Goal: Task Accomplishment & Management: Manage account settings

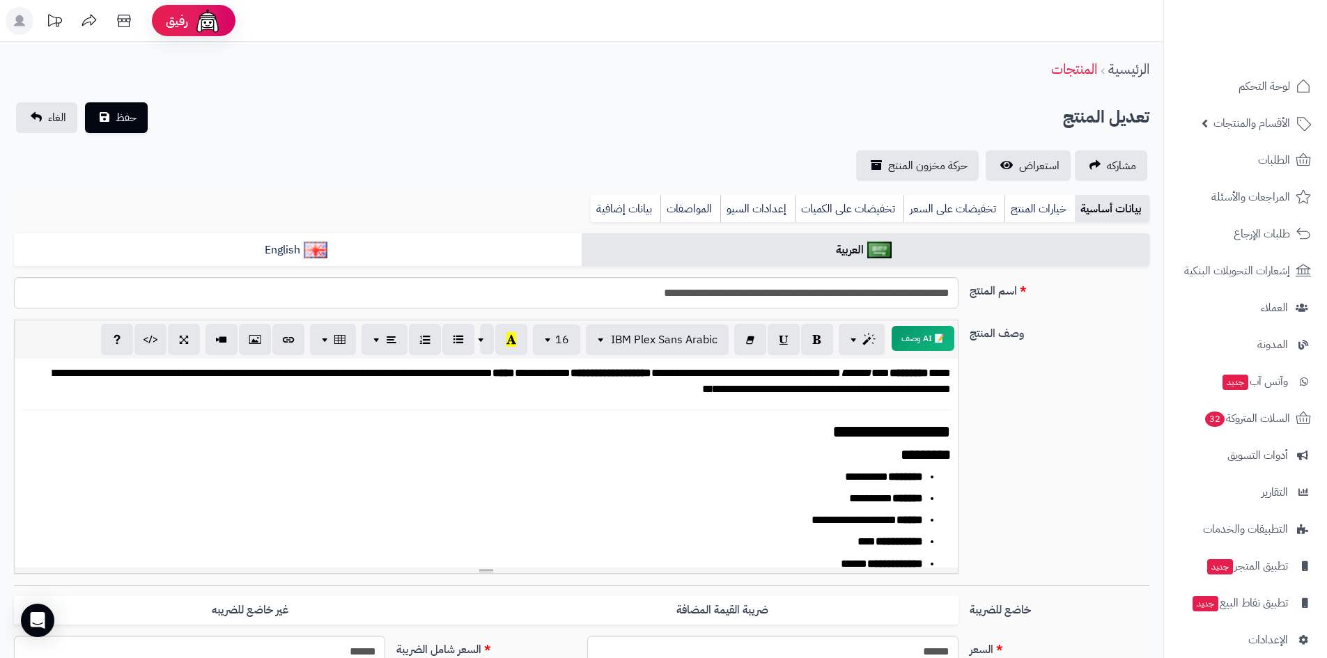
scroll to position [414, 0]
click at [1244, 78] on span "لوحة التحكم" at bounding box center [1265, 87] width 51 height 20
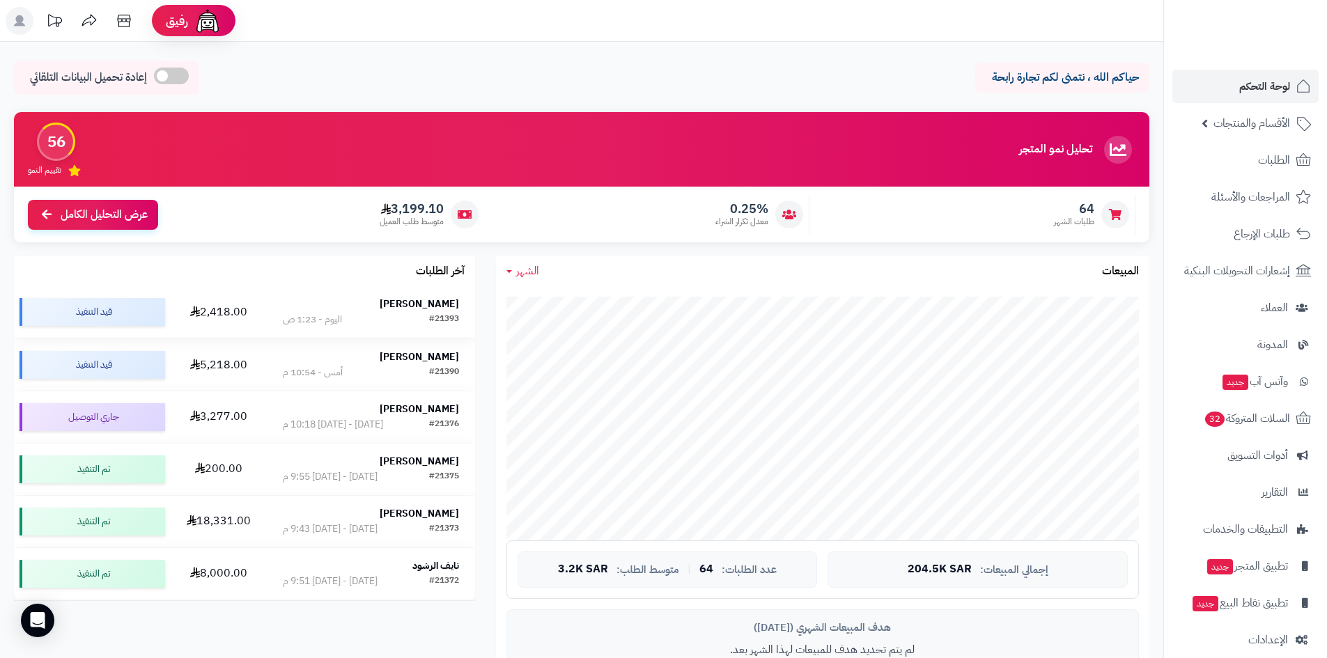
click at [417, 310] on strong "عبد المجيد الجنيبي" at bounding box center [419, 304] width 79 height 15
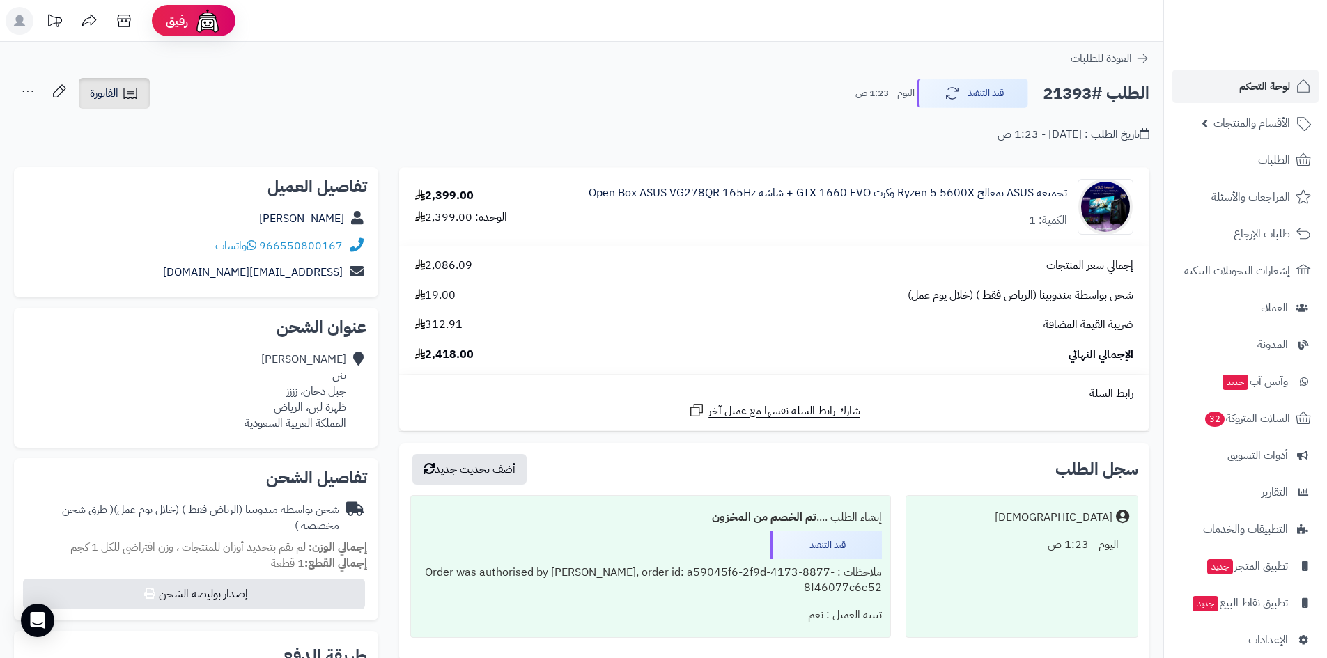
click at [134, 93] on icon at bounding box center [130, 93] width 17 height 17
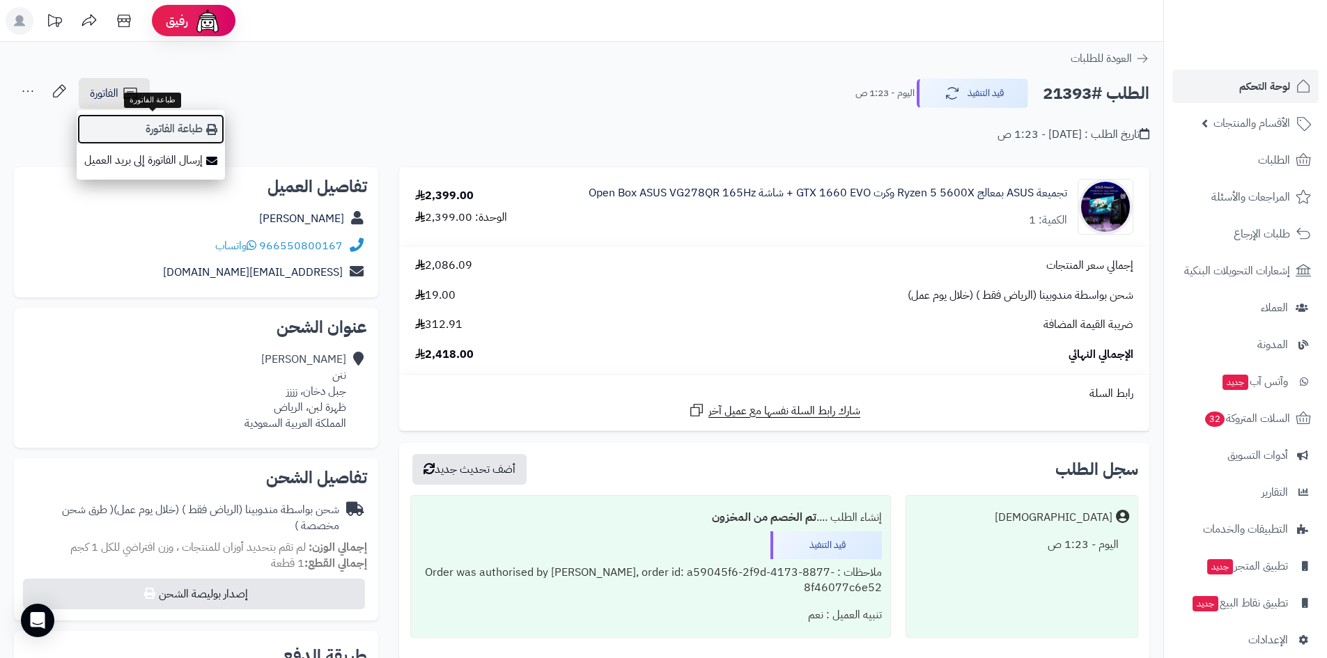
click at [171, 139] on link "طباعة الفاتورة" at bounding box center [151, 129] width 148 height 31
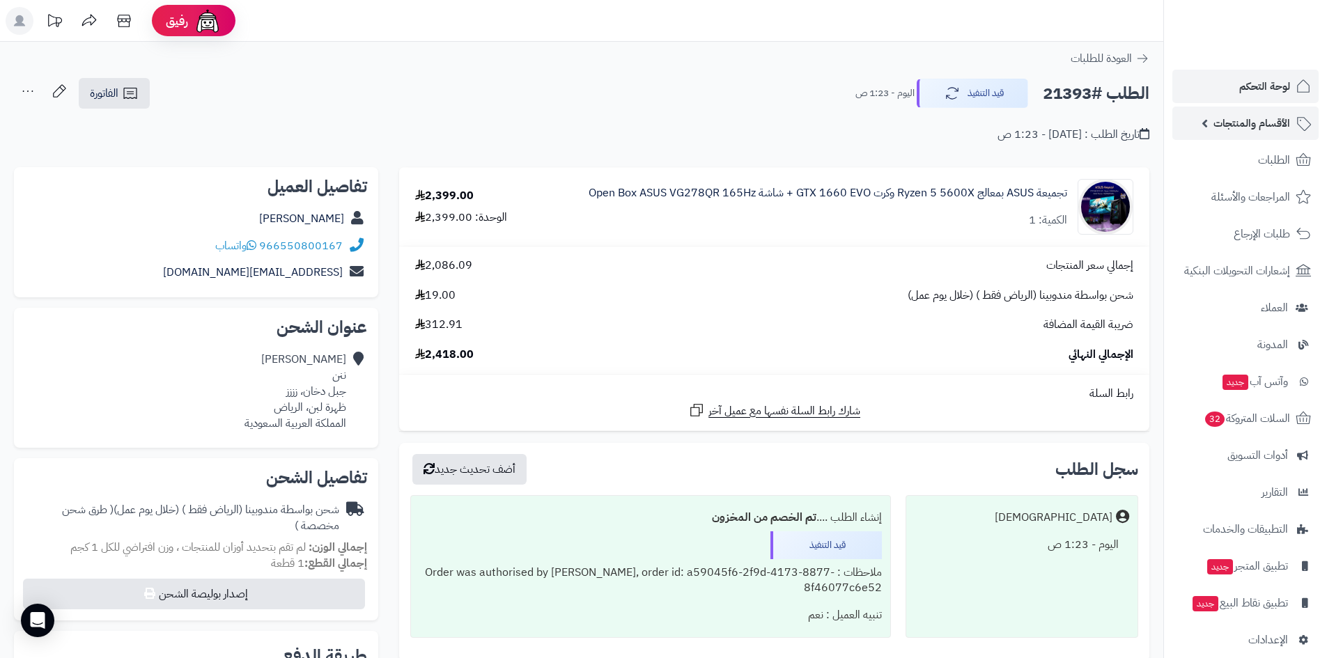
click at [1232, 125] on span "الأقسام والمنتجات" at bounding box center [1252, 124] width 77 height 20
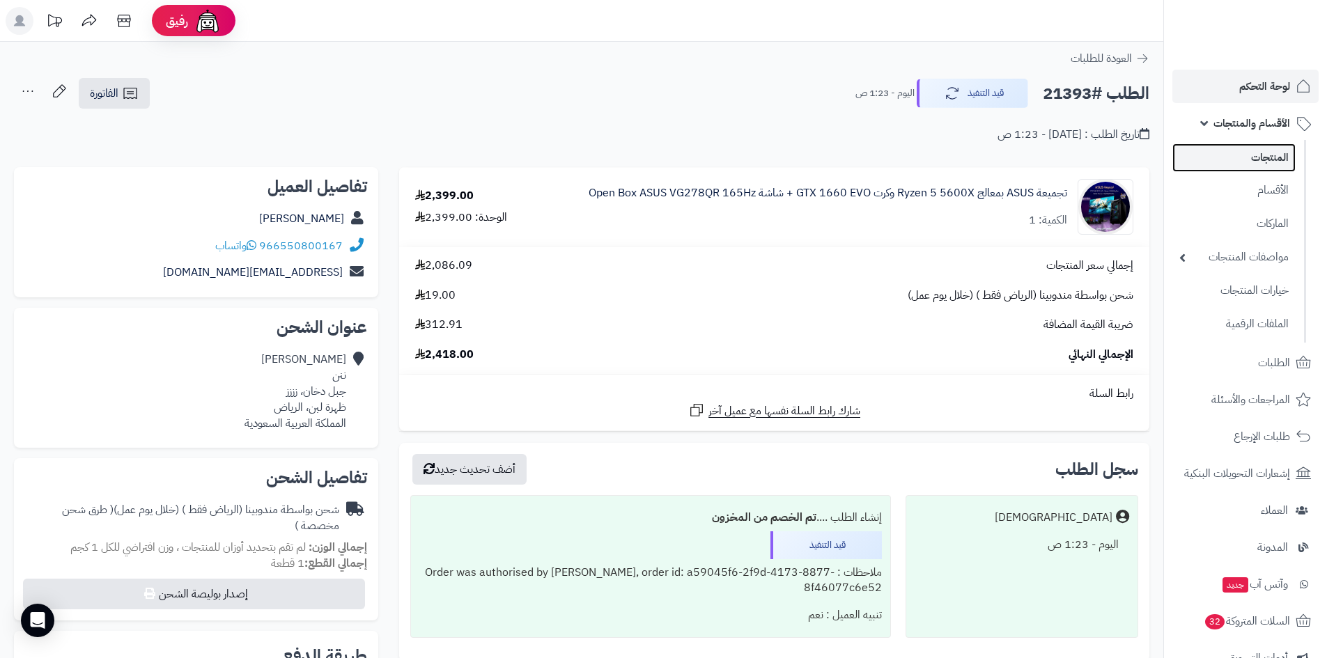
click at [1251, 164] on link "المنتجات" at bounding box center [1234, 158] width 123 height 29
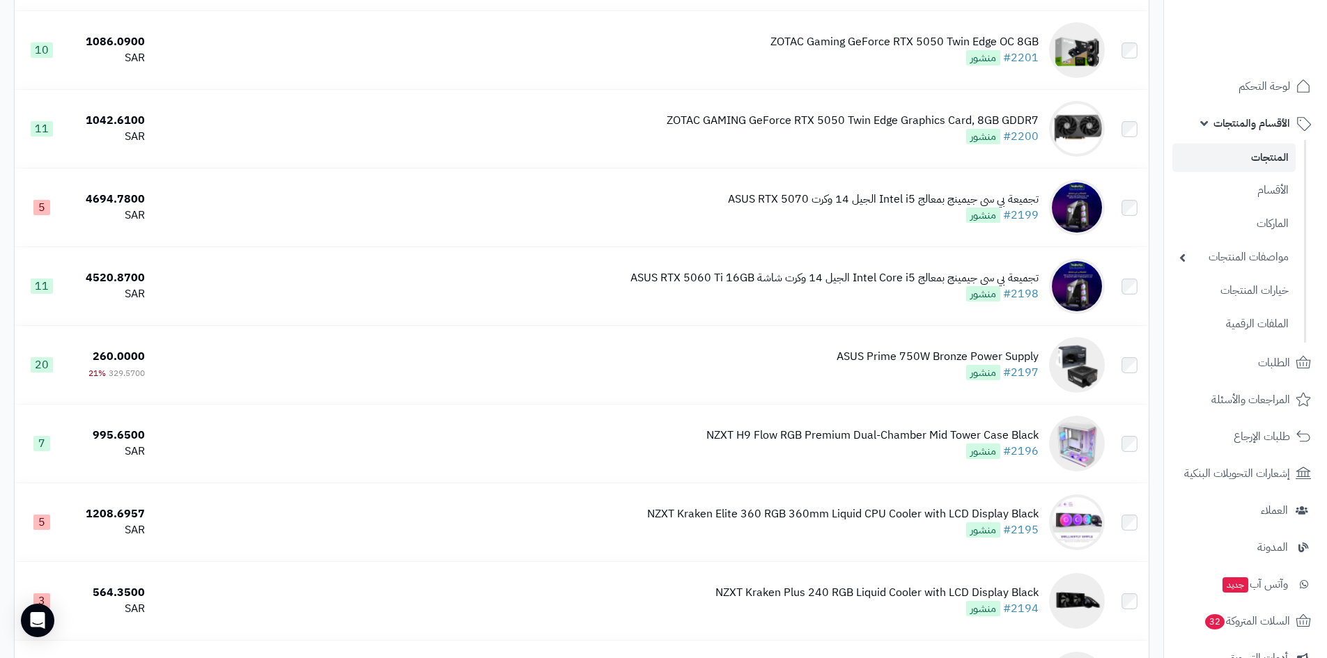
scroll to position [488, 0]
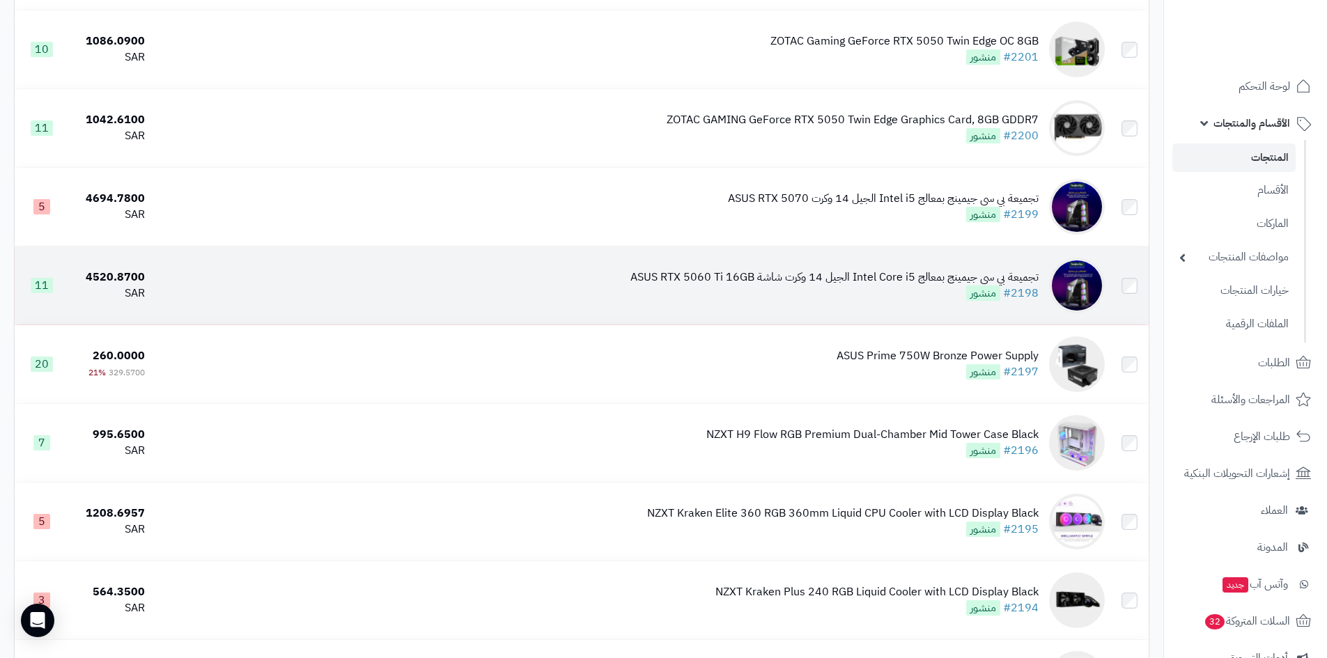
click at [879, 276] on div "تجميعة بي سي جيمينج بمعالج Intel Core i5 الجيل 14 وكرت شاشة ASUS RTX 5060 Ti 16…" at bounding box center [835, 278] width 408 height 16
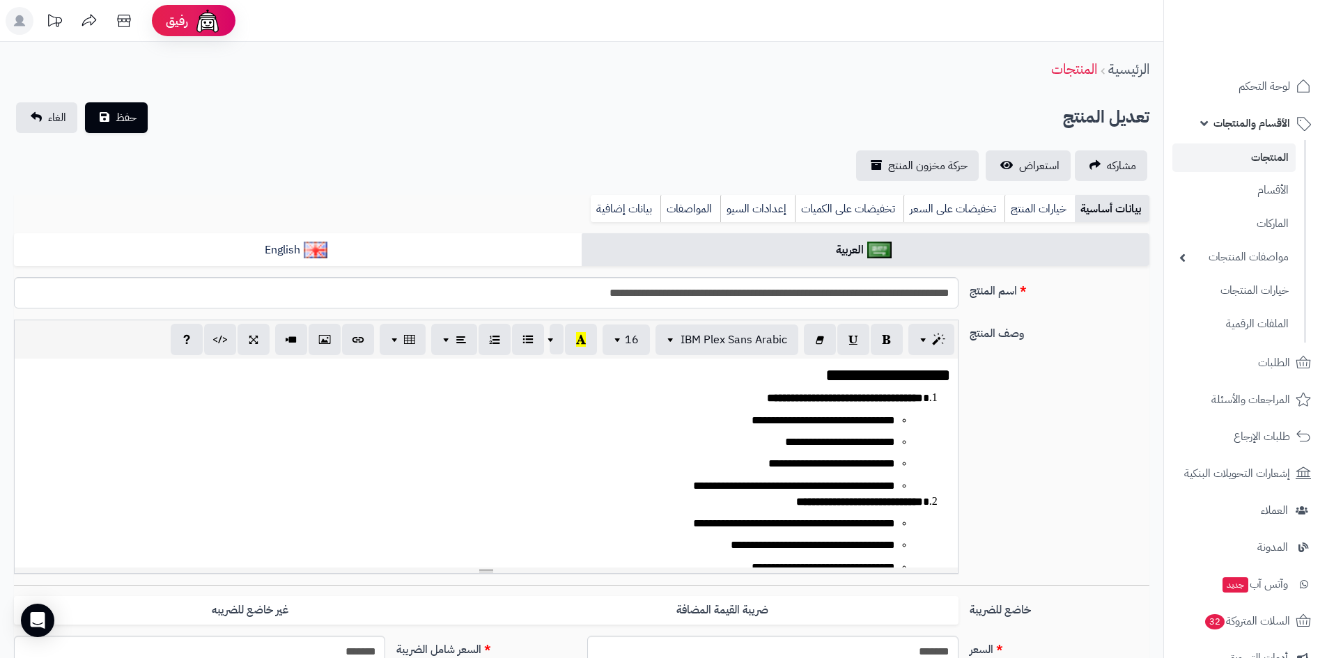
scroll to position [233, 0]
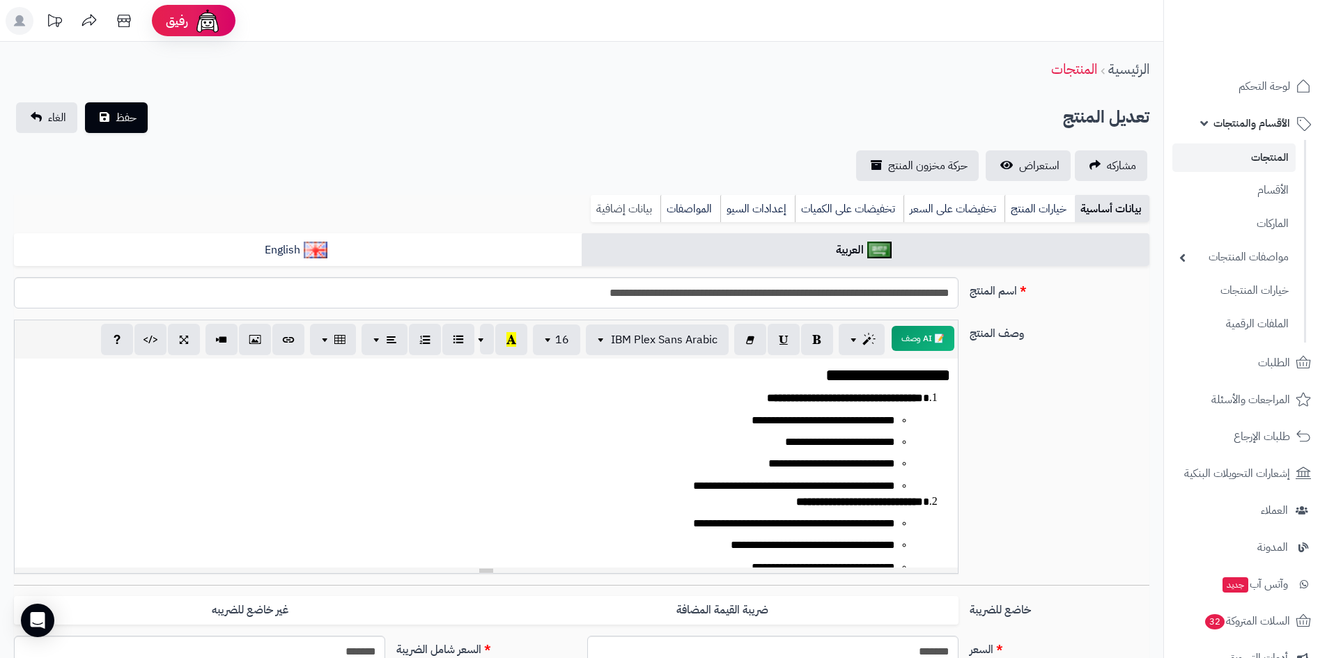
click at [624, 211] on link "بيانات إضافية" at bounding box center [626, 209] width 70 height 28
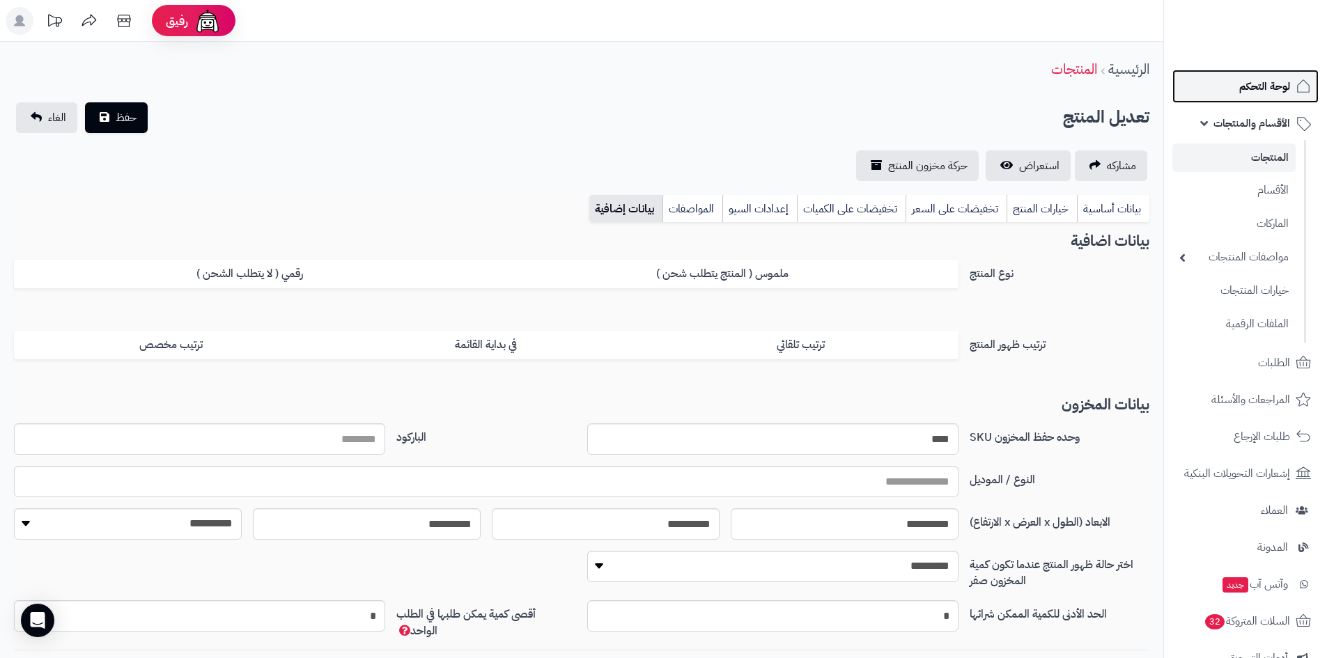
click at [1254, 97] on link "لوحة التحكم" at bounding box center [1246, 86] width 146 height 33
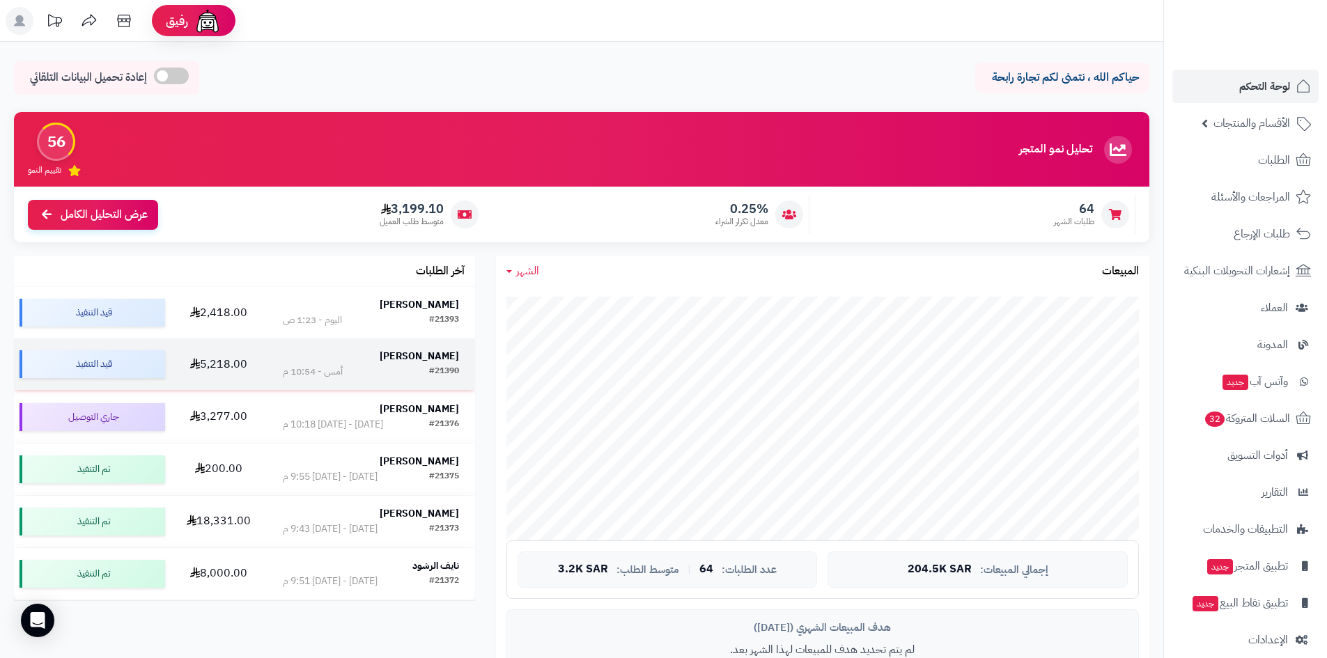
click at [419, 355] on strong "[PERSON_NAME]" at bounding box center [419, 356] width 79 height 15
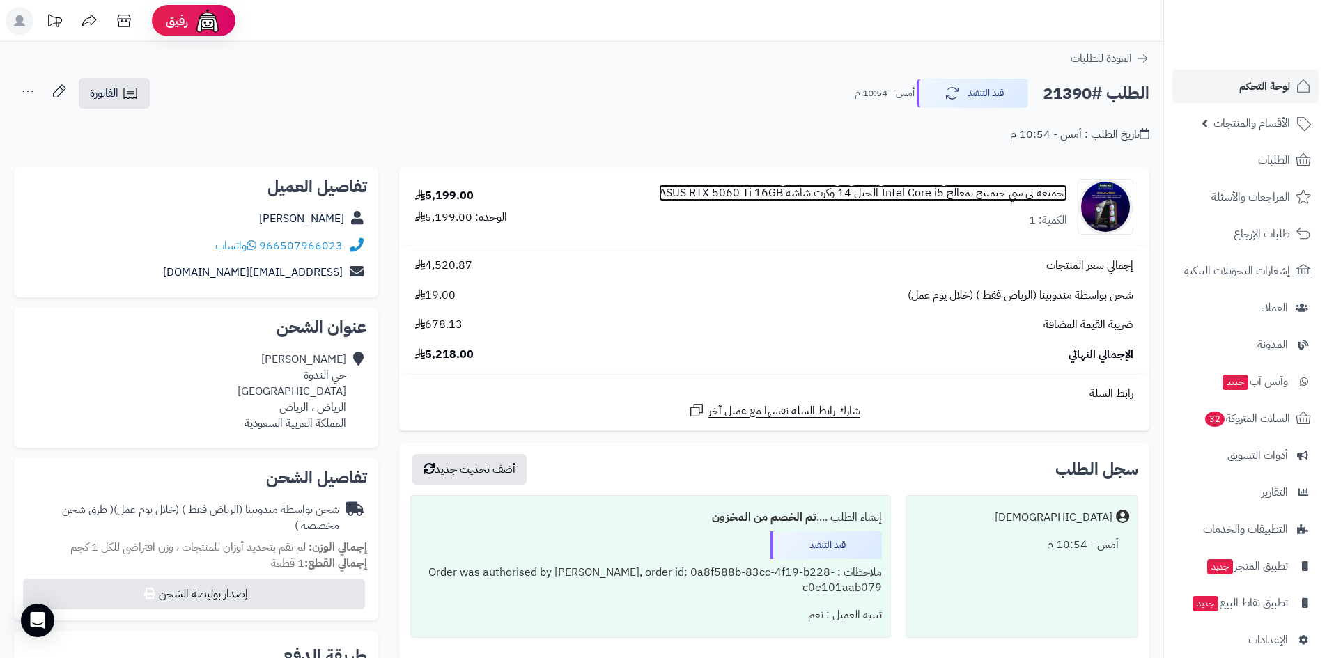
click at [944, 188] on link "تجميعة بي سي جيمينج بمعالج Intel Core i5 الجيل 14 وكرت شاشة ASUS RTX 5060 Ti 16…" at bounding box center [863, 193] width 408 height 16
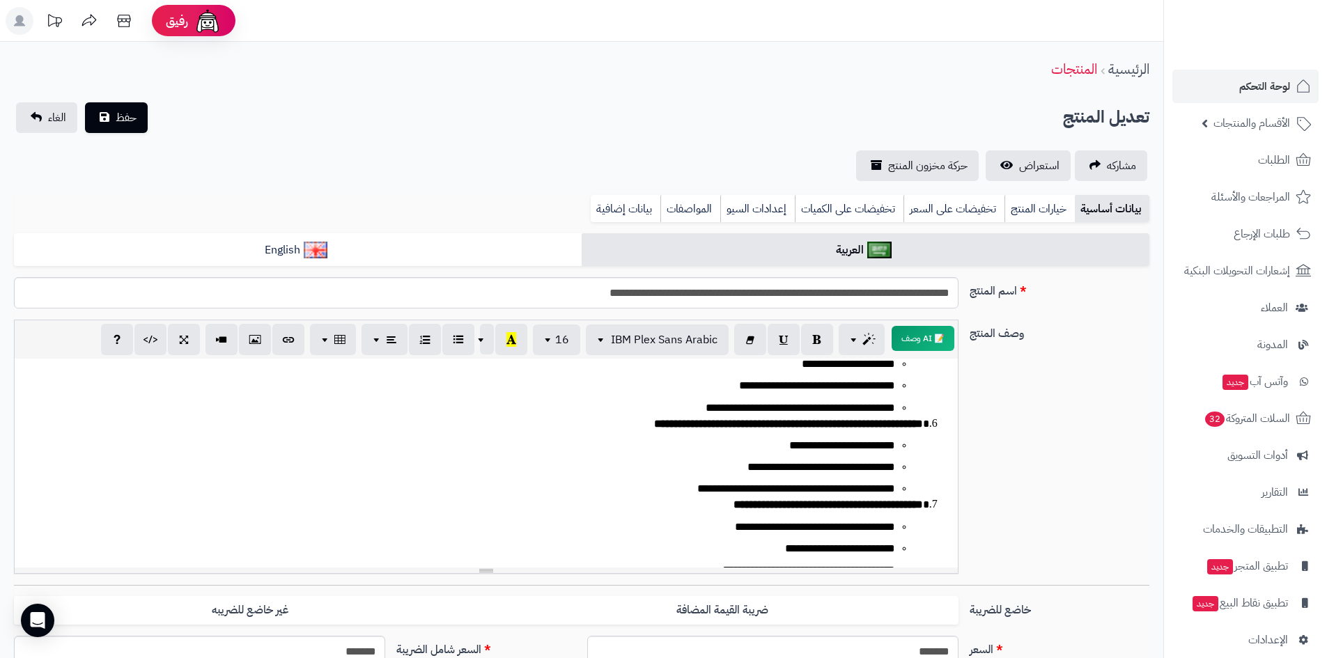
scroll to position [348, 0]
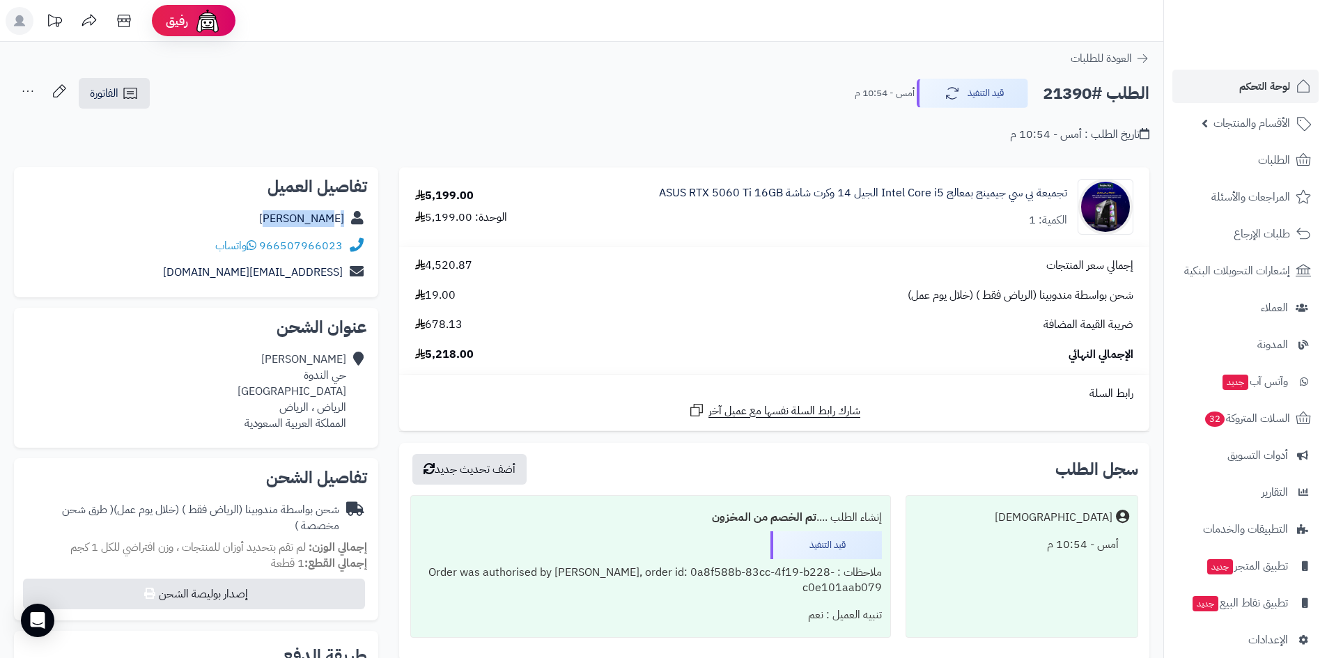
drag, startPoint x: 255, startPoint y: 222, endPoint x: 353, endPoint y: 218, distance: 97.6
click at [353, 218] on div "[PERSON_NAME]" at bounding box center [196, 219] width 342 height 27
copy div "[PERSON_NAME]"
click at [1230, 82] on link "لوحة التحكم" at bounding box center [1246, 86] width 146 height 33
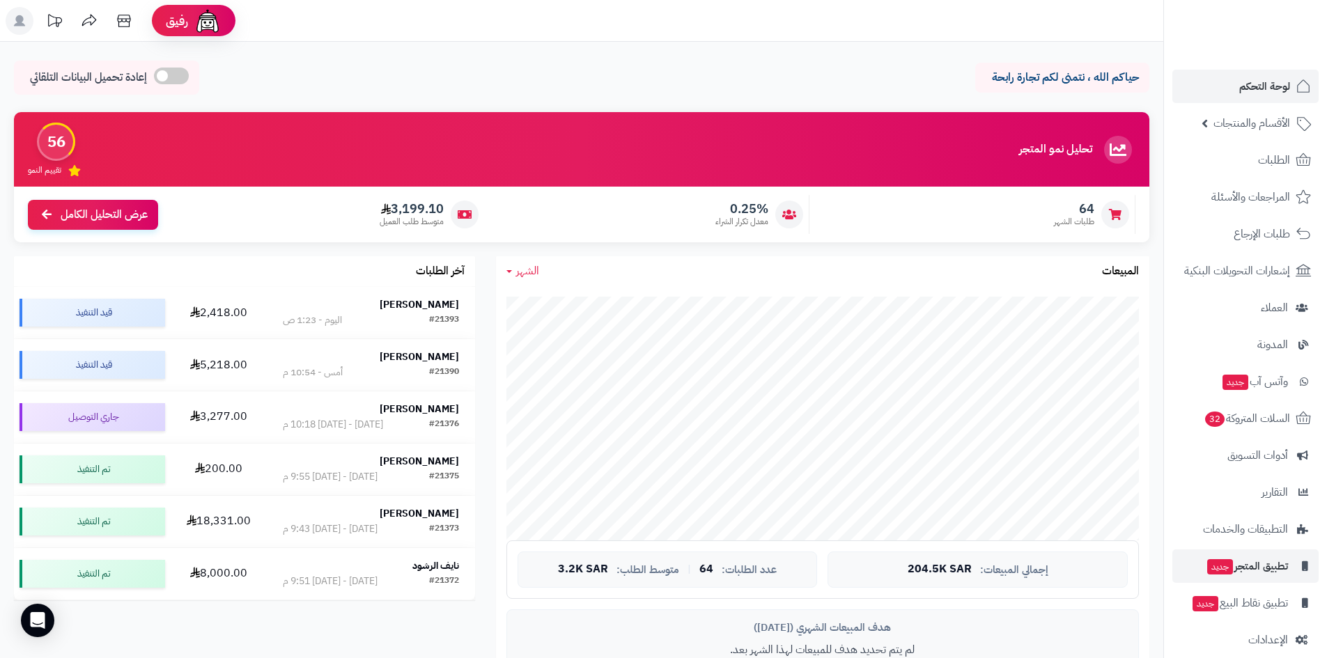
scroll to position [16, 0]
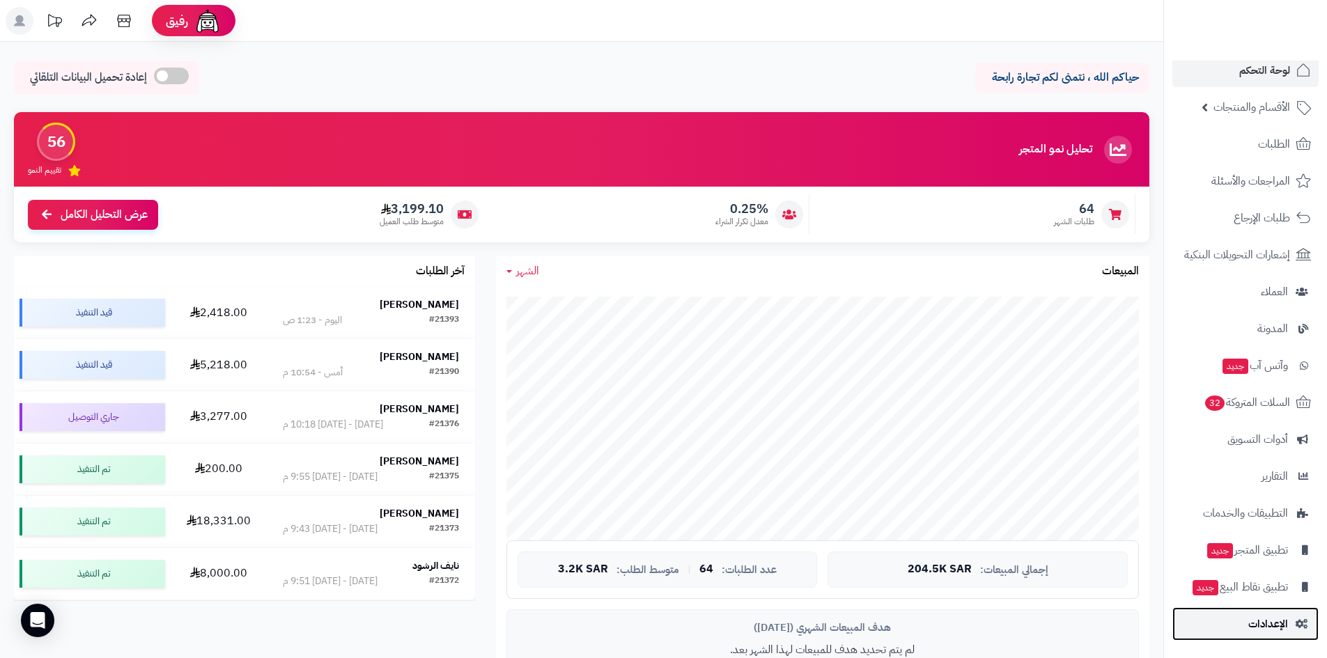
click at [1251, 634] on link "الإعدادات" at bounding box center [1246, 624] width 146 height 33
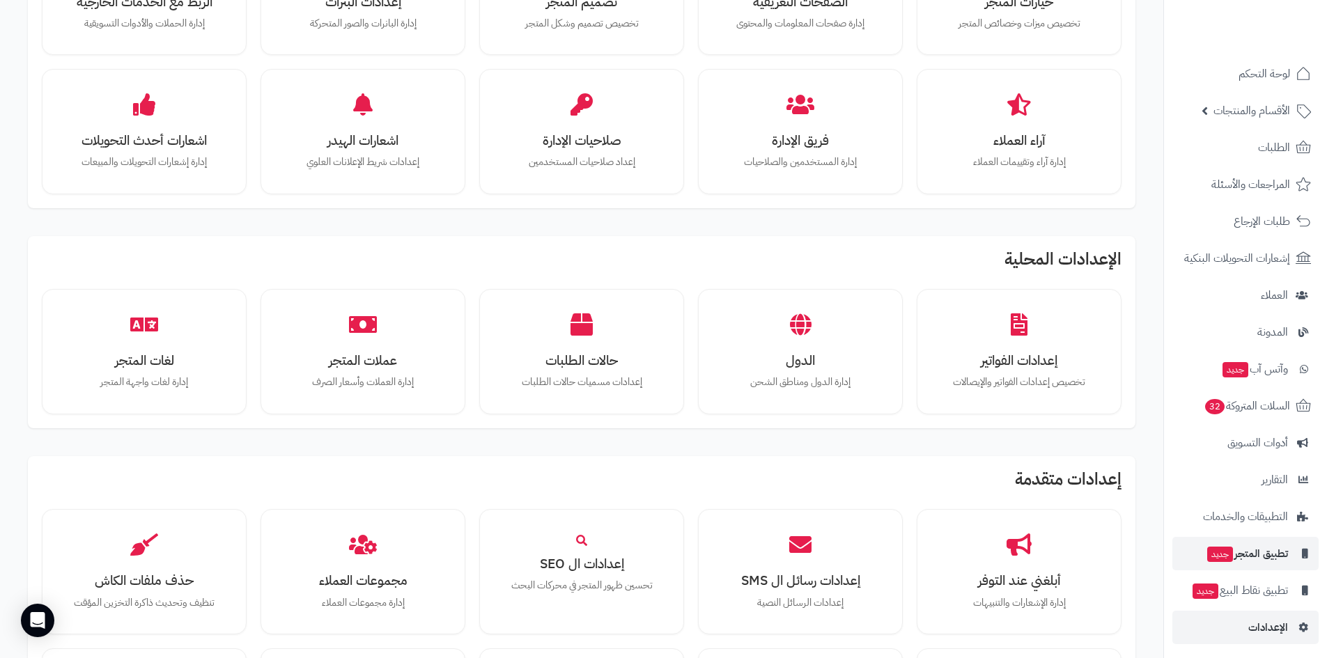
scroll to position [16, 0]
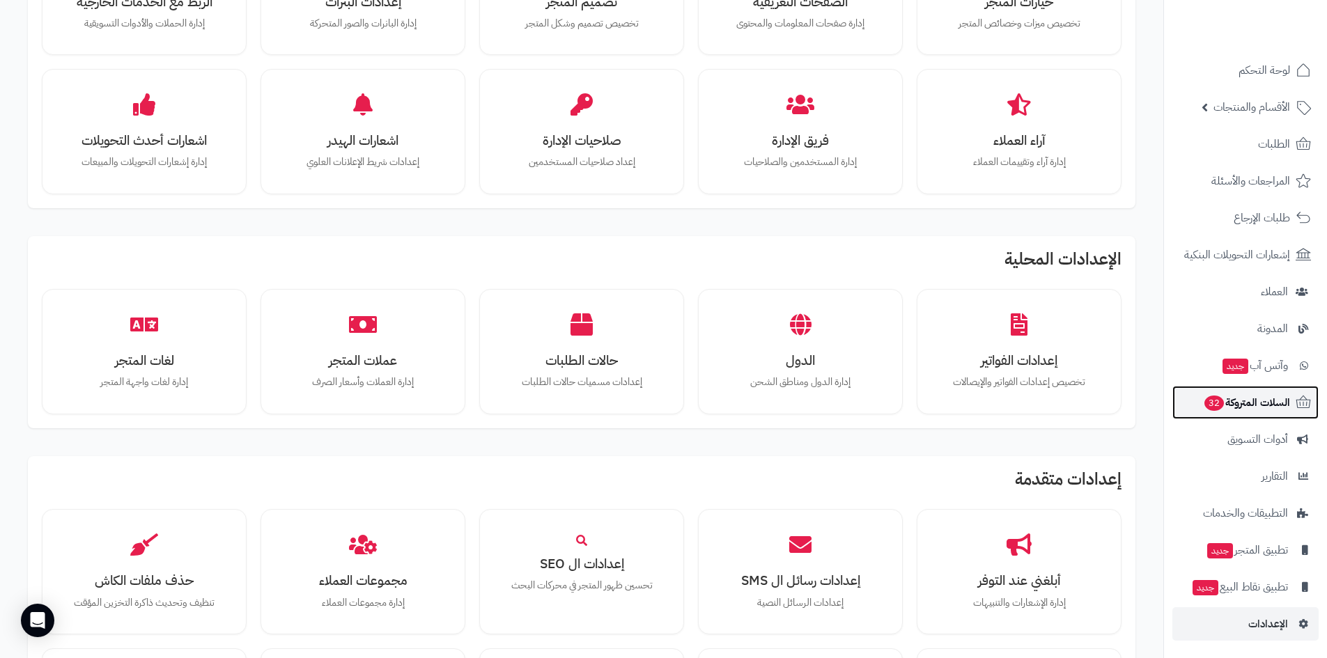
click at [1253, 406] on span "السلات المتروكة 32" at bounding box center [1246, 403] width 87 height 20
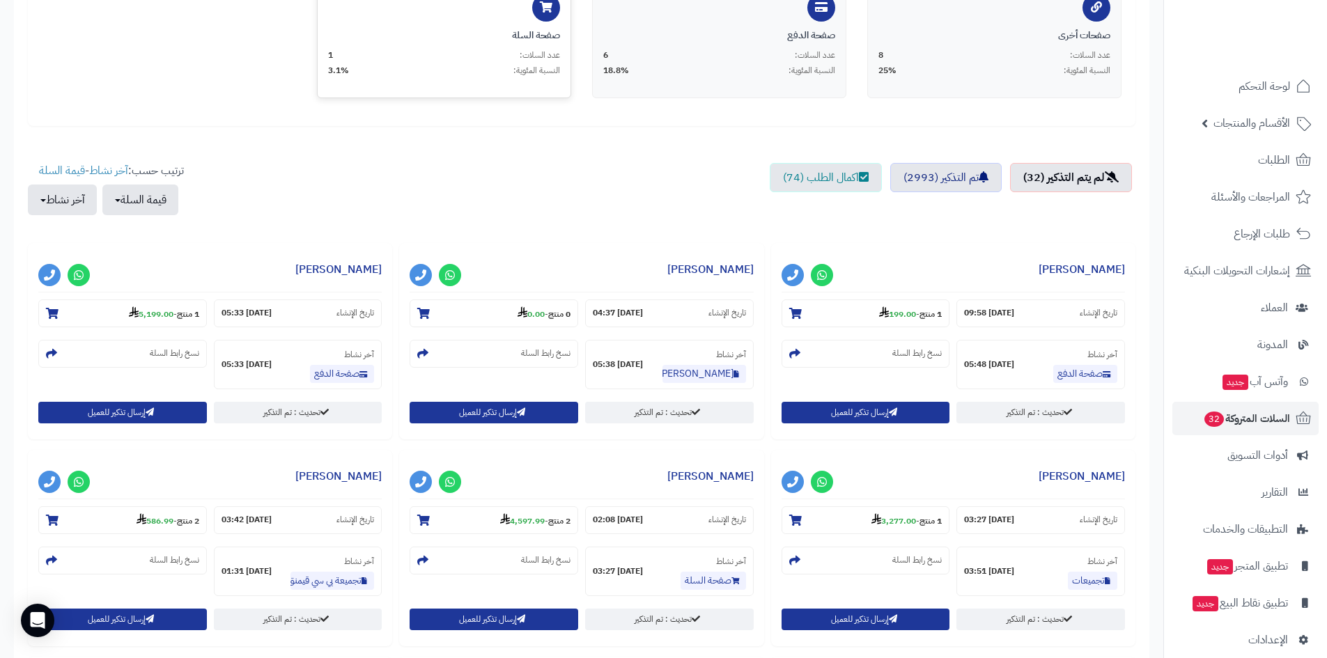
scroll to position [348, 0]
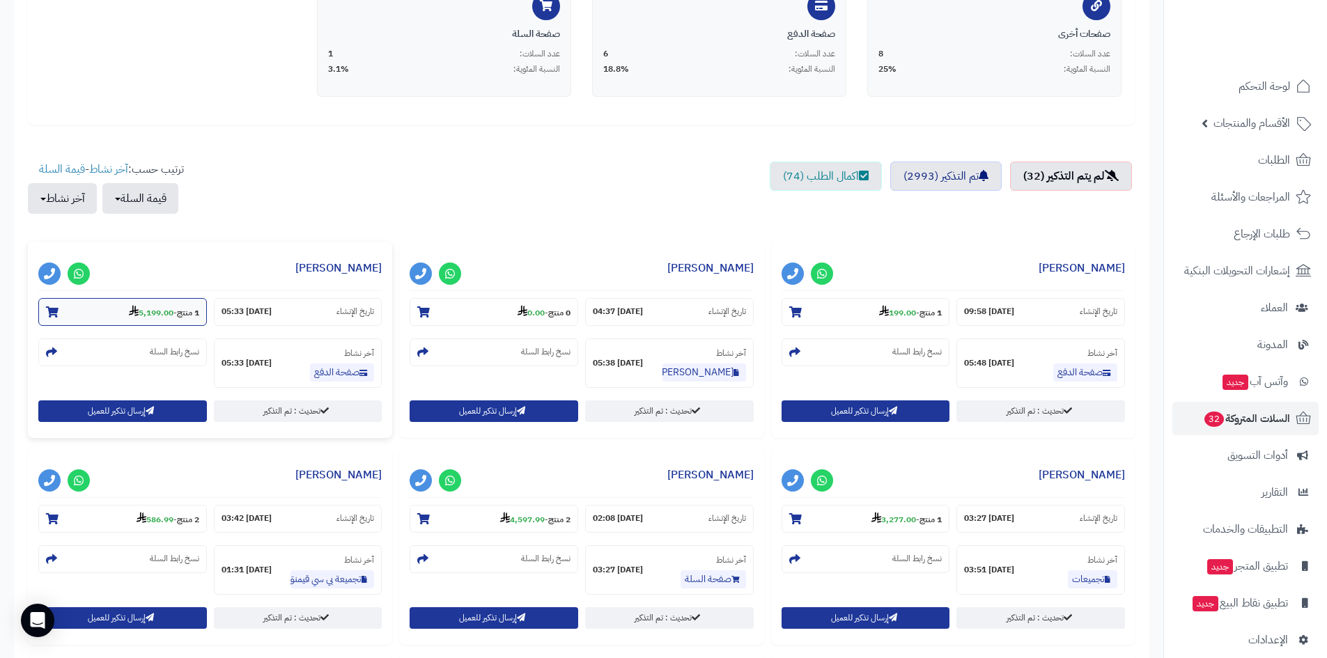
click at [160, 311] on strong "5,199.00" at bounding box center [151, 313] width 45 height 13
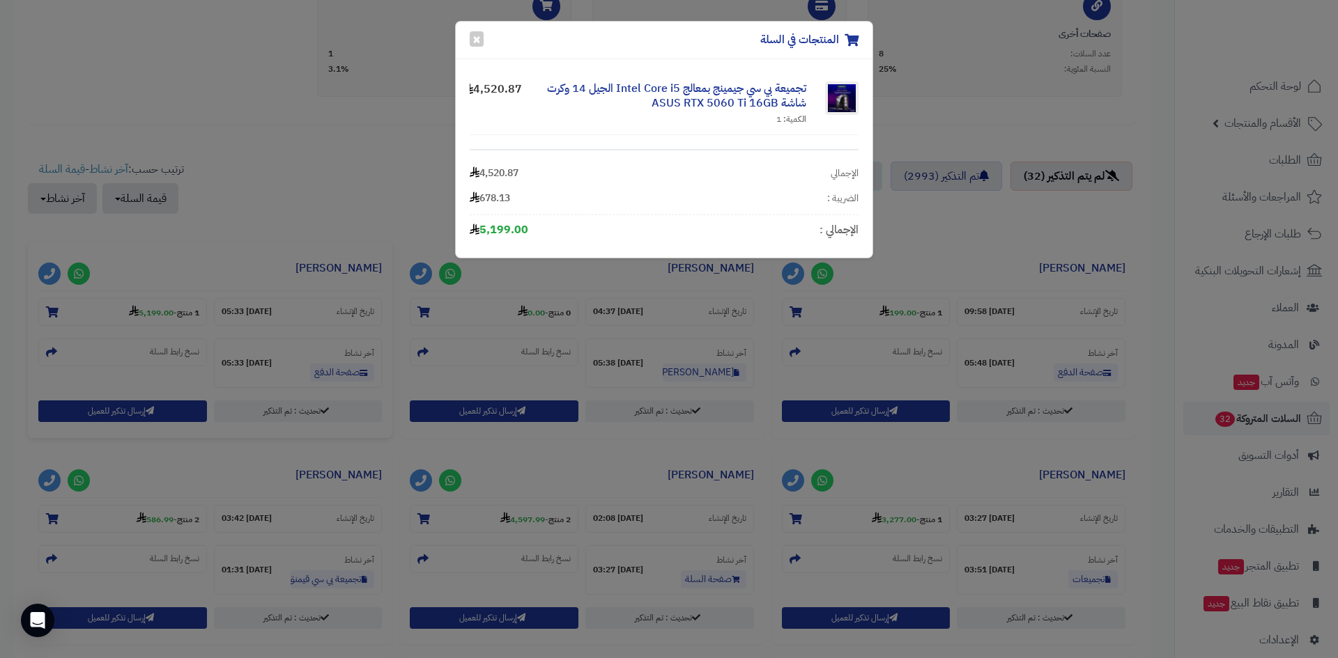
click at [235, 197] on div "المنتجات في السلة × تجميعة بي سي جيمينج بمعالج Intel Core i5 الجيل 14 وكرت شاشة…" at bounding box center [669, 329] width 1338 height 658
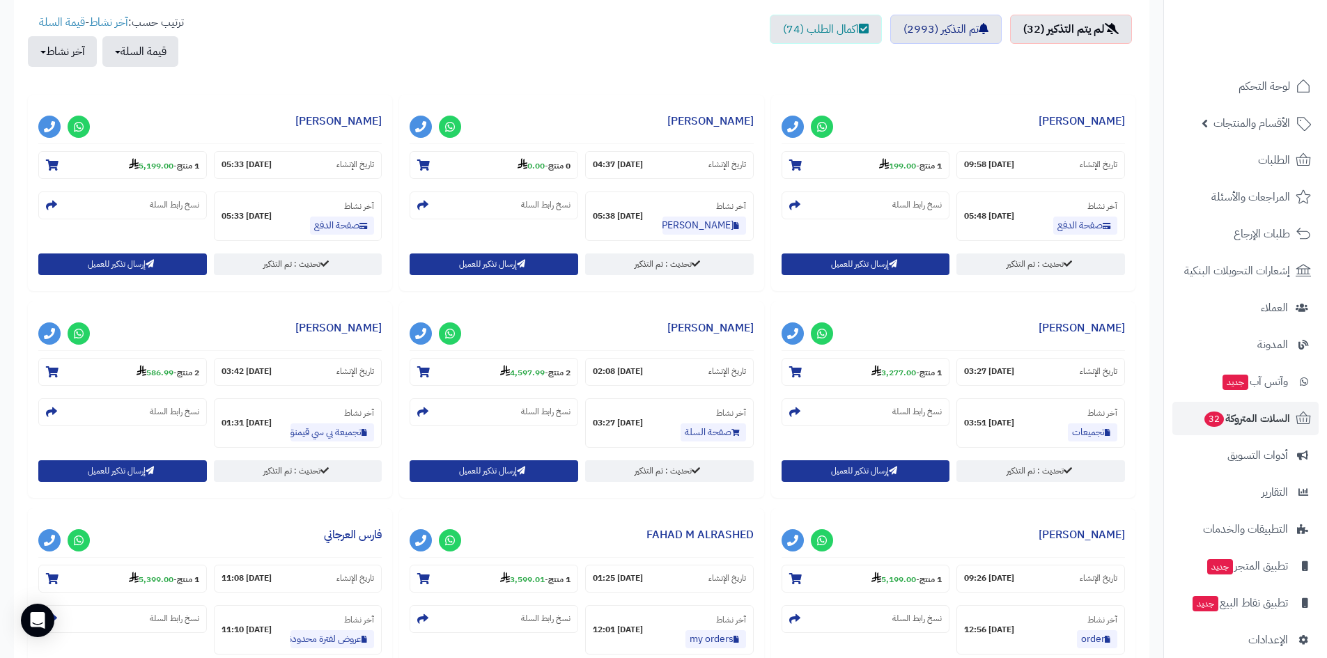
scroll to position [488, 0]
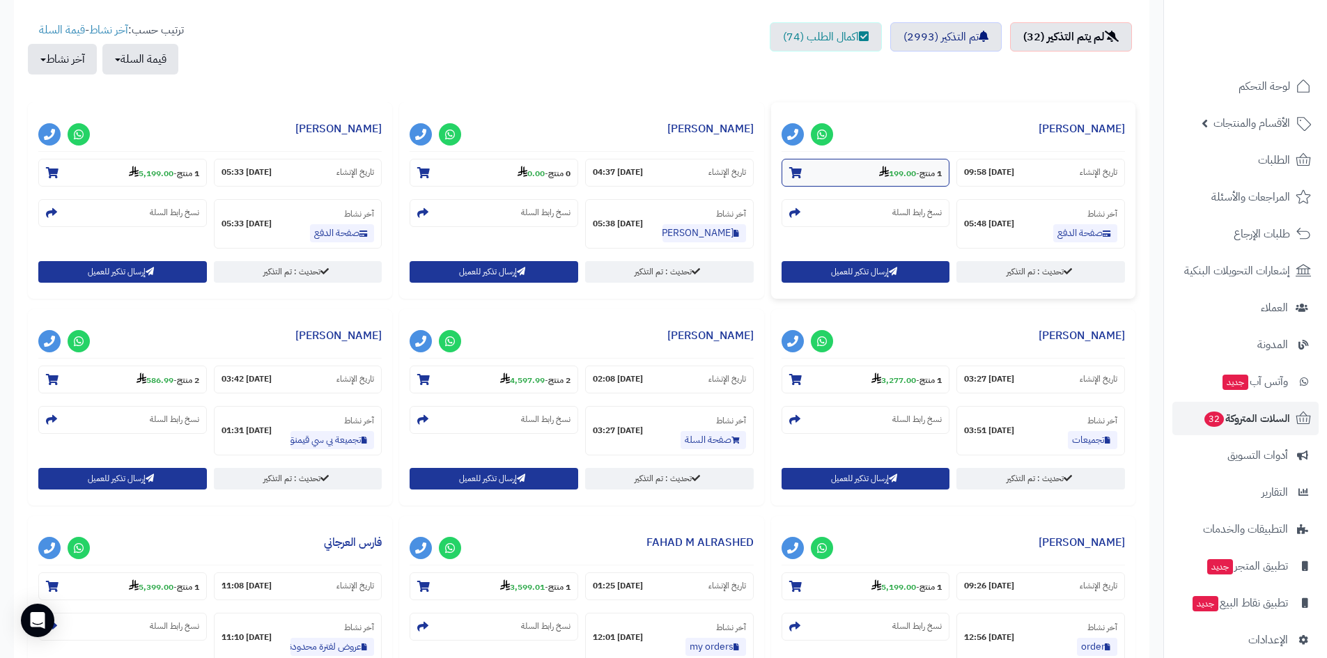
click at [933, 183] on section "1 منتج - 199.00" at bounding box center [866, 173] width 169 height 28
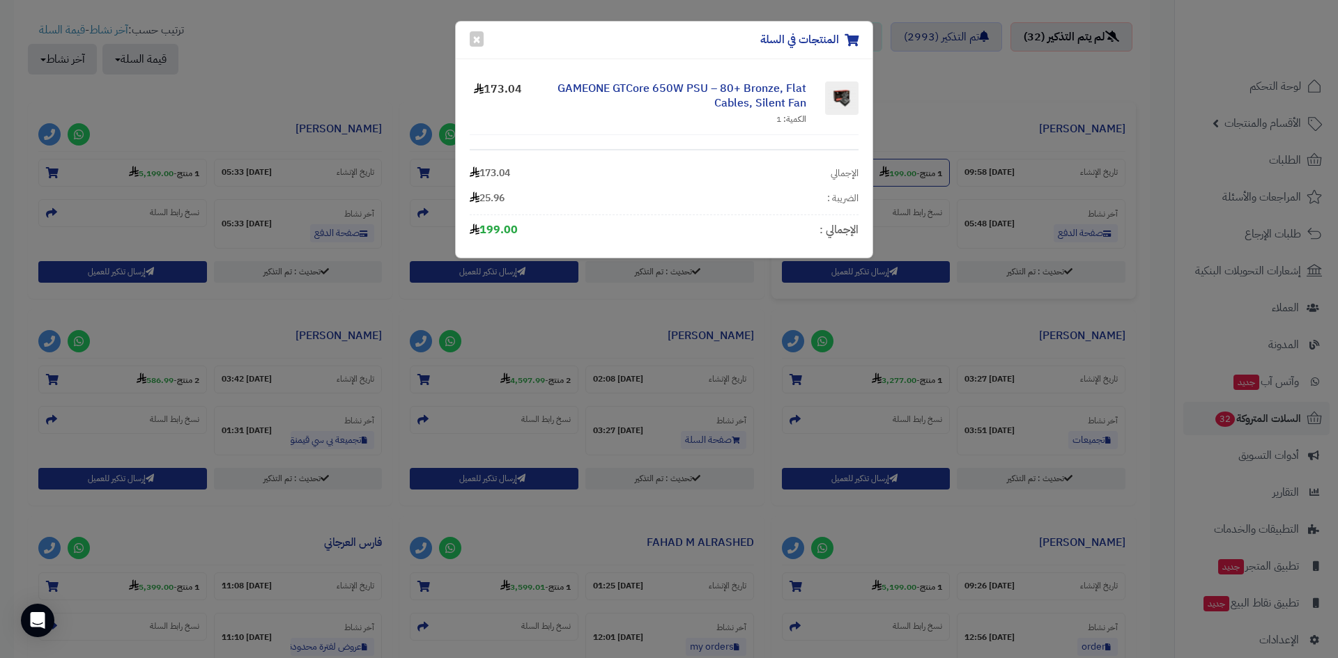
click at [933, 183] on div "المنتجات في السلة × GAMEONE GTCore 650W PSU – 80+ Bronze, Flat Cables, Silent F…" at bounding box center [669, 329] width 1338 height 658
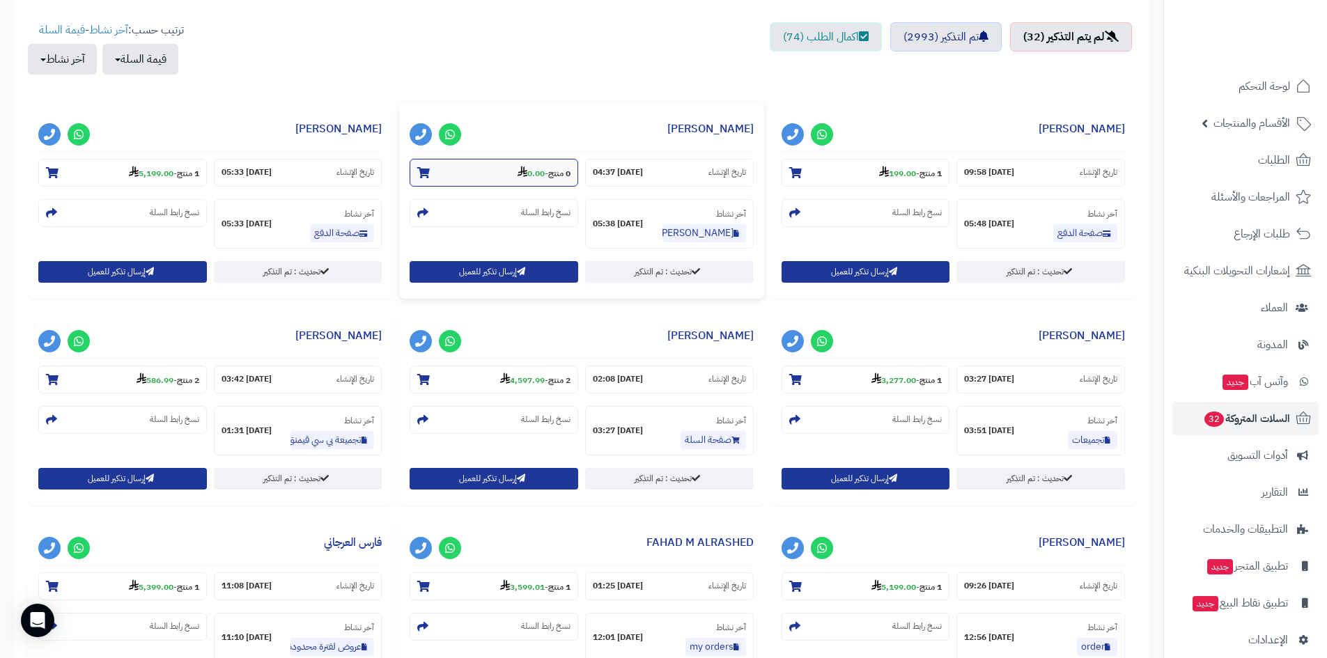
click at [536, 178] on strong "0.00" at bounding box center [531, 173] width 27 height 13
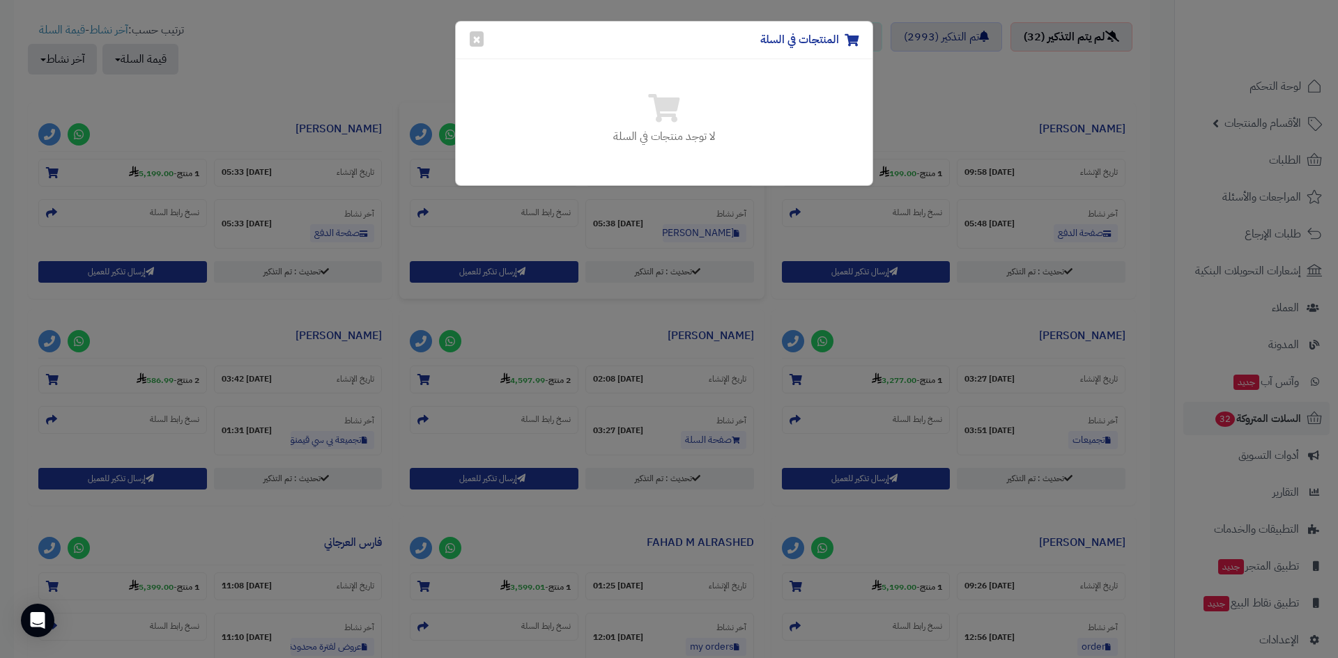
click at [550, 219] on div "المنتجات في السلة × لا توجد منتجات في السلة" at bounding box center [669, 329] width 1338 height 658
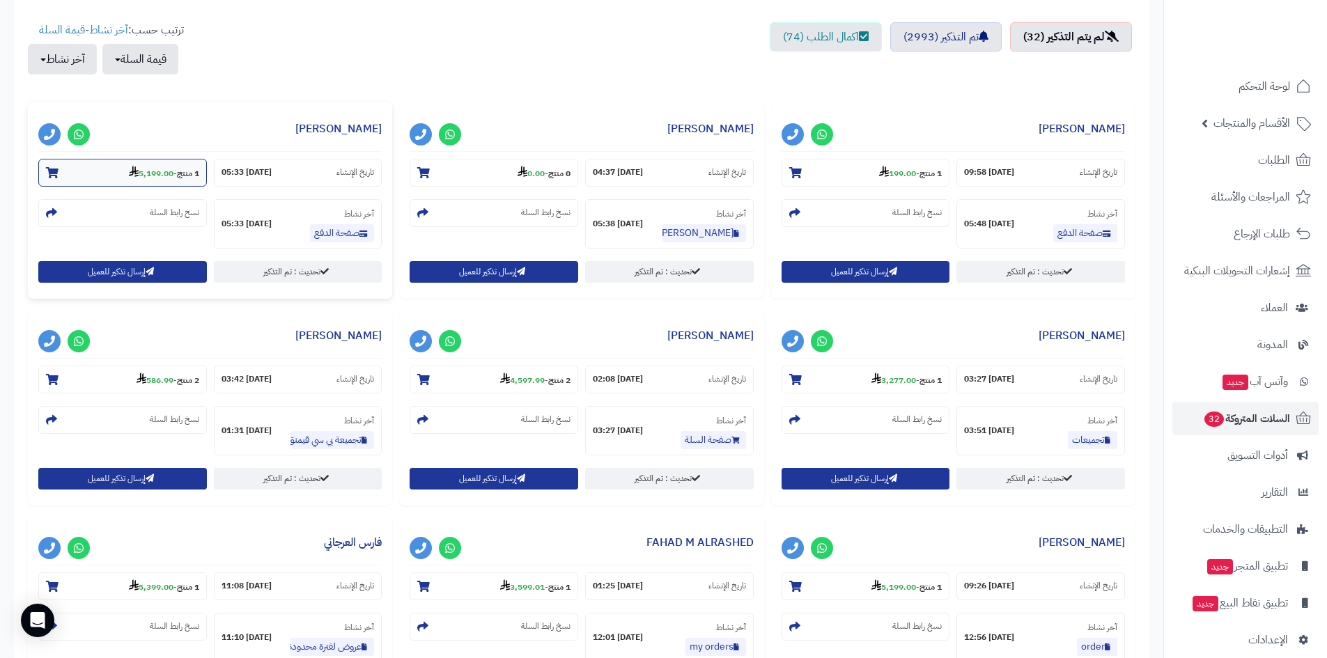
click at [200, 176] on section "1 منتج - 5,199.00" at bounding box center [122, 173] width 169 height 28
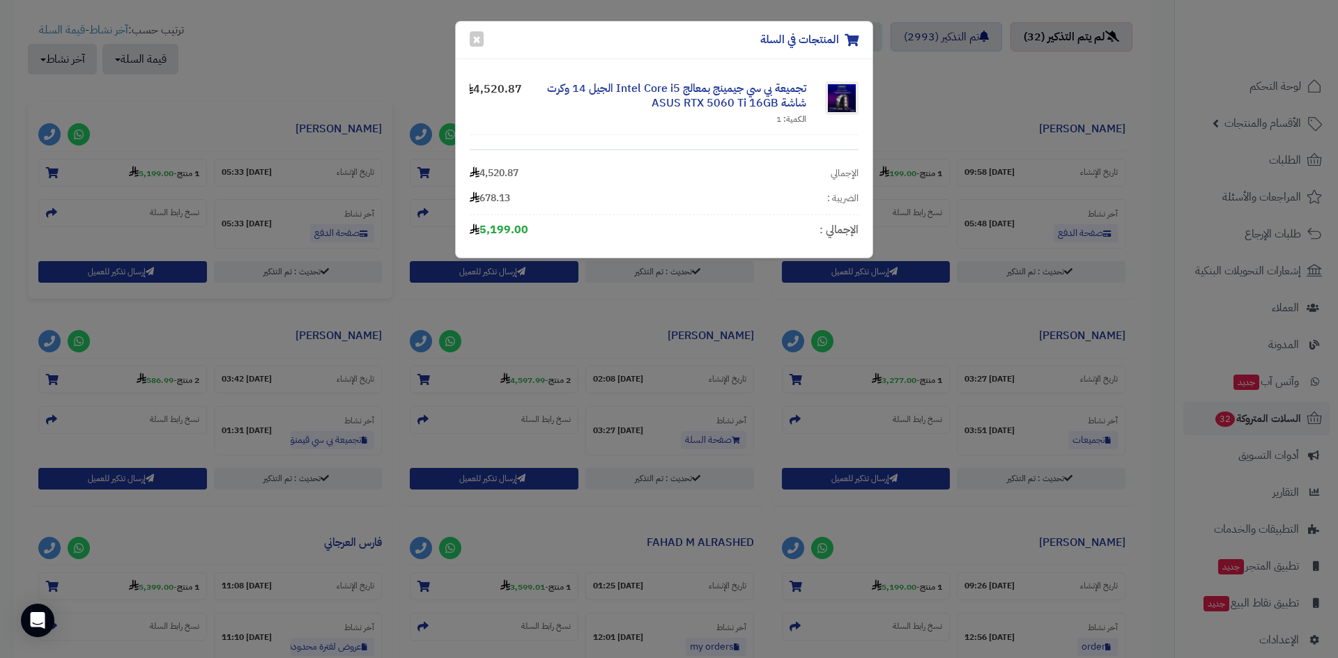
drag, startPoint x: 1132, startPoint y: 65, endPoint x: 1222, endPoint y: 121, distance: 105.8
click at [1134, 68] on div "المنتجات في السلة × تجميعة بي سي جيمينج بمعالج Intel Core i5 الجيل 14 وكرت شاشة…" at bounding box center [669, 329] width 1338 height 658
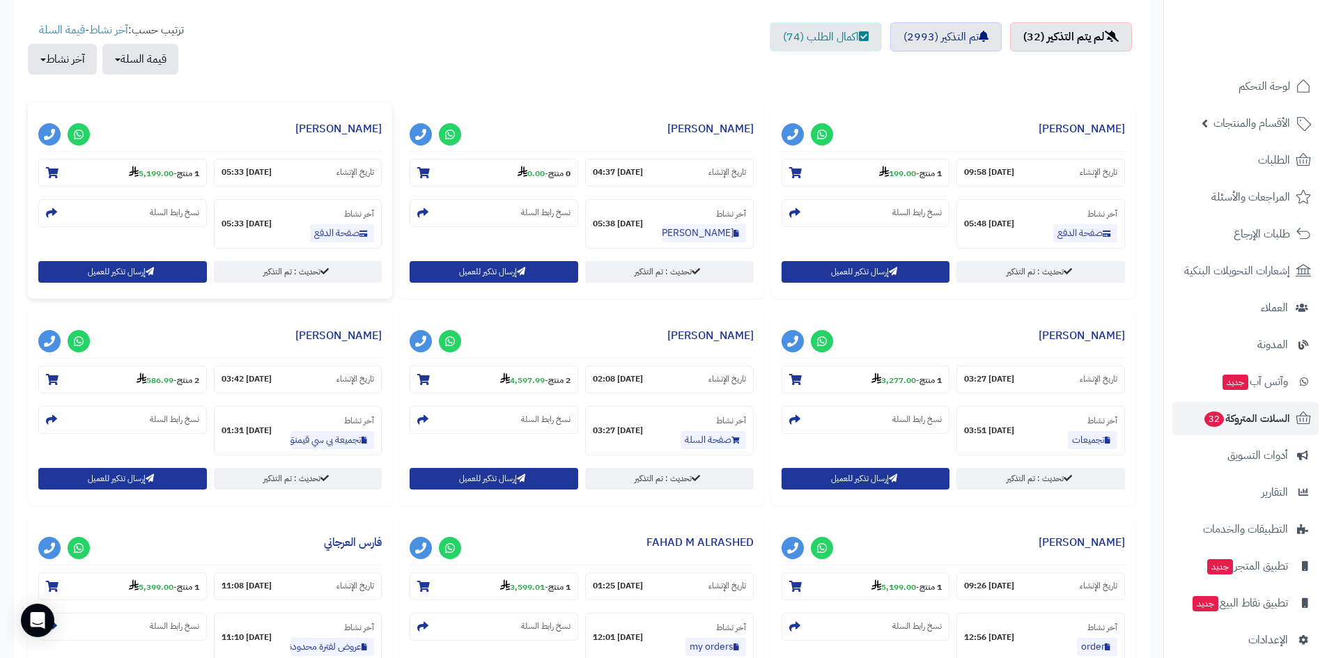
click at [1236, 126] on span "الأقسام والمنتجات" at bounding box center [1252, 124] width 77 height 20
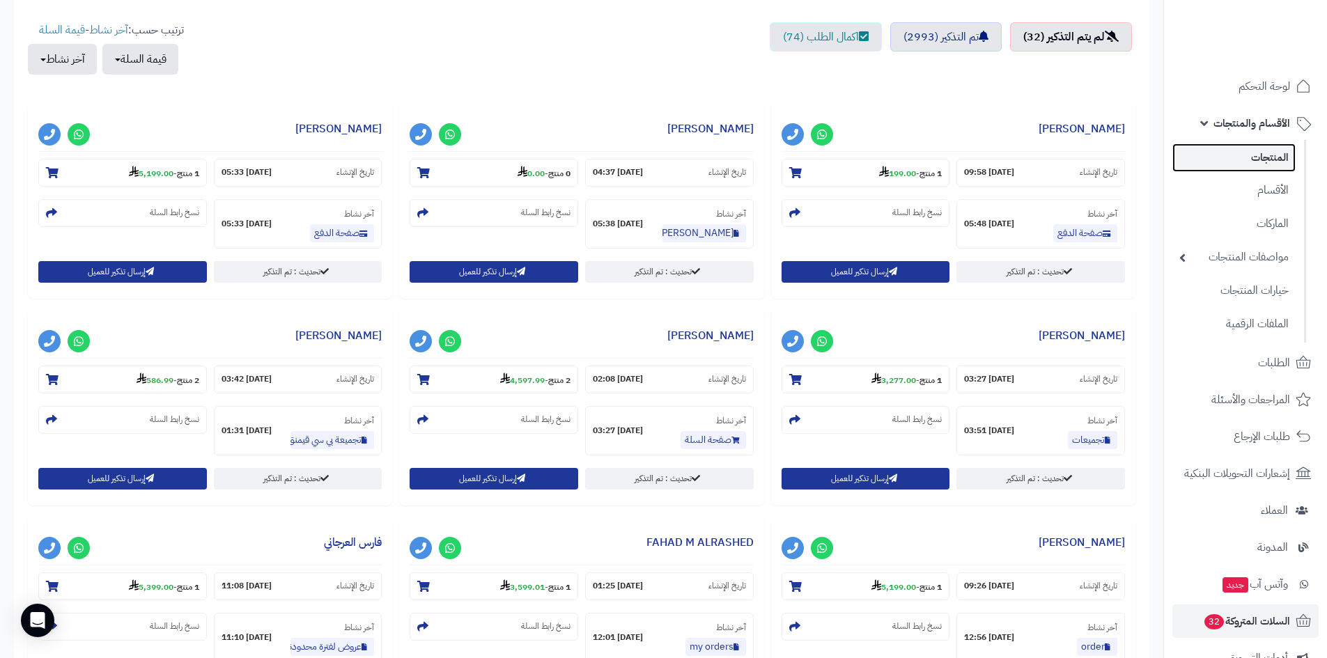
click at [1236, 150] on link "المنتجات" at bounding box center [1234, 158] width 123 height 29
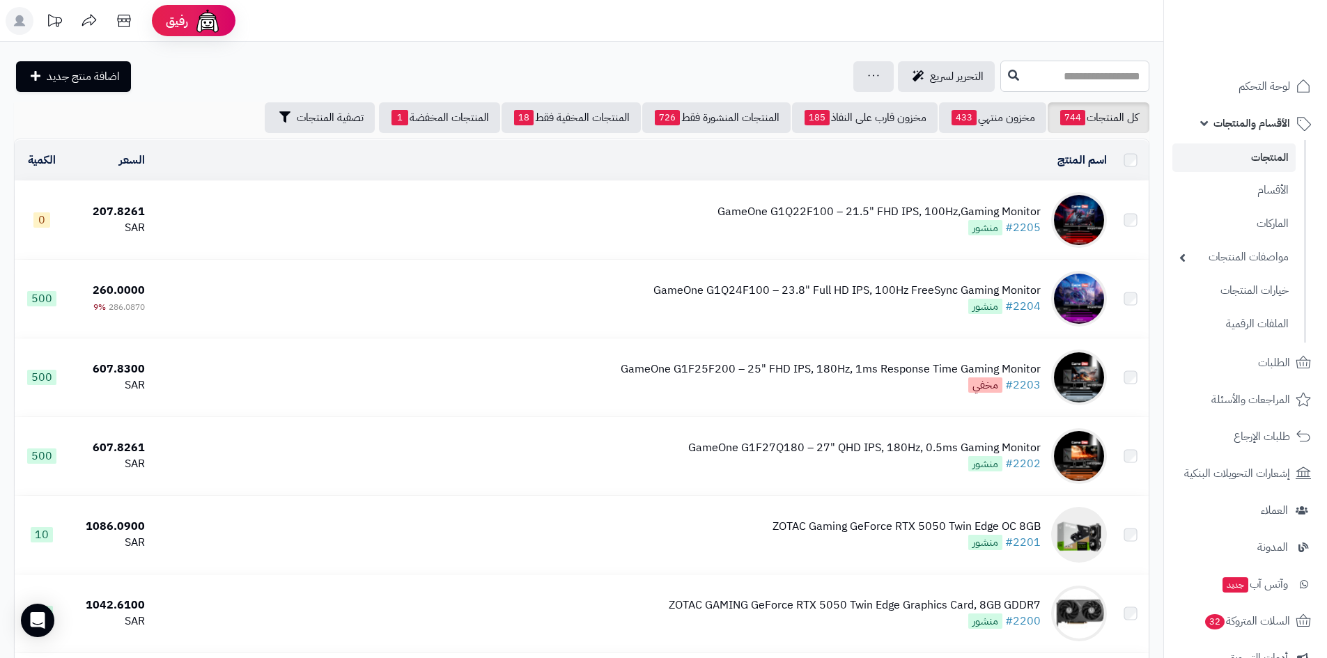
click at [1017, 75] on input "text" at bounding box center [1075, 76] width 149 height 31
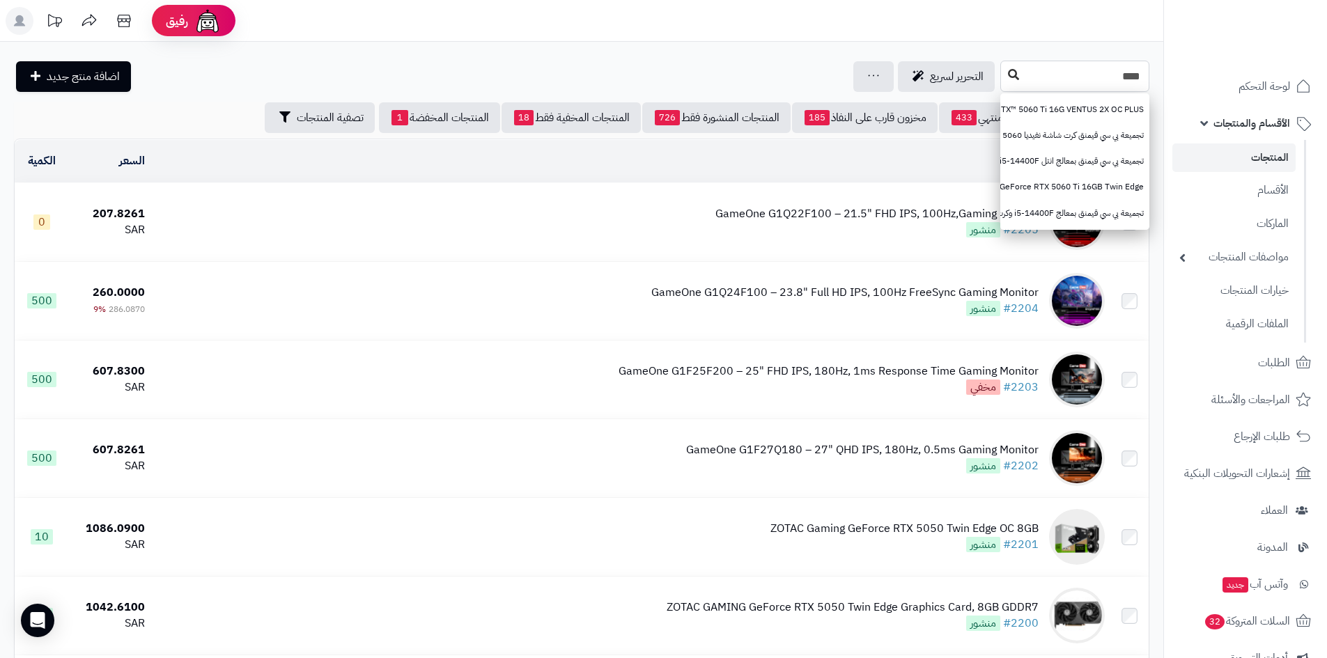
type input "****"
click at [1003, 80] on button at bounding box center [1013, 75] width 21 height 26
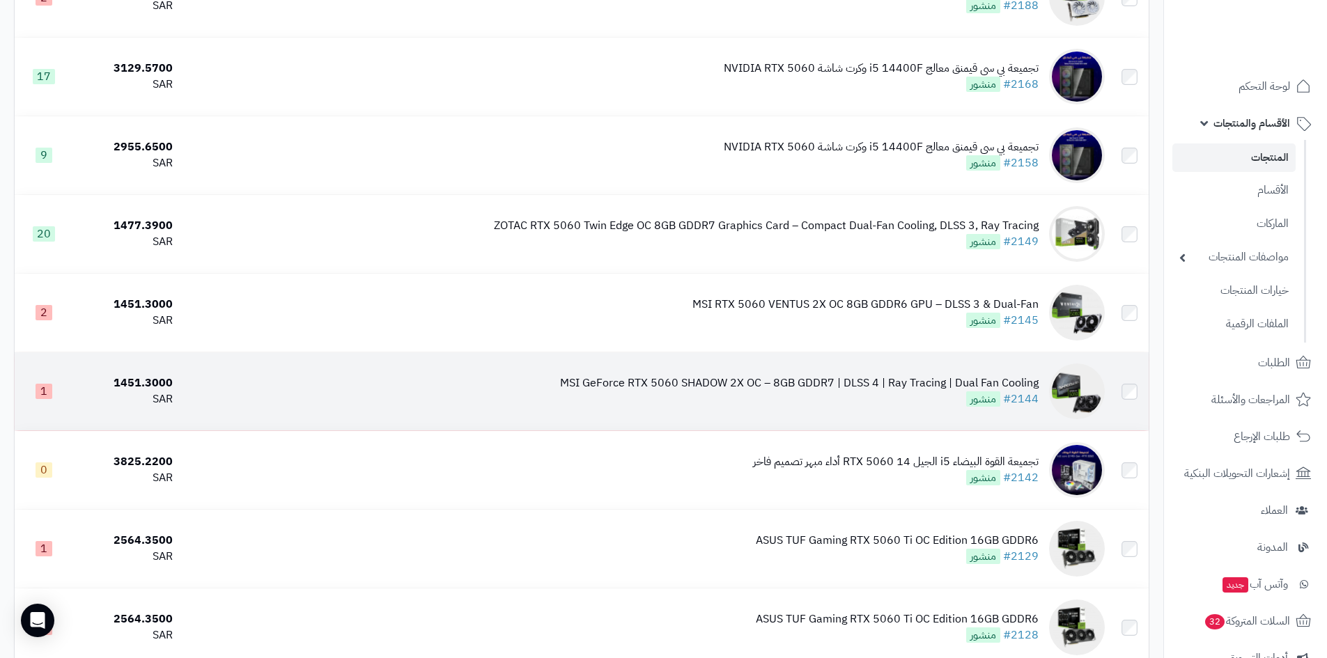
scroll to position [279, 0]
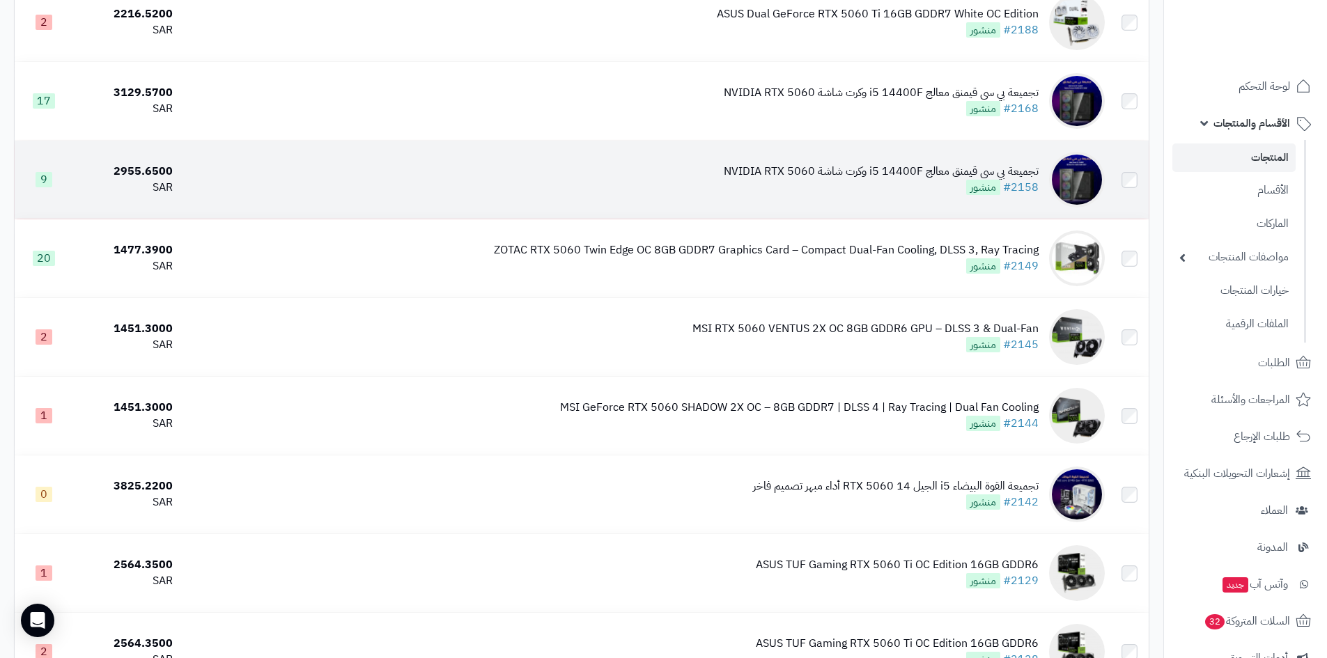
click at [844, 171] on div "تجميعة بي سي قيمنق معالج i5 14400F وكرت شاشة NVIDIA RTX 5060" at bounding box center [881, 172] width 315 height 16
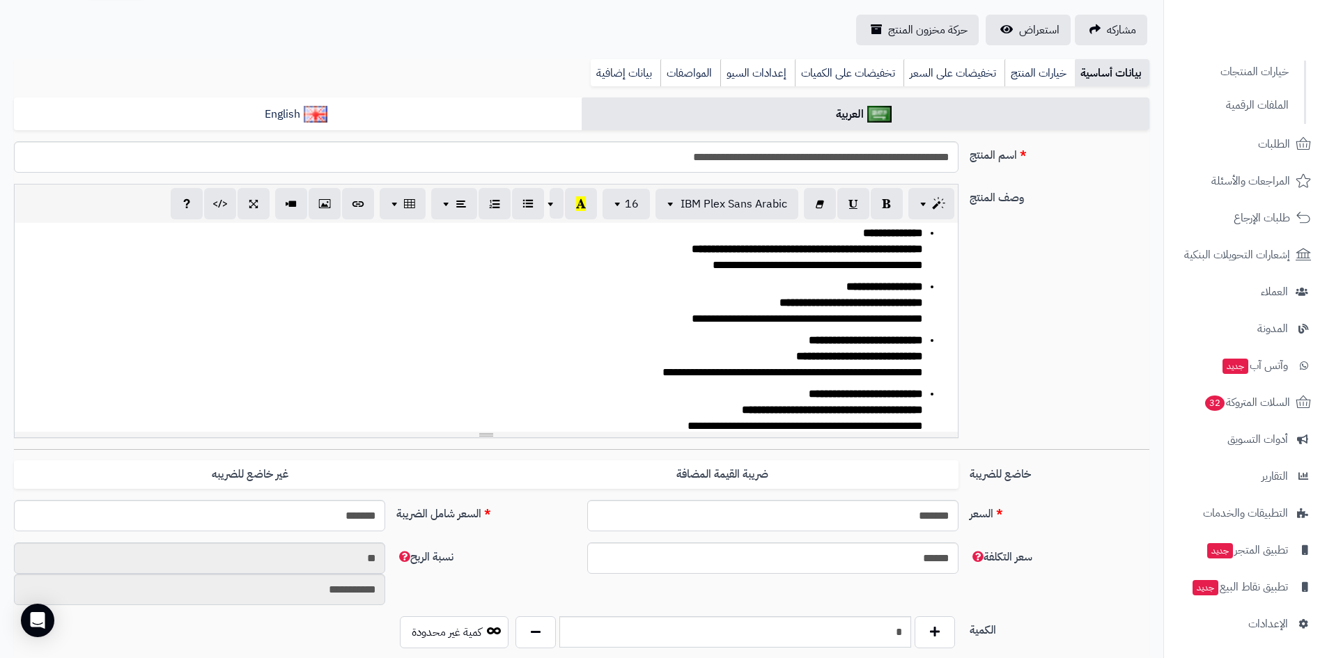
scroll to position [209, 0]
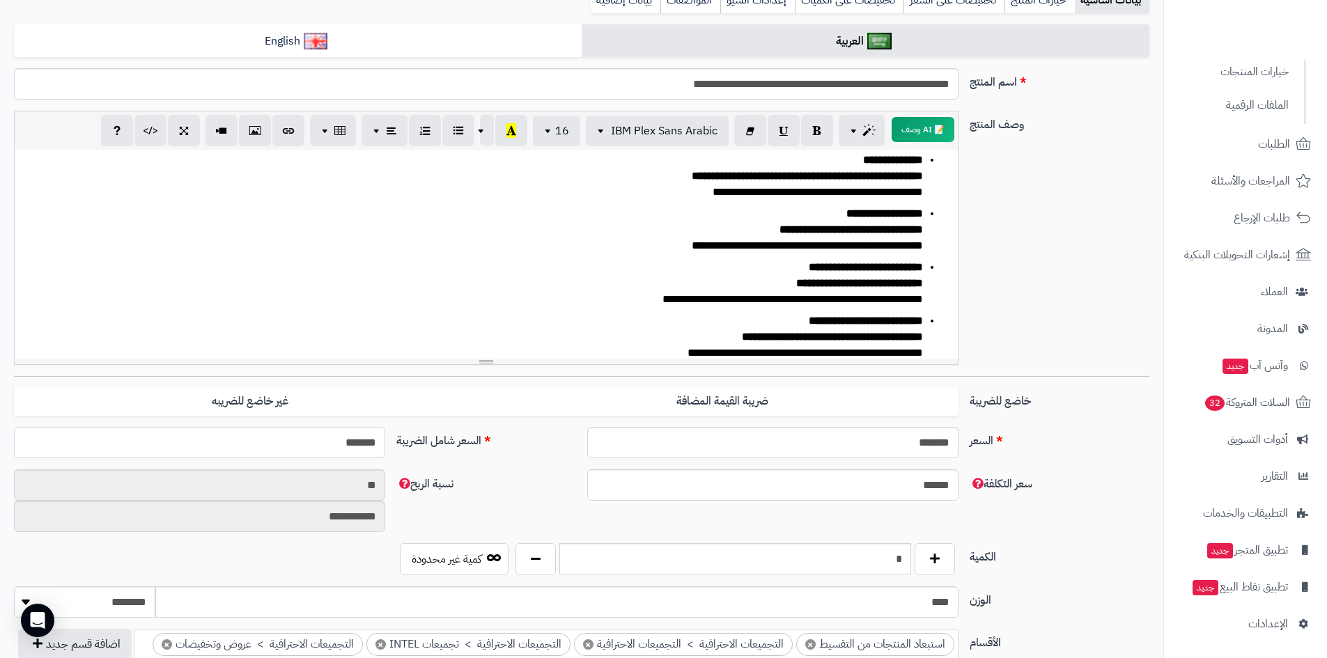
click at [344, 447] on input "*******" at bounding box center [199, 442] width 371 height 31
type input "*******"
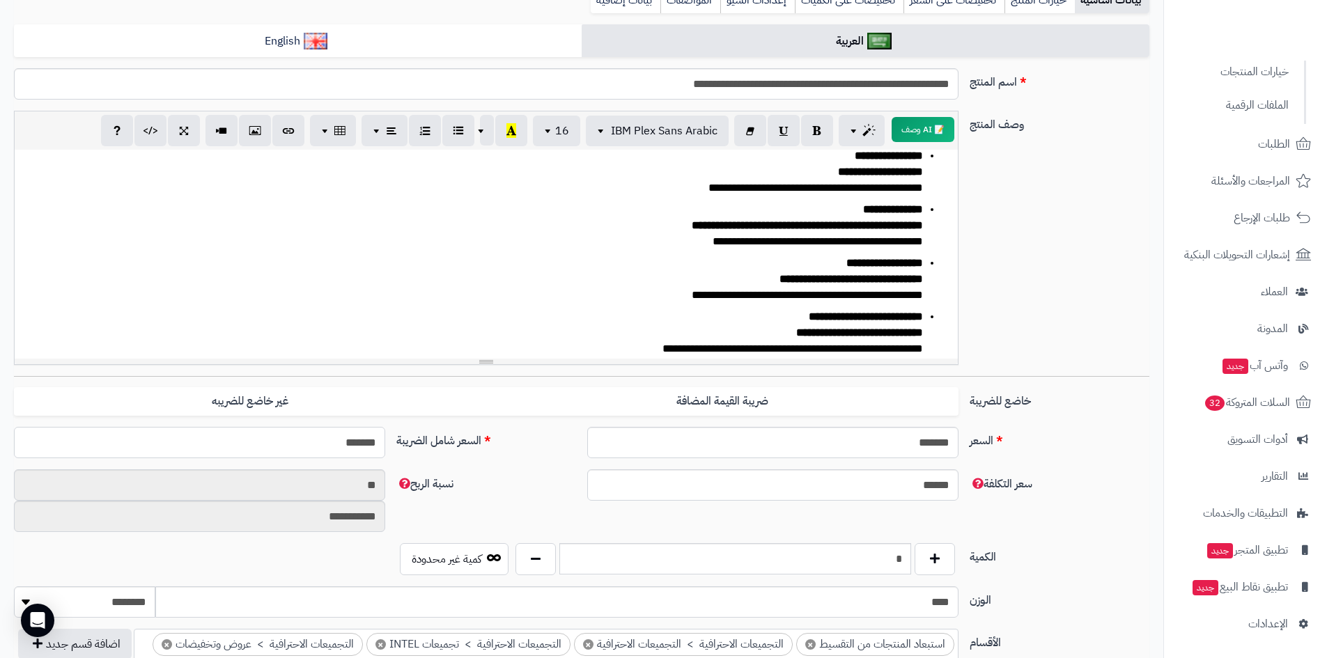
scroll to position [0, 0]
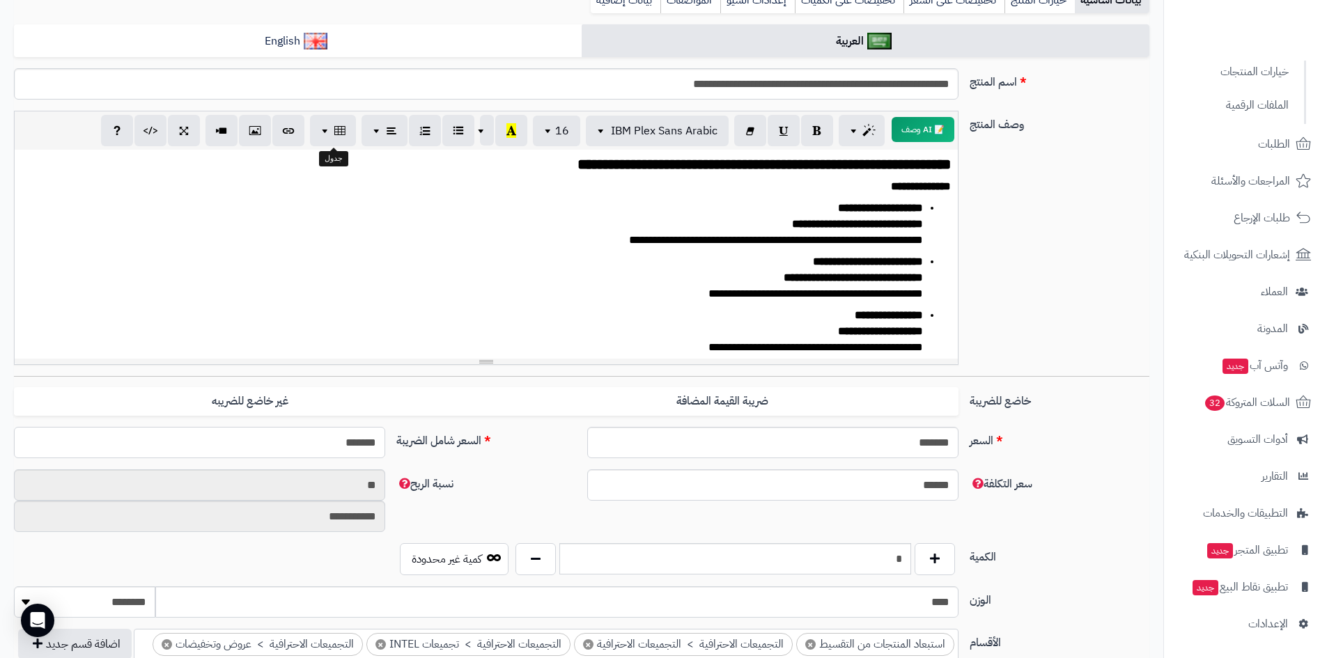
type input "**********"
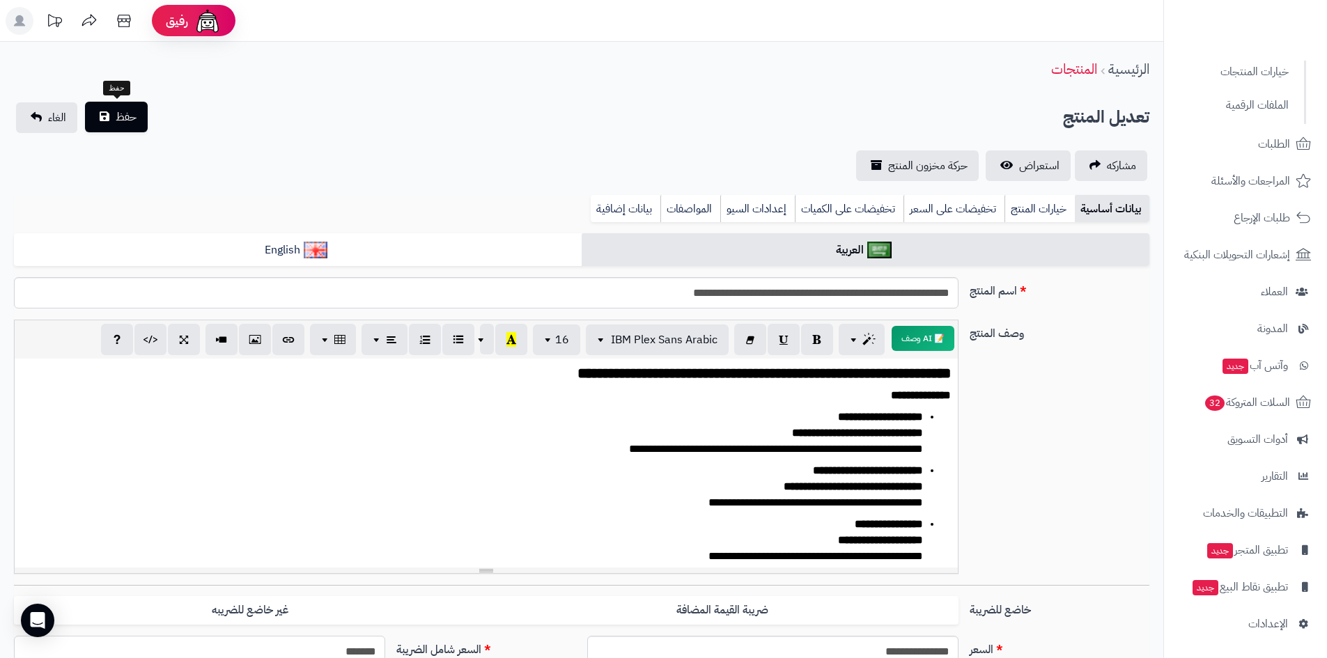
type input "*******"
drag, startPoint x: 120, startPoint y: 117, endPoint x: 272, endPoint y: 116, distance: 151.9
click at [150, 118] on div "تعديل المنتج حفظ الغاء" at bounding box center [582, 117] width 1136 height 31
click at [1024, 160] on span "استعراض" at bounding box center [1039, 165] width 40 height 17
click at [118, 115] on span "حفظ" at bounding box center [126, 117] width 21 height 17
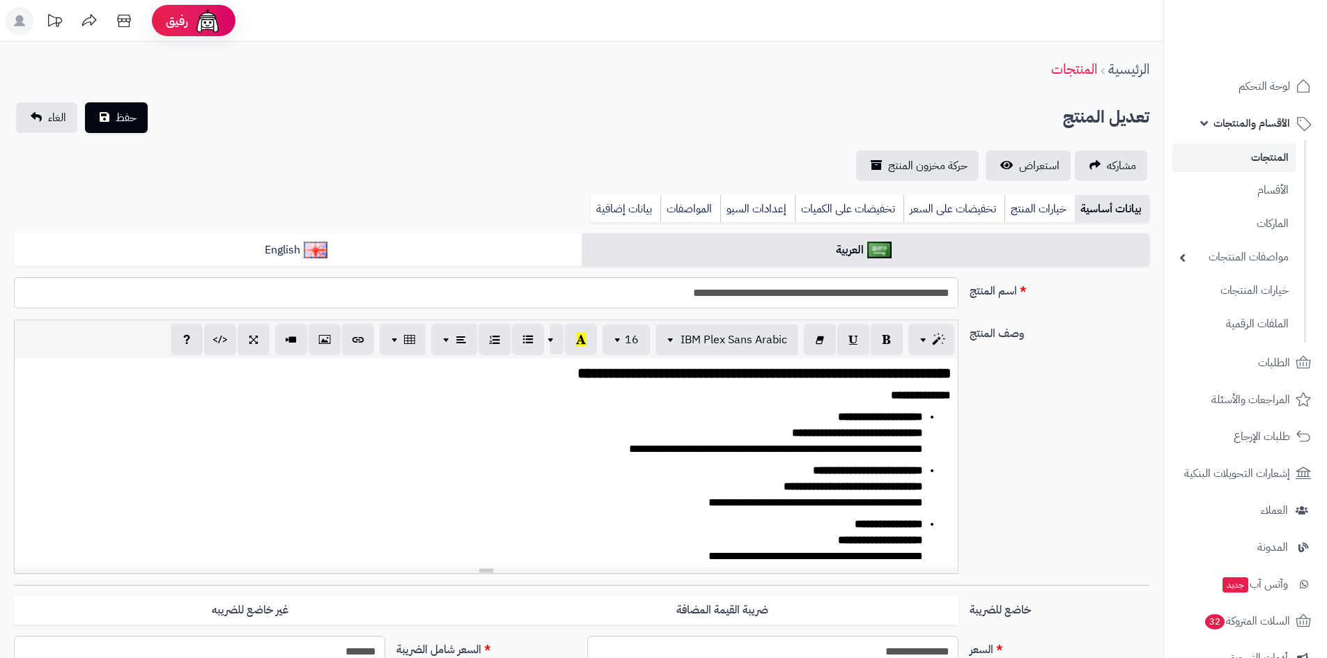
scroll to position [31, 0]
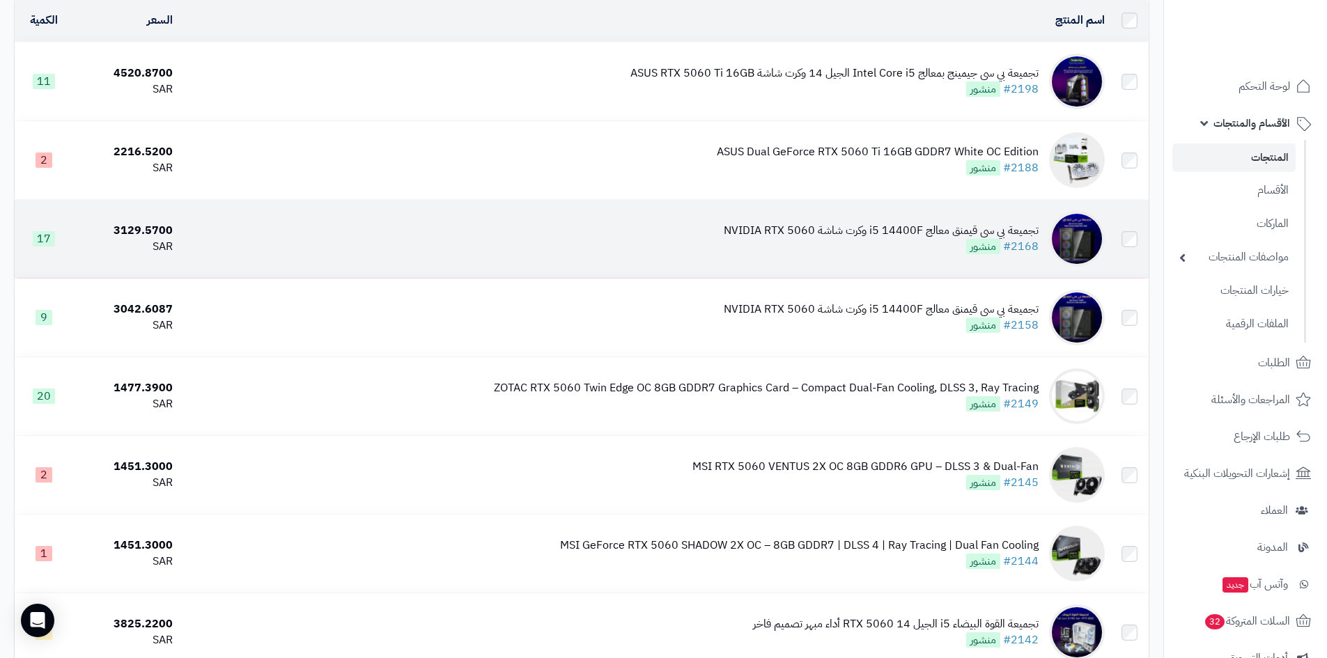
scroll to position [139, 0]
click at [828, 225] on div "تجميعة بي سي قيمنق معالج i5 14400F وكرت شاشة NVIDIA RTX 5060" at bounding box center [881, 232] width 315 height 16
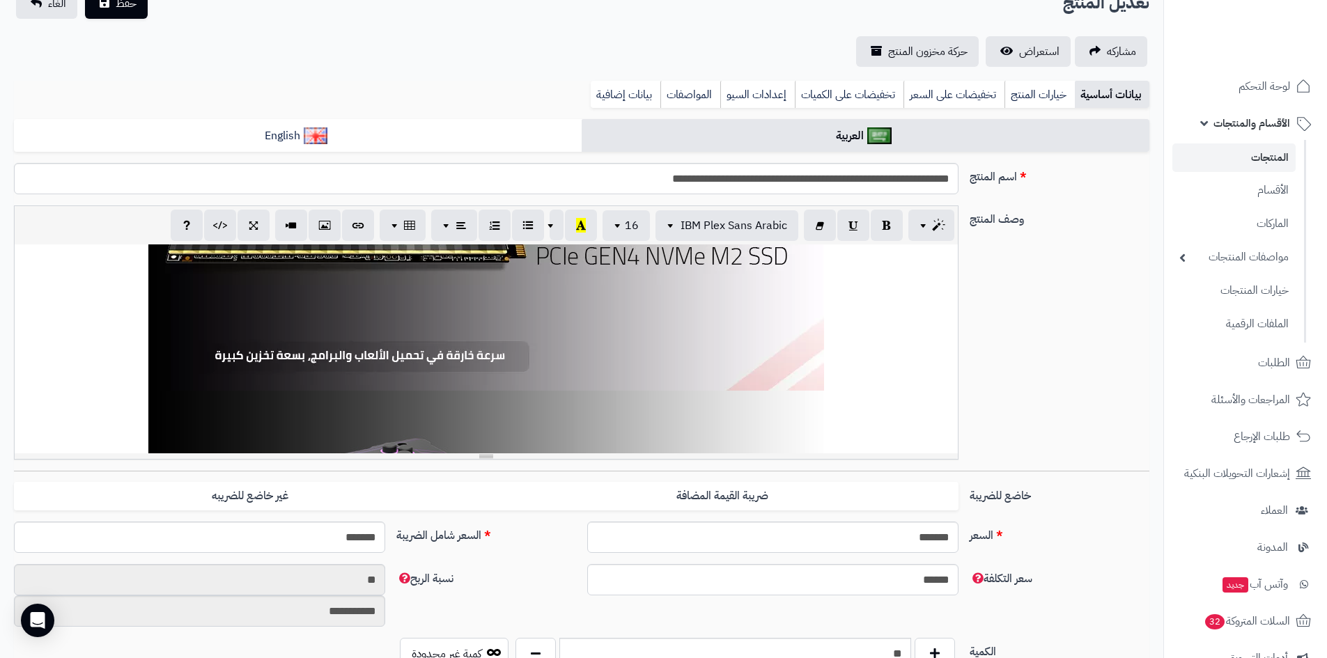
scroll to position [139, 0]
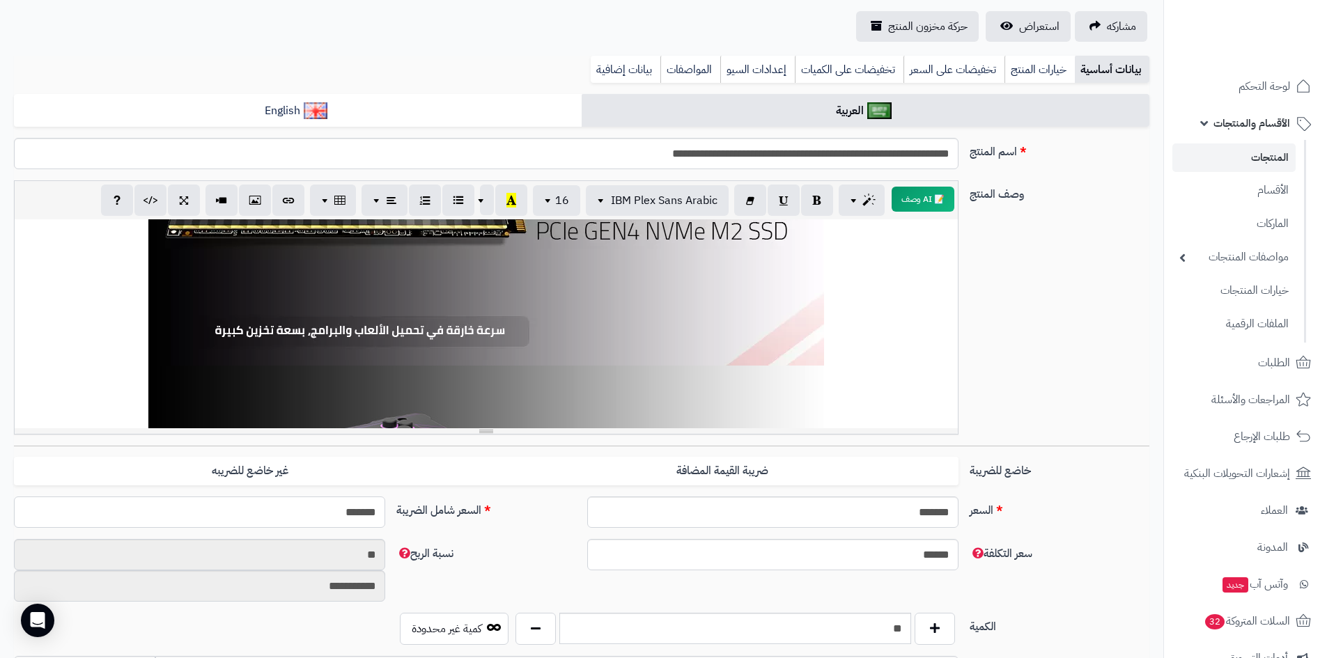
click at [346, 514] on input "*******" at bounding box center [199, 512] width 371 height 31
type input "*******"
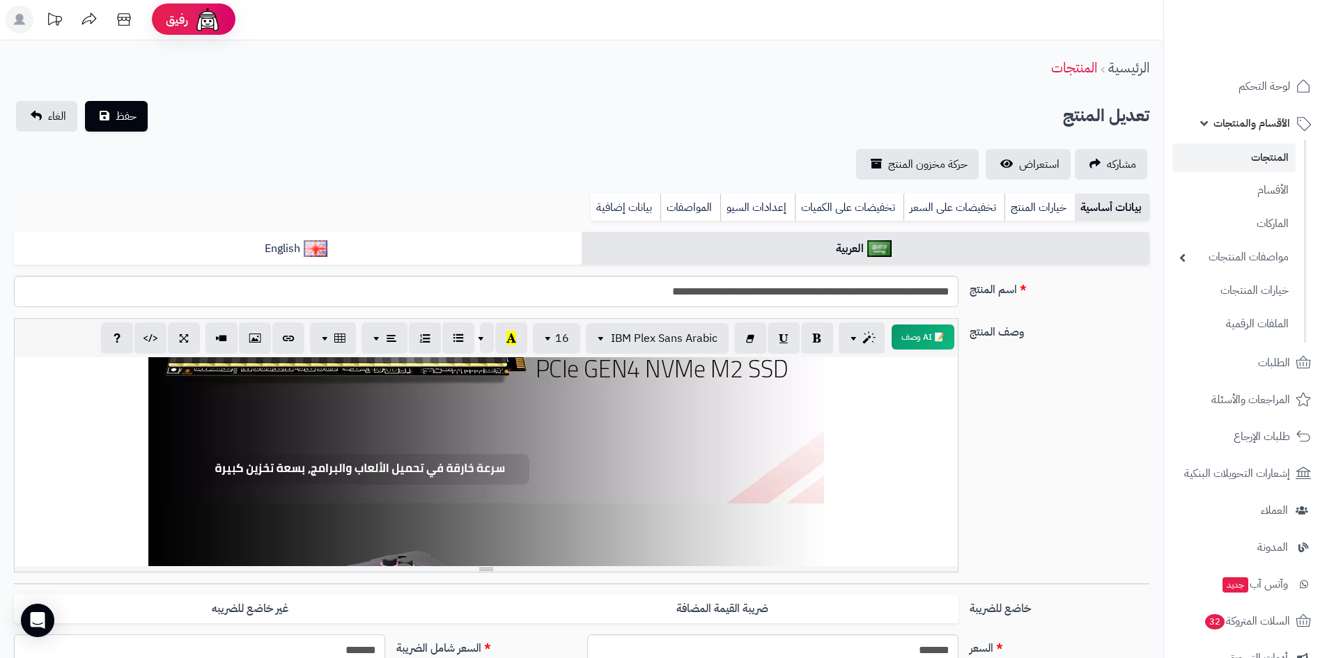
scroll to position [0, 0]
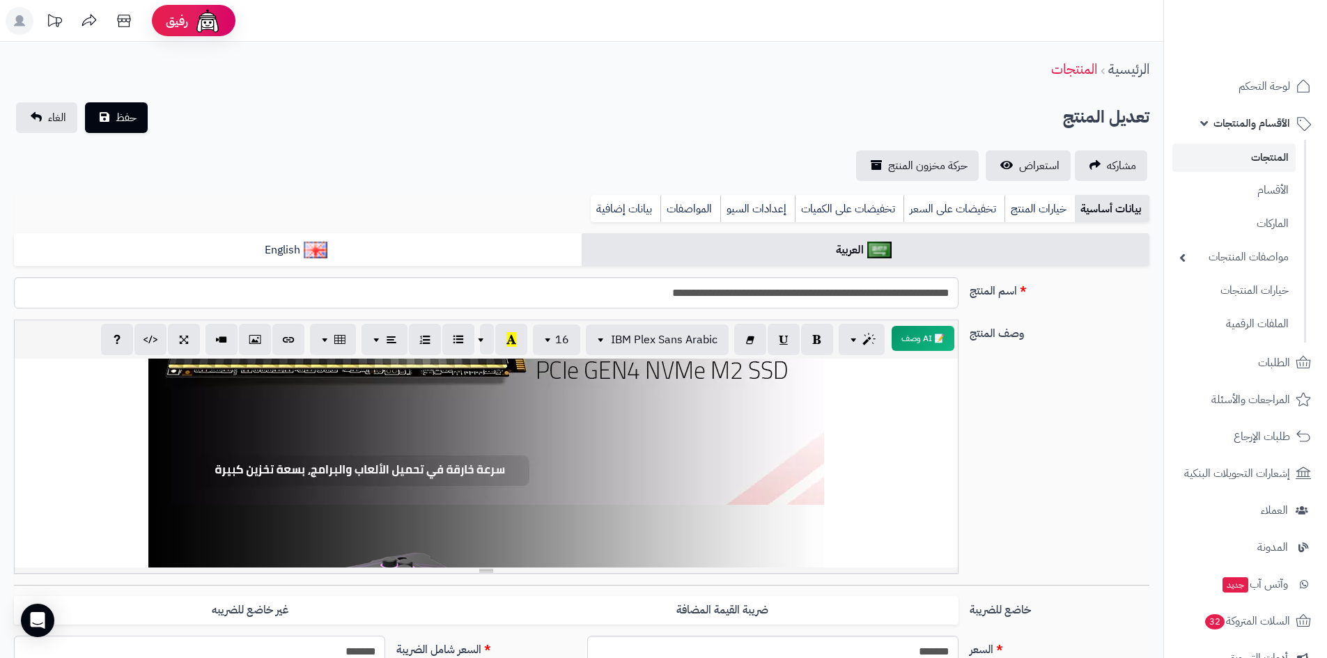
type input "**********"
type input "*******"
click at [125, 114] on span "حفظ" at bounding box center [126, 117] width 21 height 17
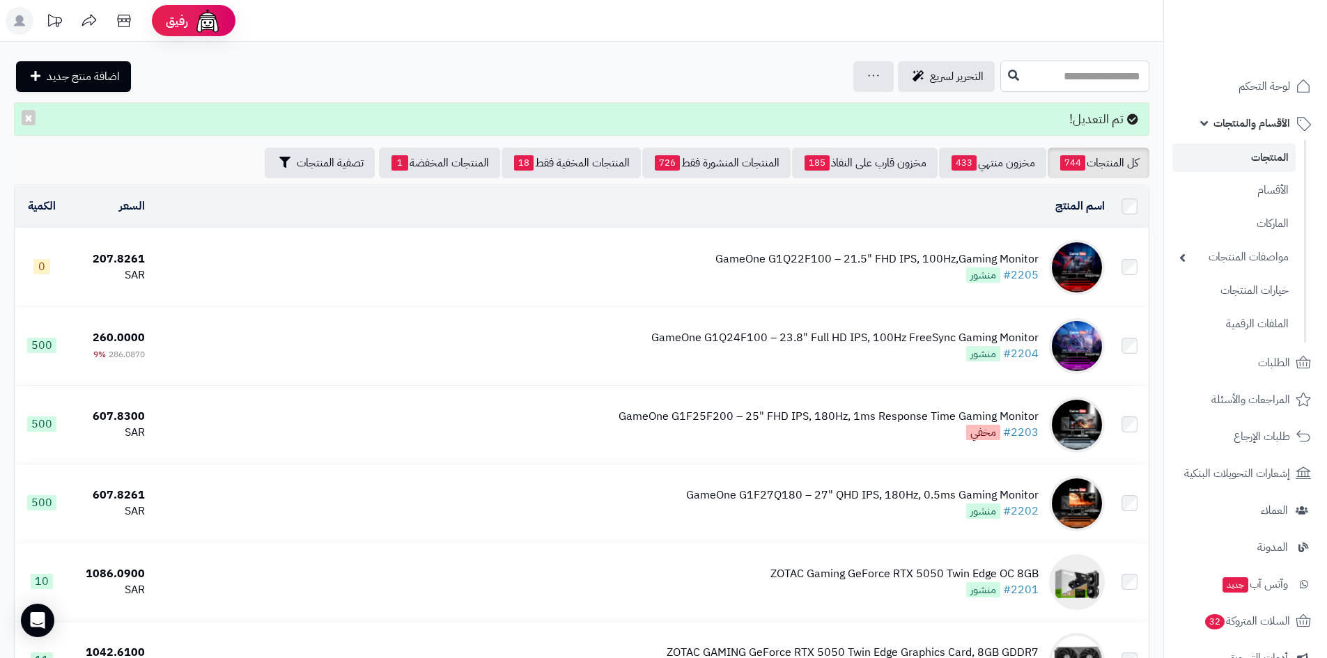
click at [1001, 79] on input "text" at bounding box center [1075, 76] width 149 height 31
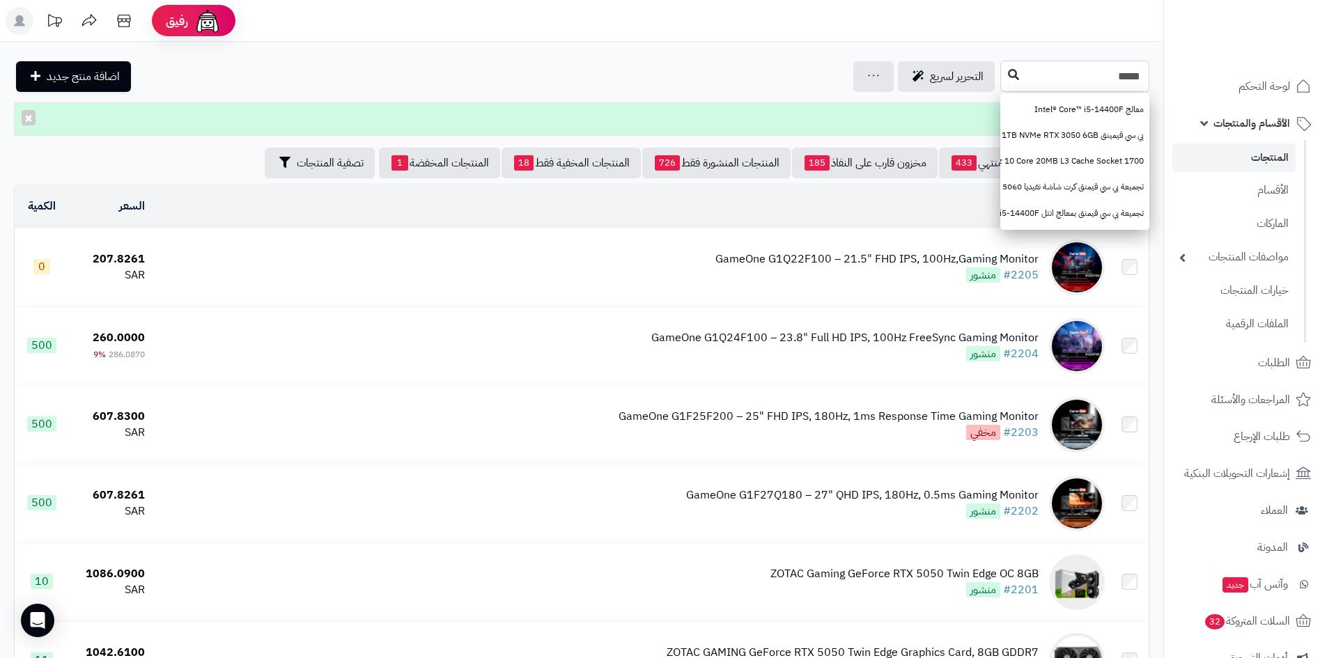
type input "*****"
click at [1008, 78] on icon at bounding box center [1013, 74] width 11 height 11
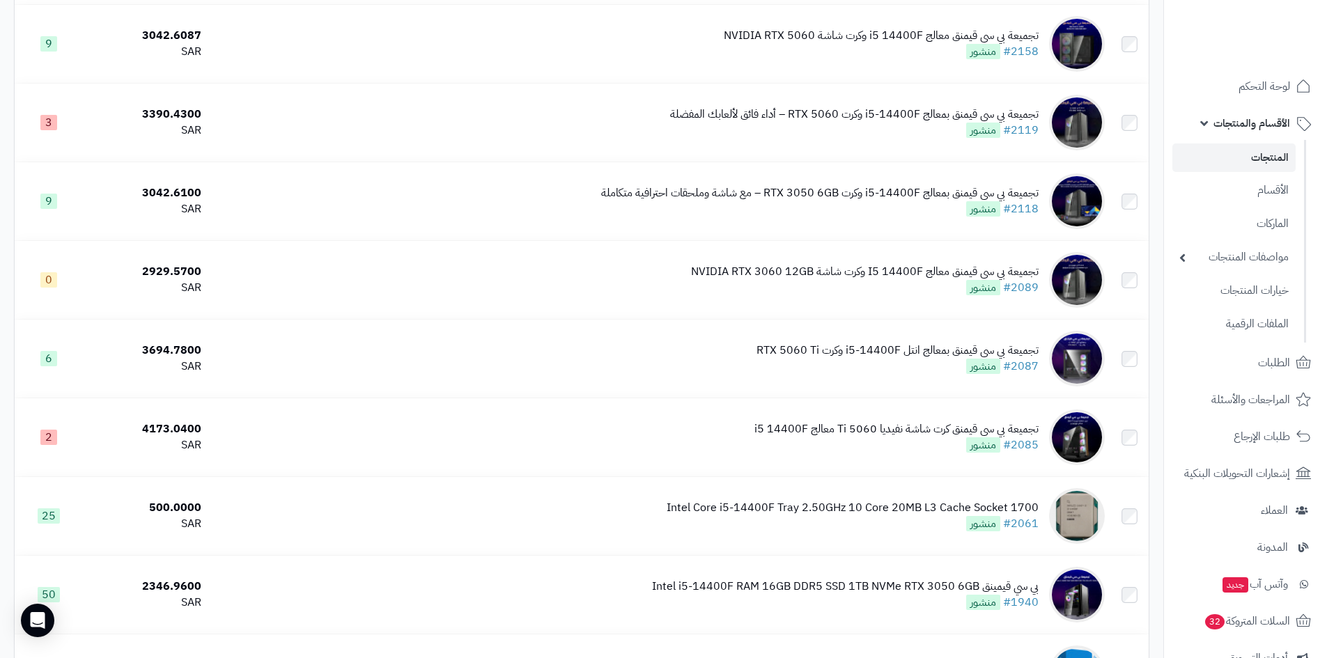
scroll to position [488, 0]
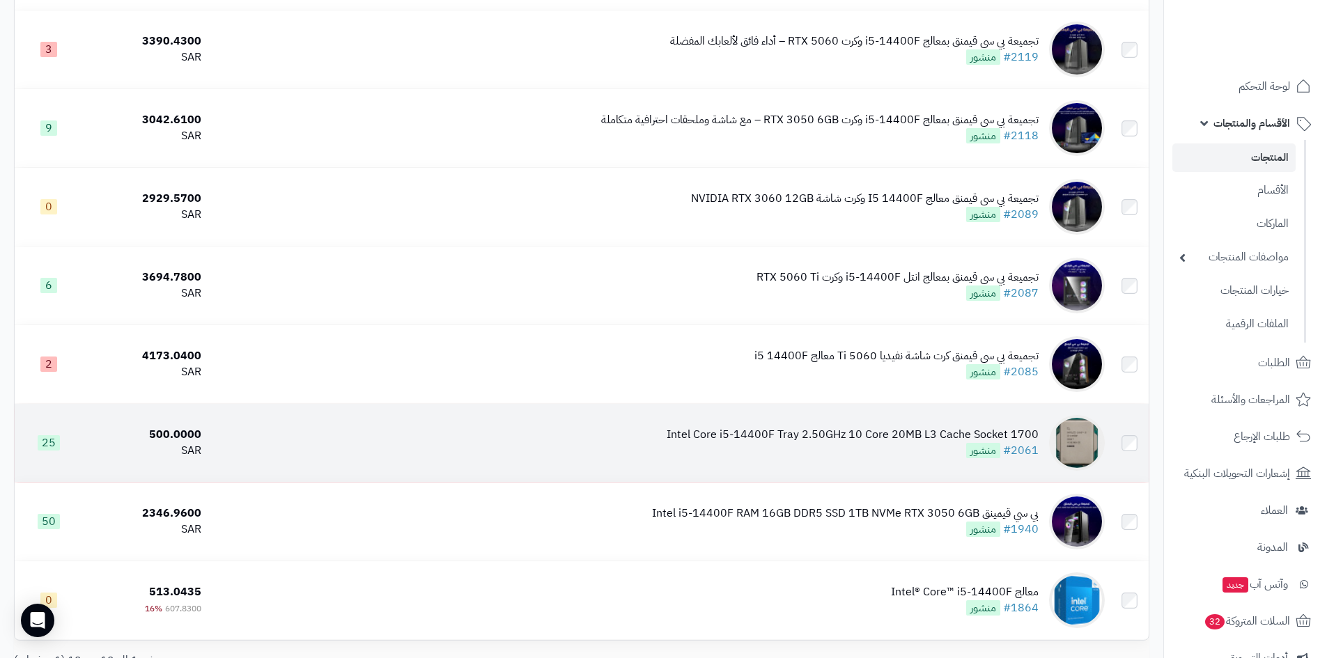
click at [728, 433] on div "Intel Core i5-14400F Tray 2.50GHz 10 Core 20MB L3 Cache Socket 1700" at bounding box center [853, 435] width 372 height 16
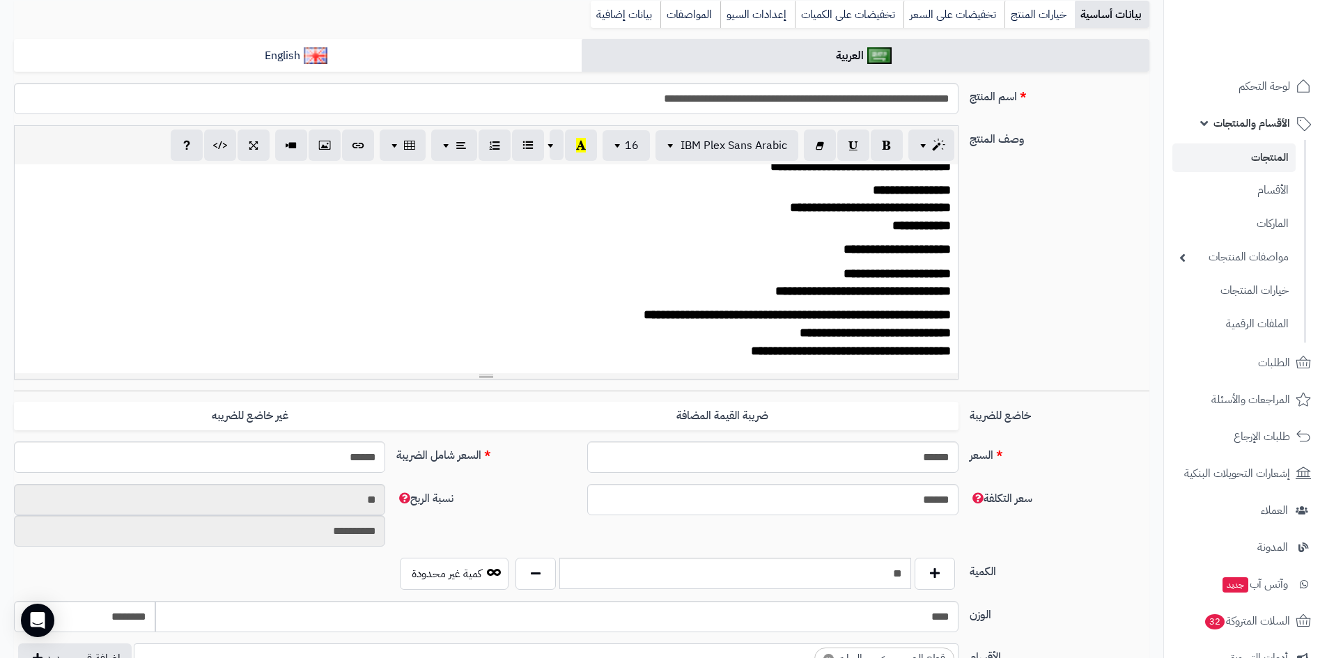
scroll to position [209, 0]
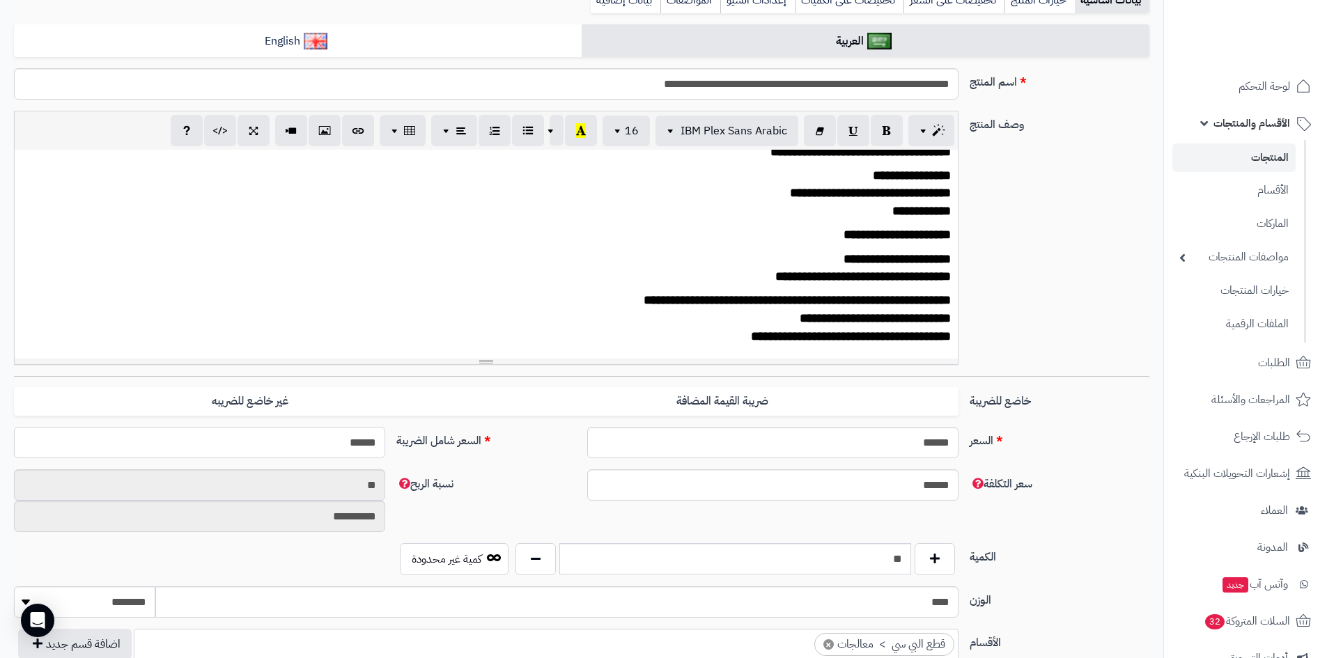
click at [348, 438] on input "******" at bounding box center [199, 442] width 371 height 31
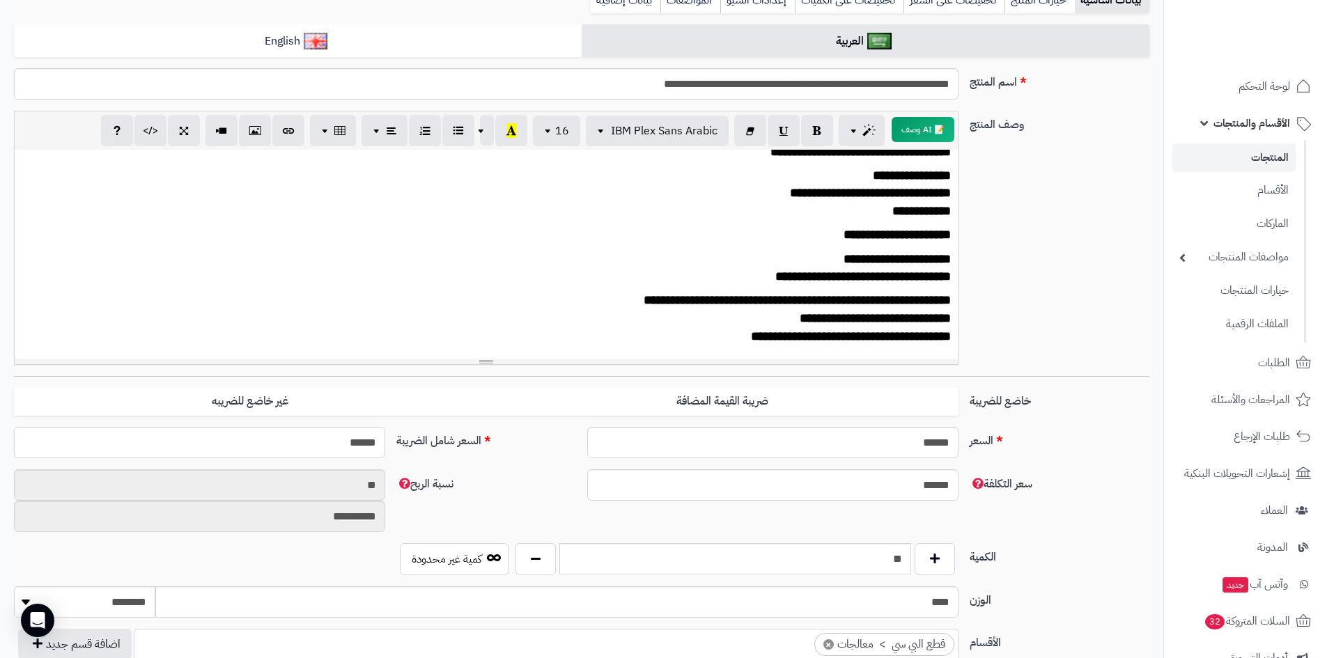
click at [348, 438] on input "******" at bounding box center [199, 442] width 371 height 31
type input "***"
type input "**********"
click at [1007, 231] on div "**********" at bounding box center [581, 243] width 1147 height 265
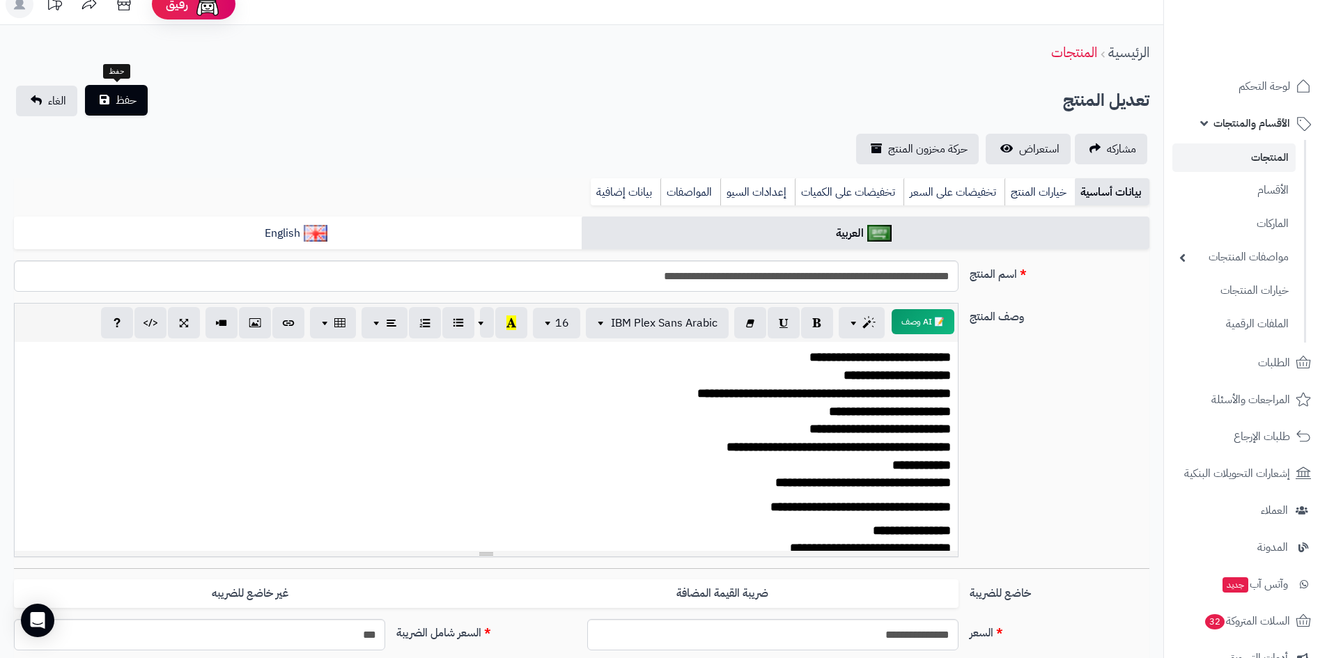
scroll to position [0, 0]
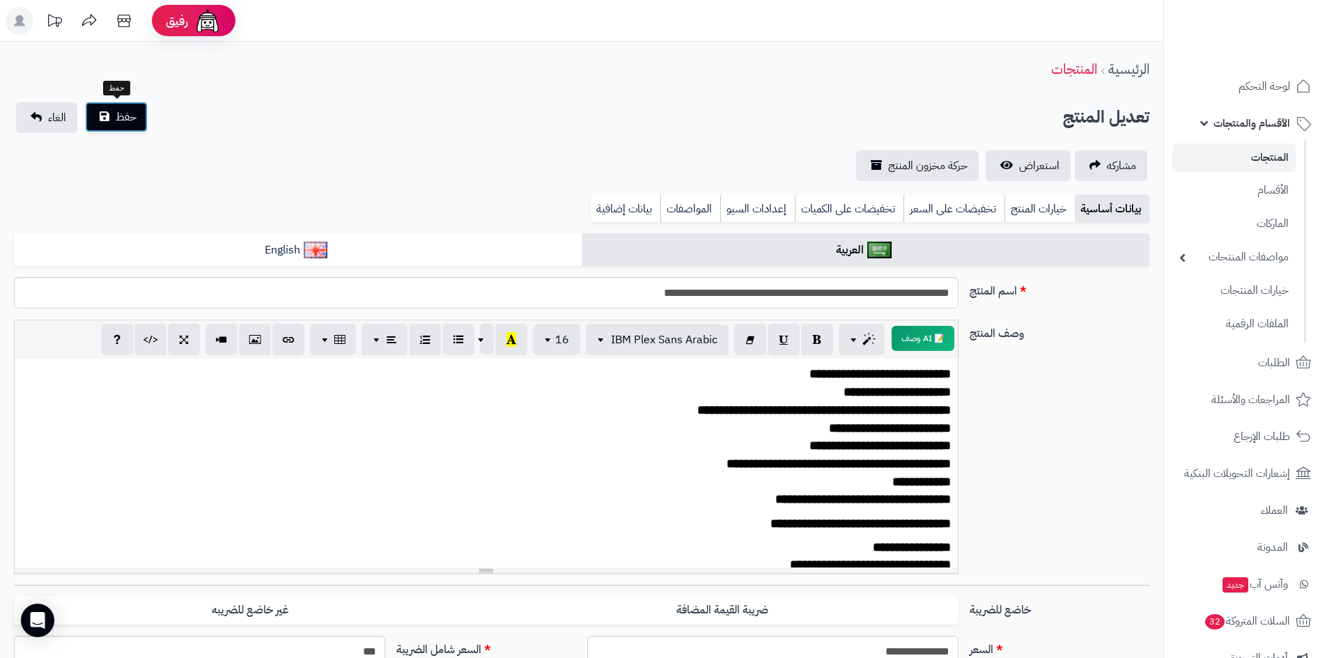
click at [113, 113] on button "حفظ" at bounding box center [116, 117] width 63 height 31
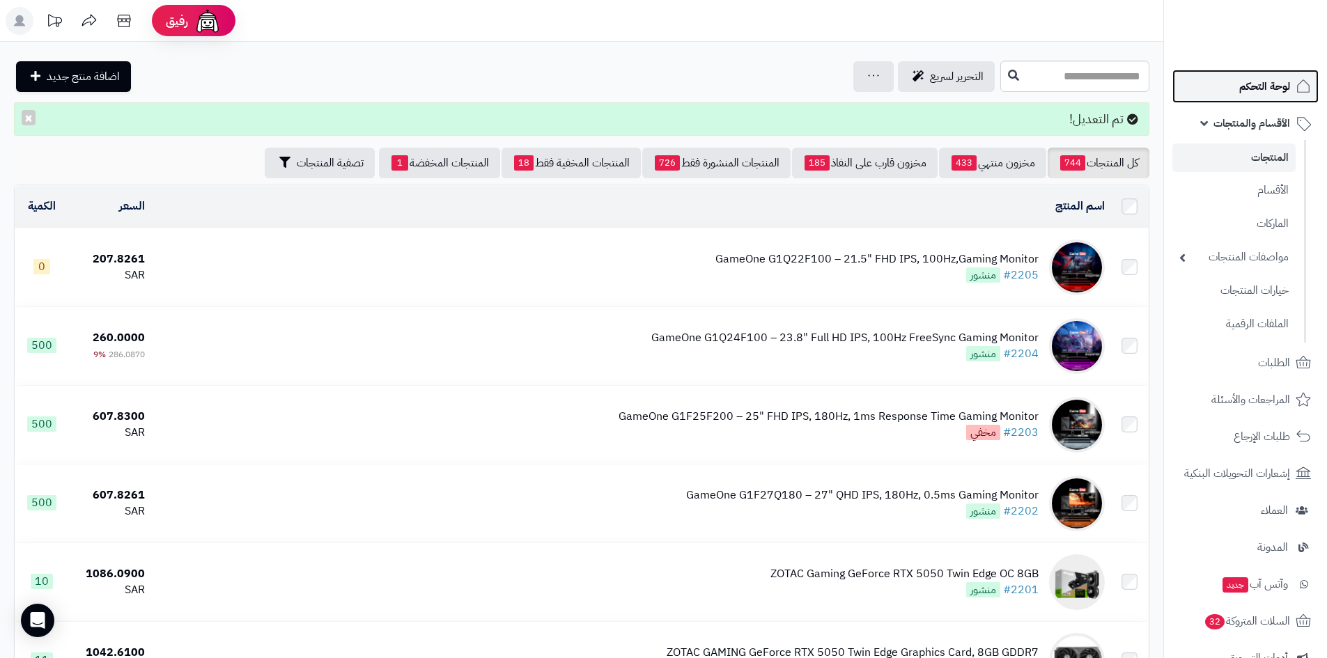
click at [1260, 75] on link "لوحة التحكم" at bounding box center [1246, 86] width 146 height 33
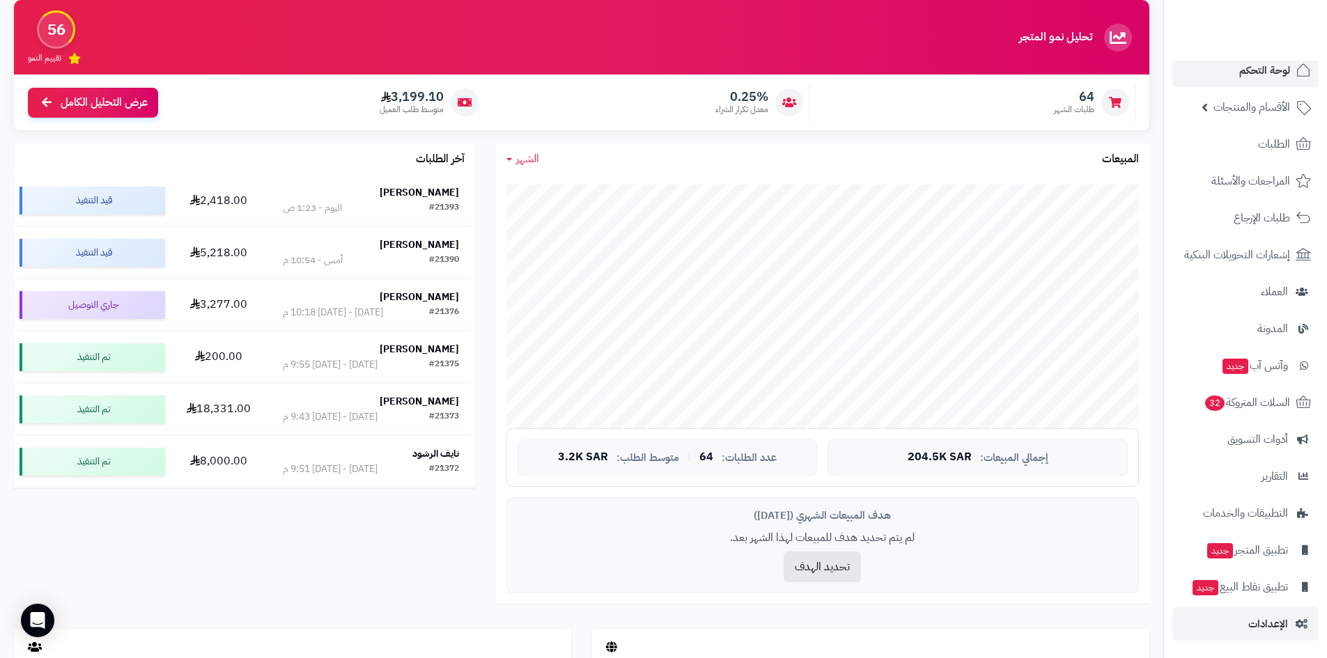
scroll to position [139, 0]
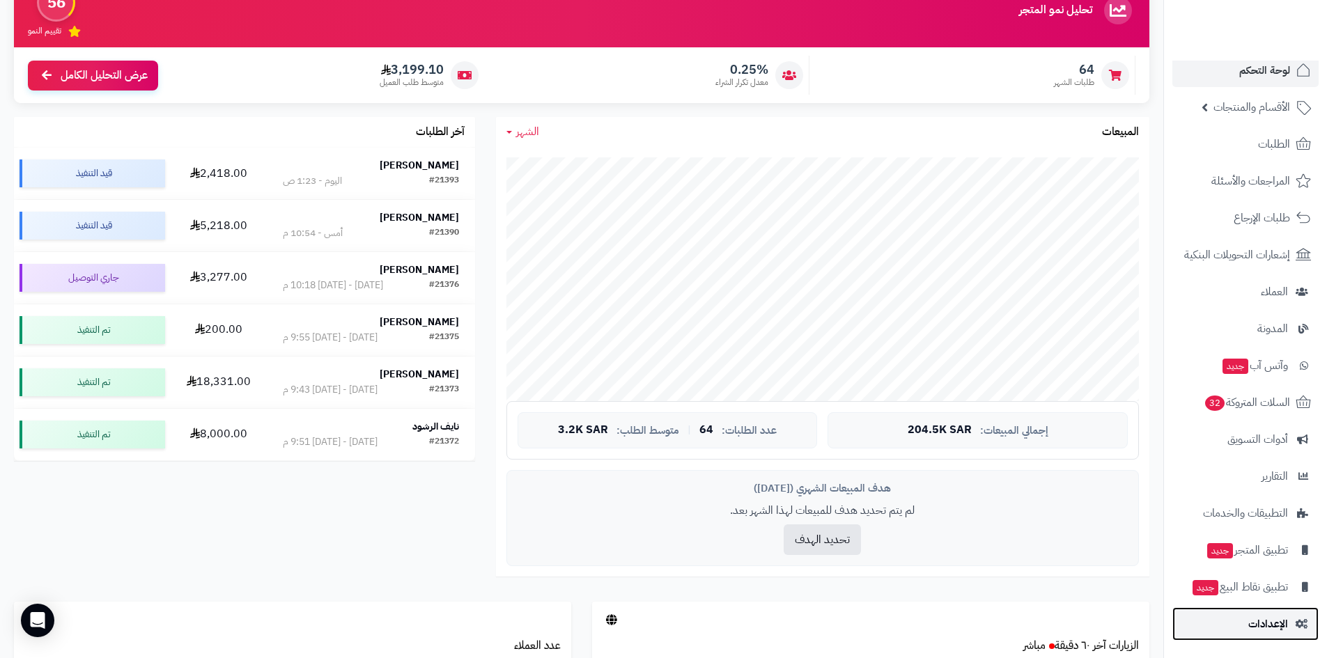
click at [1267, 621] on span "الإعدادات" at bounding box center [1269, 625] width 40 height 20
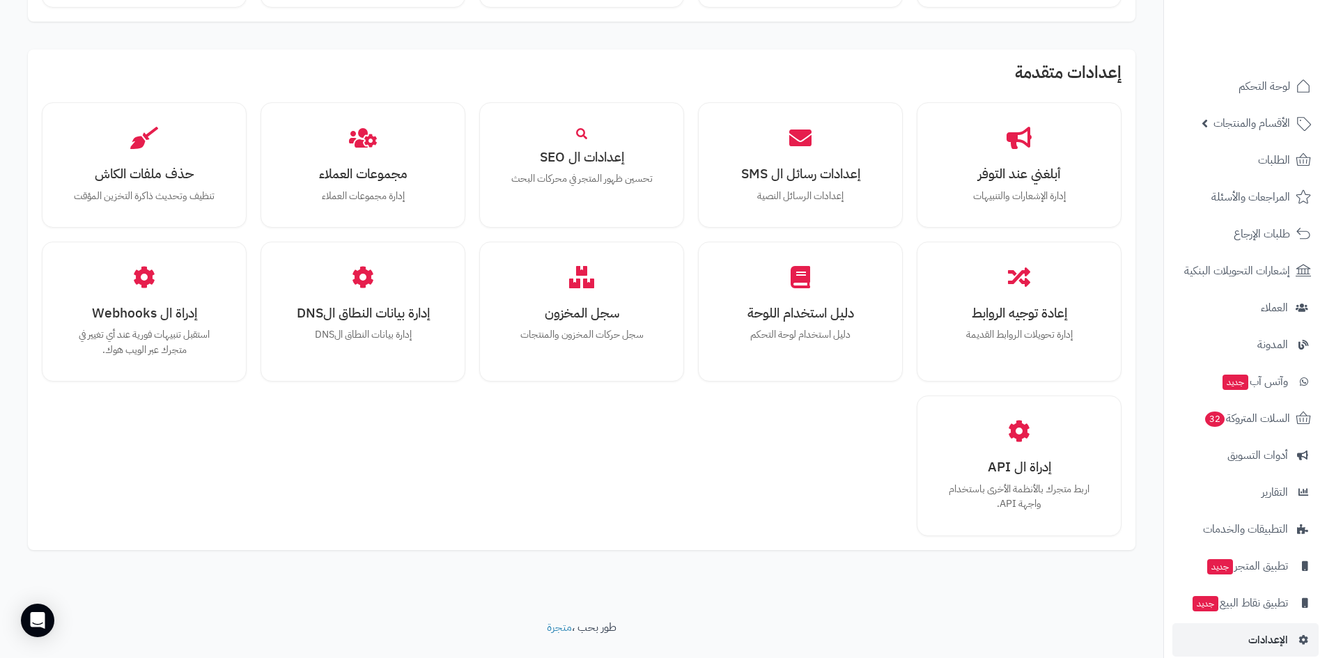
scroll to position [856, 0]
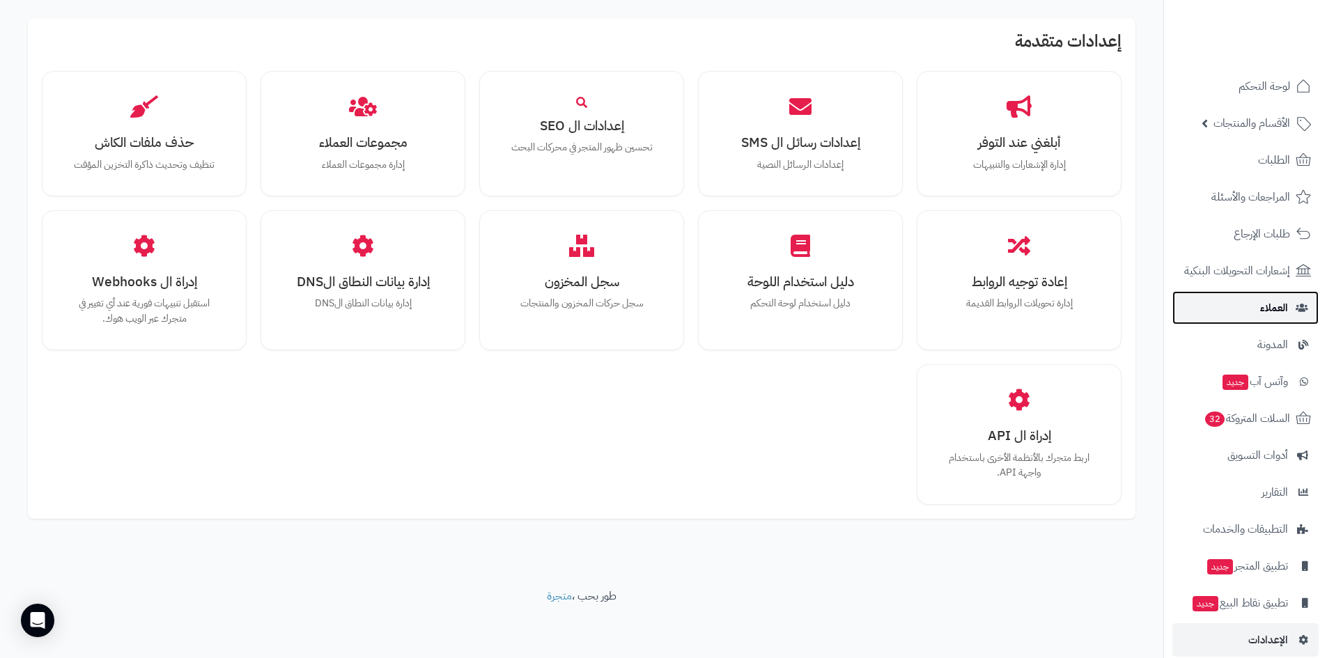
click at [1230, 318] on link "العملاء" at bounding box center [1246, 307] width 146 height 33
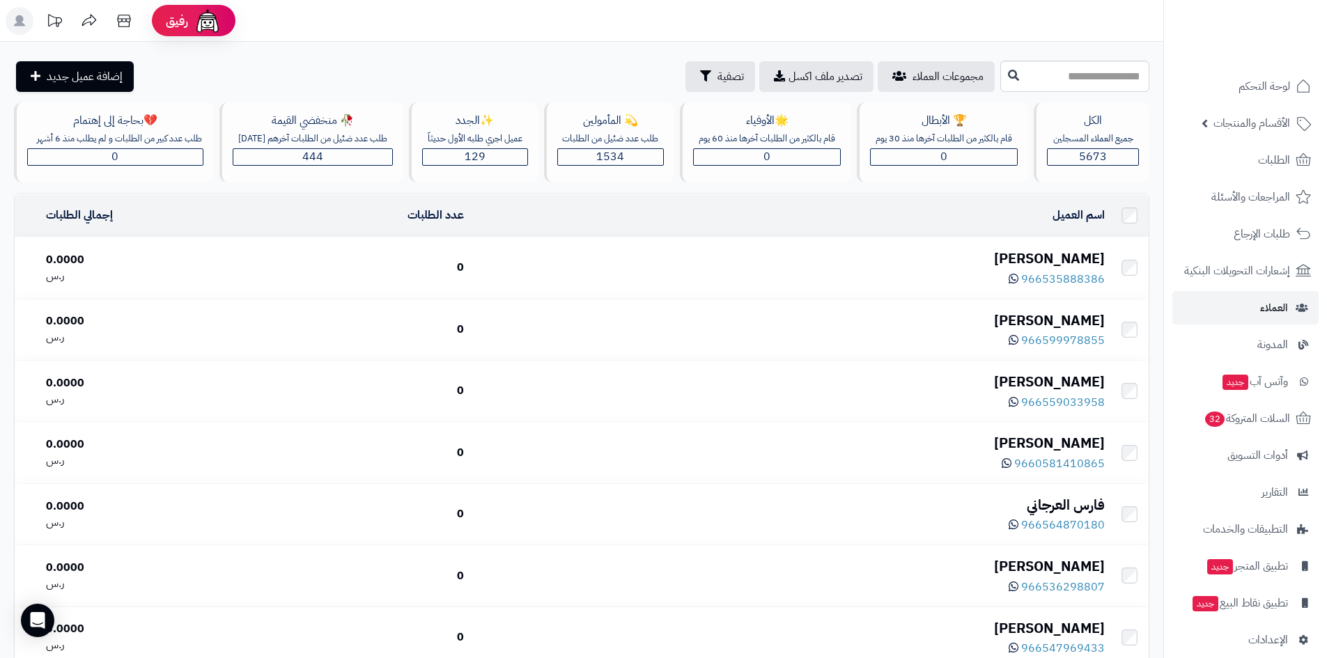
click at [1067, 269] on div "يوسف المطيري" at bounding box center [790, 259] width 630 height 20
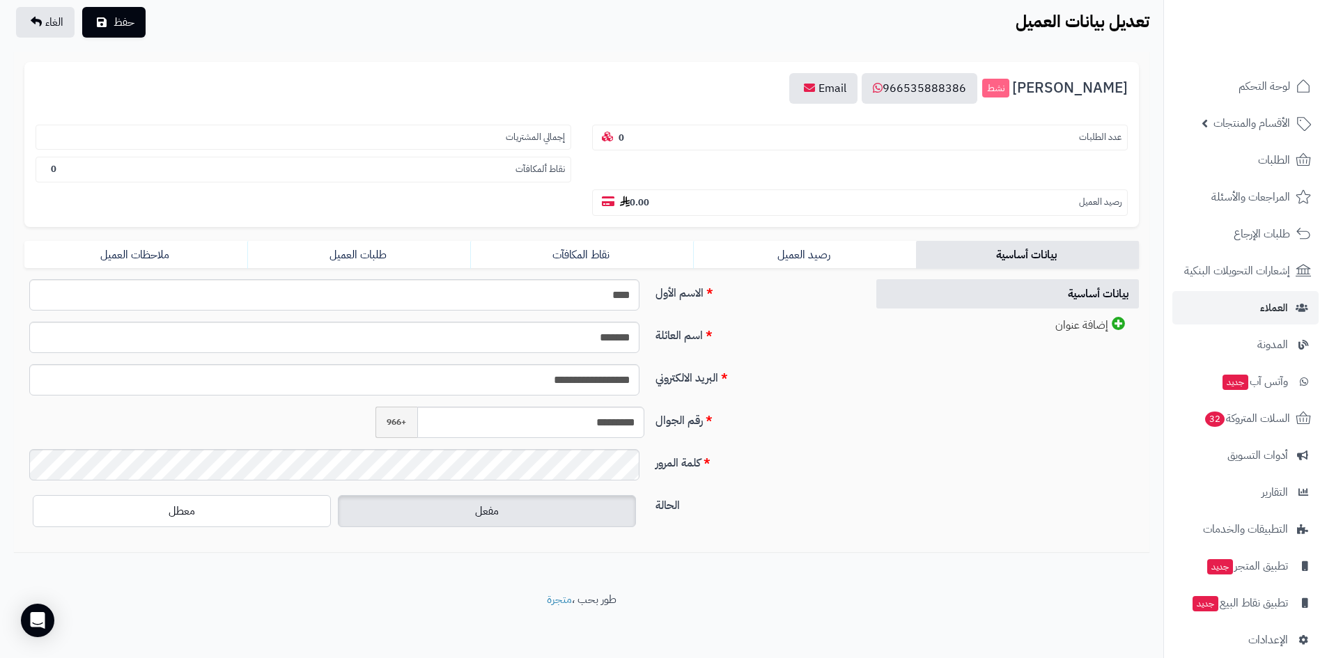
scroll to position [99, 0]
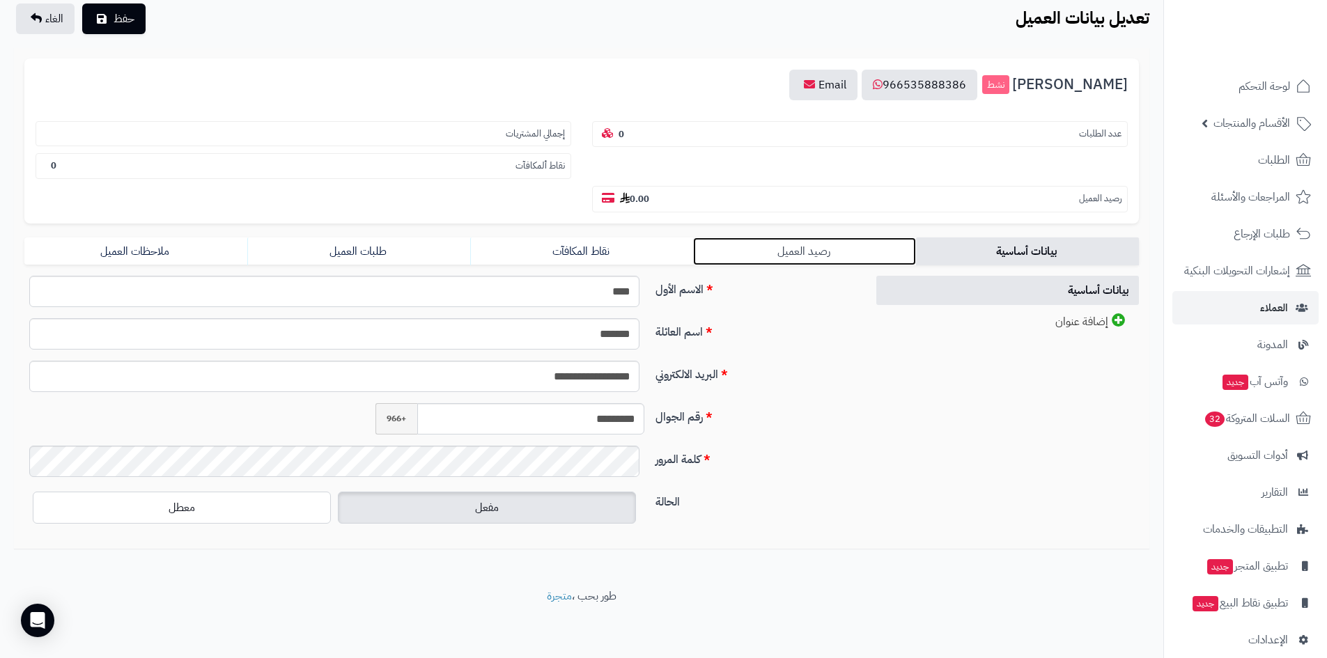
click at [734, 250] on link "رصيد العميل" at bounding box center [804, 252] width 223 height 28
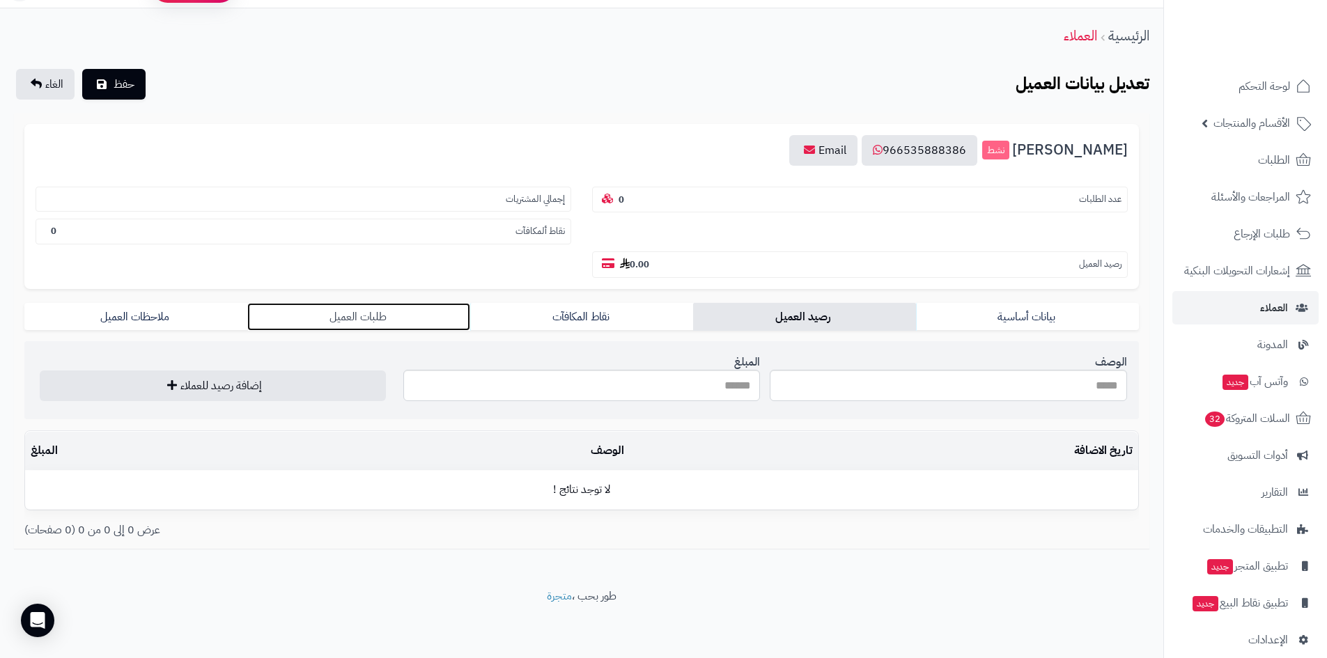
click at [403, 322] on link "طلبات العميل" at bounding box center [358, 317] width 223 height 28
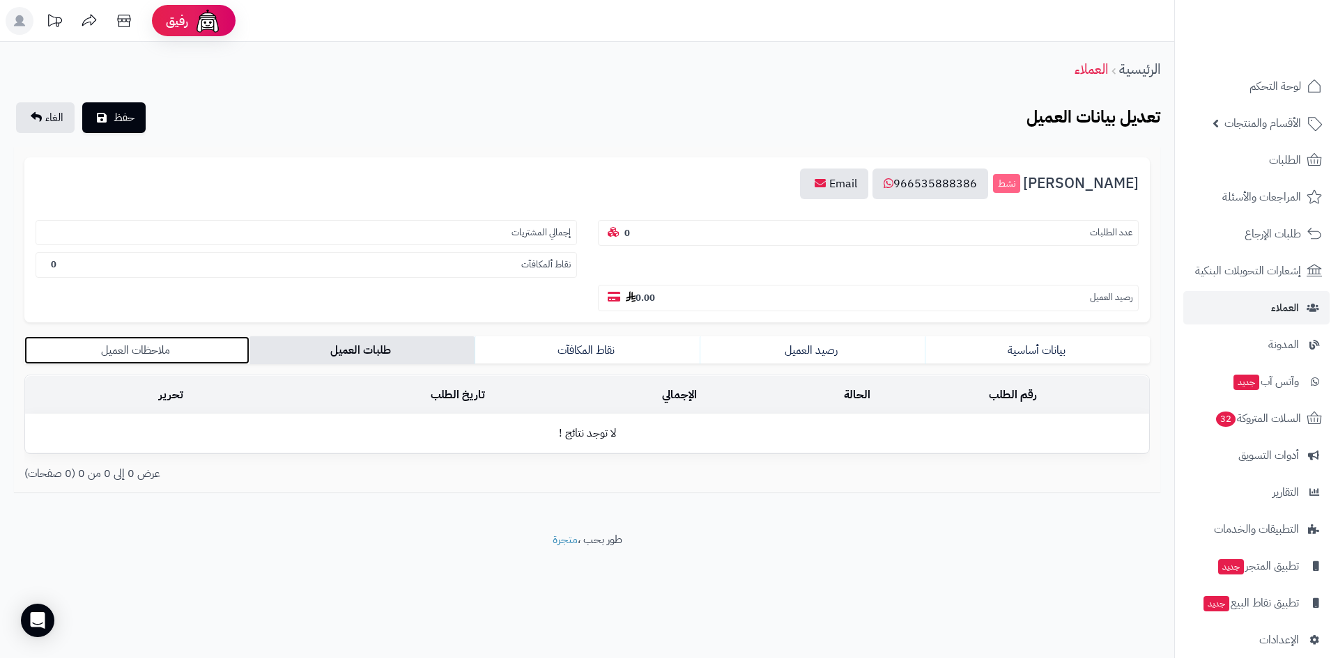
click at [133, 345] on link "ملاحظات العميل" at bounding box center [136, 351] width 225 height 28
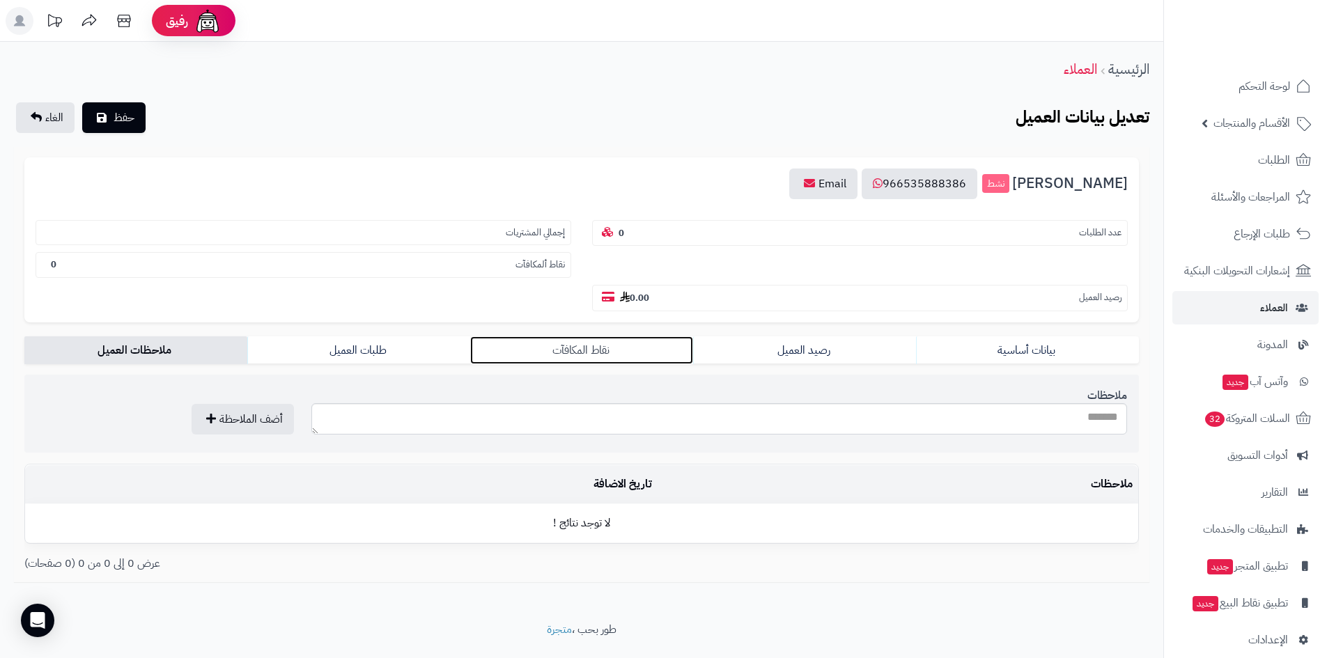
click at [481, 346] on link "نقاط المكافآت" at bounding box center [581, 351] width 223 height 28
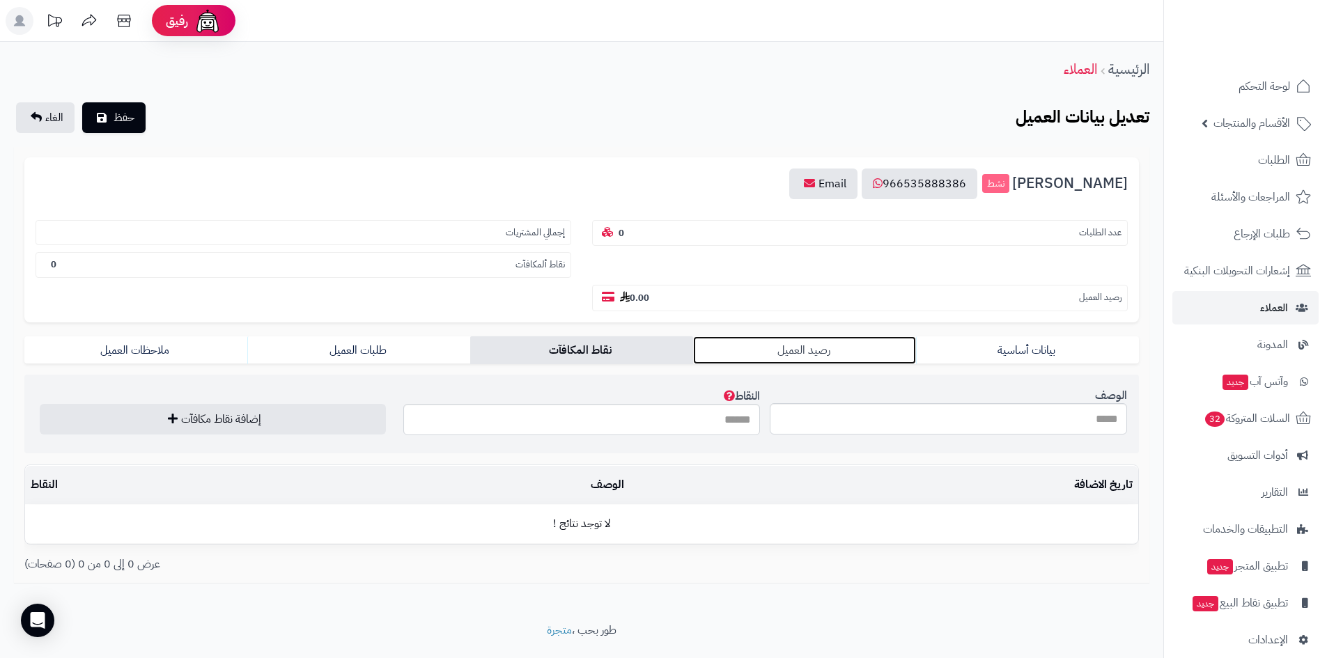
click at [708, 348] on link "رصيد العميل" at bounding box center [804, 351] width 223 height 28
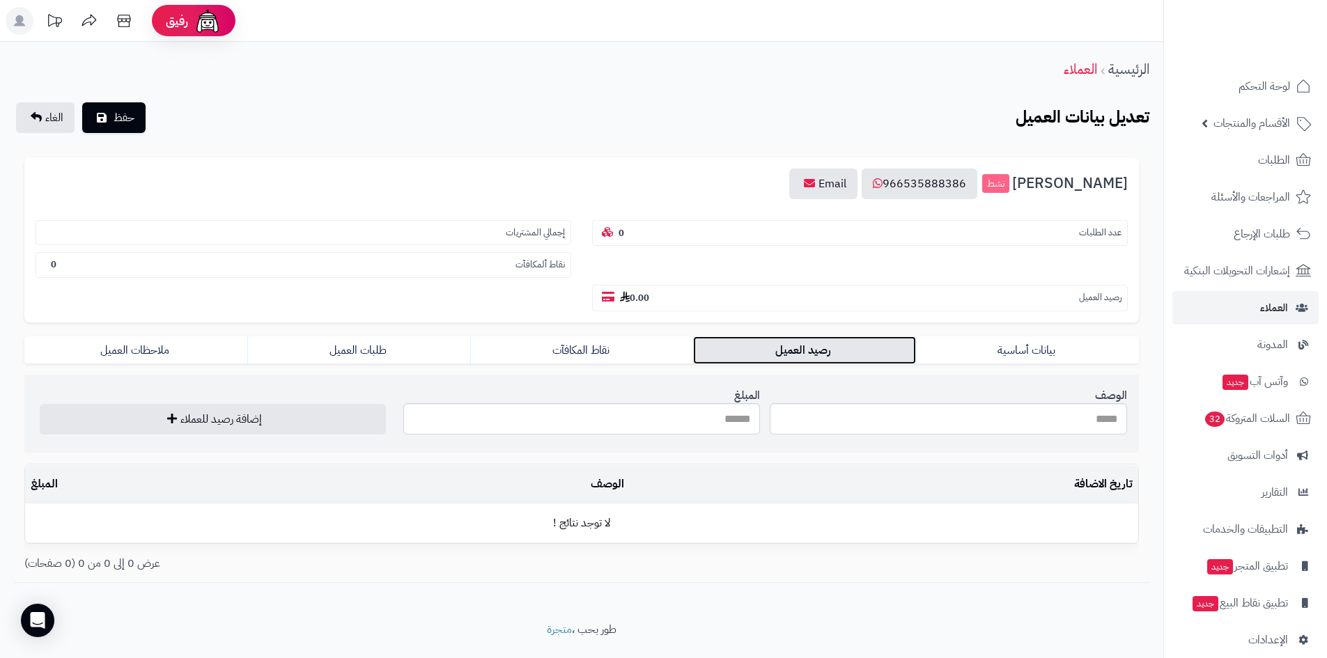
drag, startPoint x: 847, startPoint y: 345, endPoint x: 952, endPoint y: 348, distance: 104.6
click at [848, 345] on link "رصيد العميل" at bounding box center [804, 351] width 223 height 28
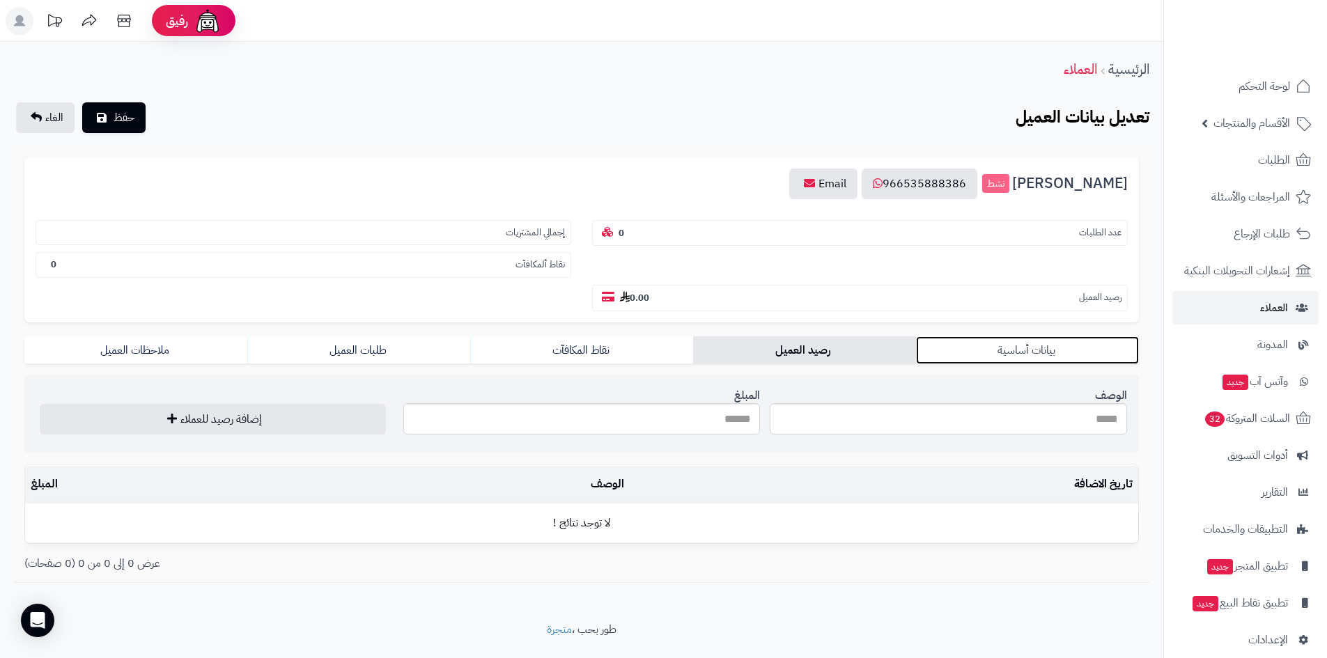
click at [1023, 343] on link "بيانات أساسية" at bounding box center [1027, 351] width 223 height 28
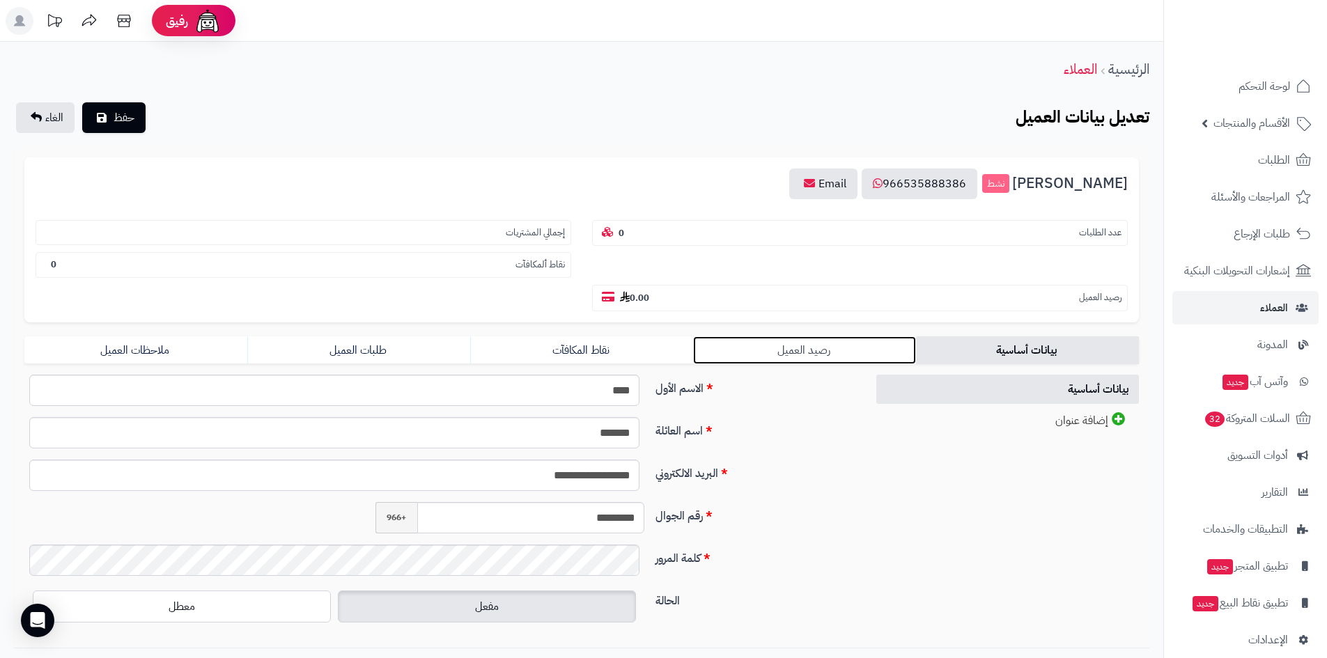
click at [704, 353] on link "رصيد العميل" at bounding box center [804, 351] width 223 height 28
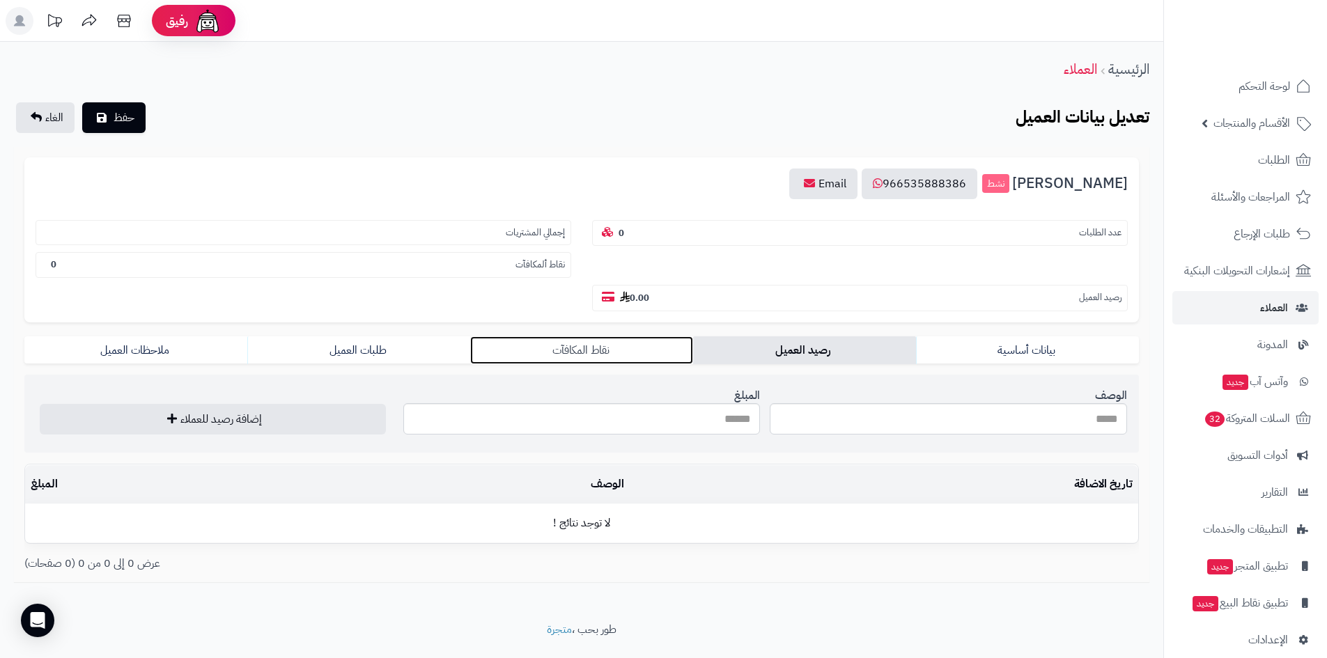
click at [611, 355] on link "نقاط المكافآت" at bounding box center [581, 351] width 223 height 28
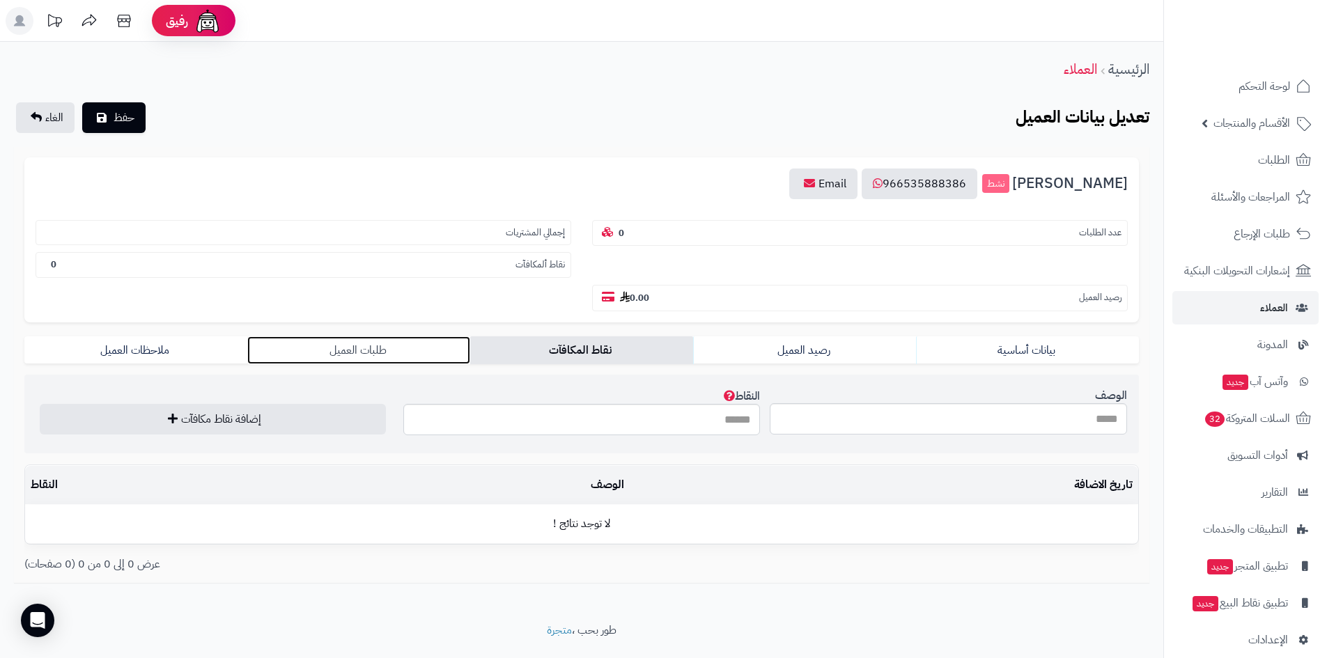
click at [355, 347] on link "طلبات العميل" at bounding box center [358, 351] width 223 height 28
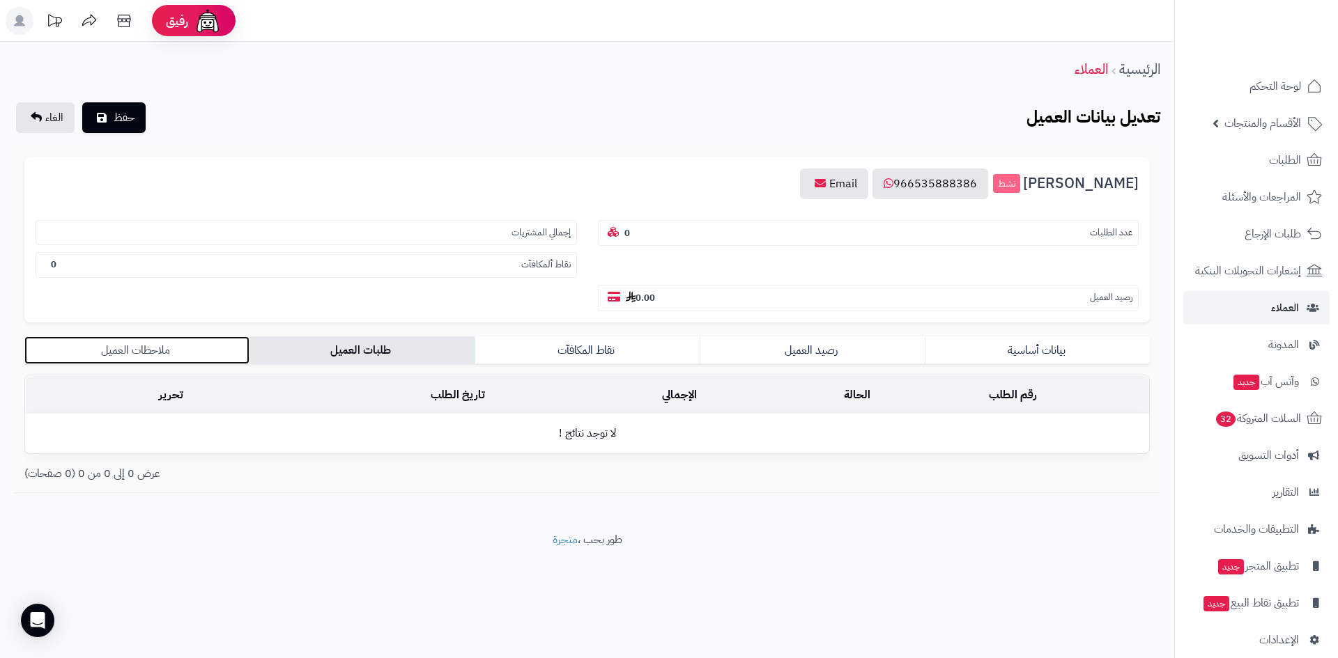
click at [100, 343] on link "ملاحظات العميل" at bounding box center [136, 351] width 225 height 28
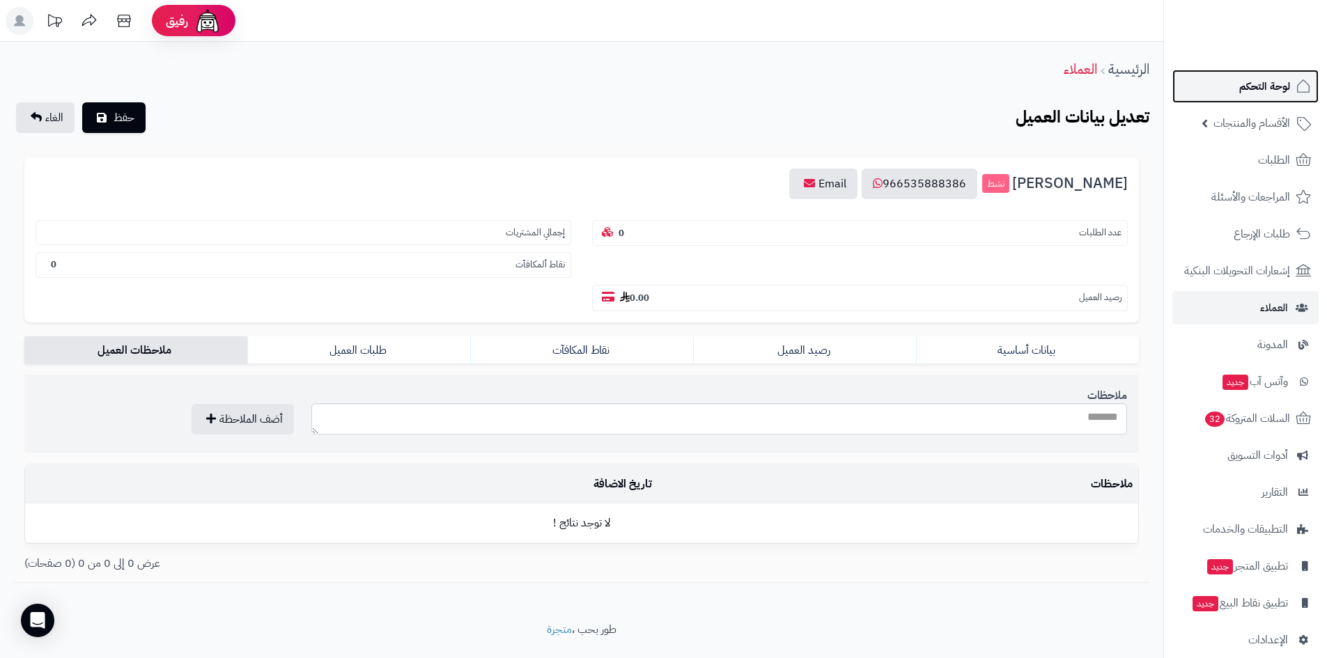
click at [1210, 84] on link "لوحة التحكم" at bounding box center [1246, 86] width 146 height 33
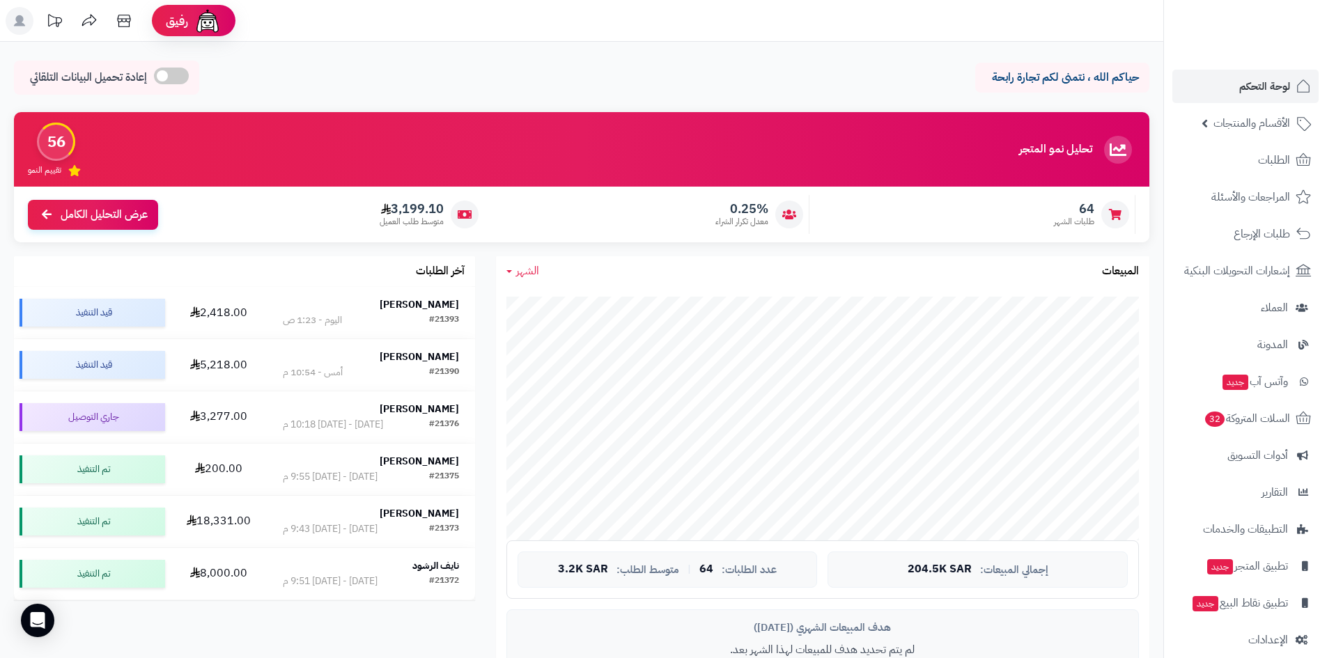
click at [957, 50] on div "حياكم الله ، نتمنى لكم تجارة رابحة إعادة تحميل البيانات التلقائي الرئيسية لوحة …" at bounding box center [582, 624] width 1164 height 1164
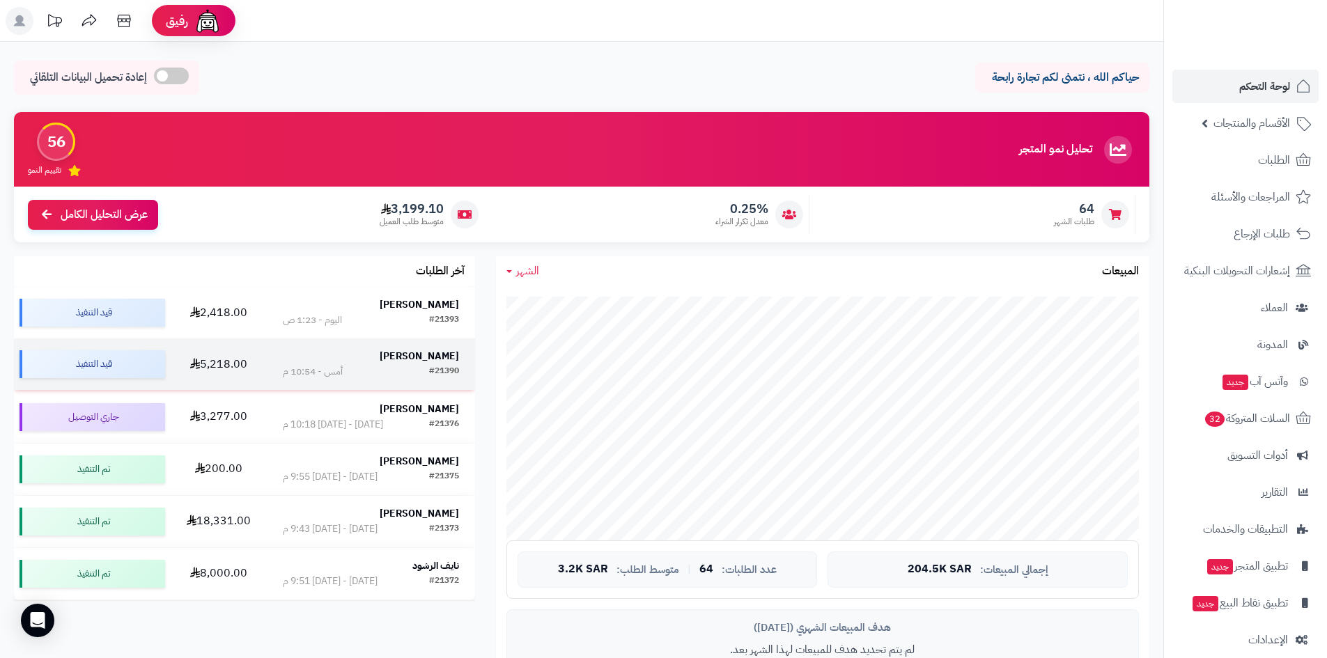
click at [451, 349] on strong "[PERSON_NAME]" at bounding box center [419, 356] width 79 height 15
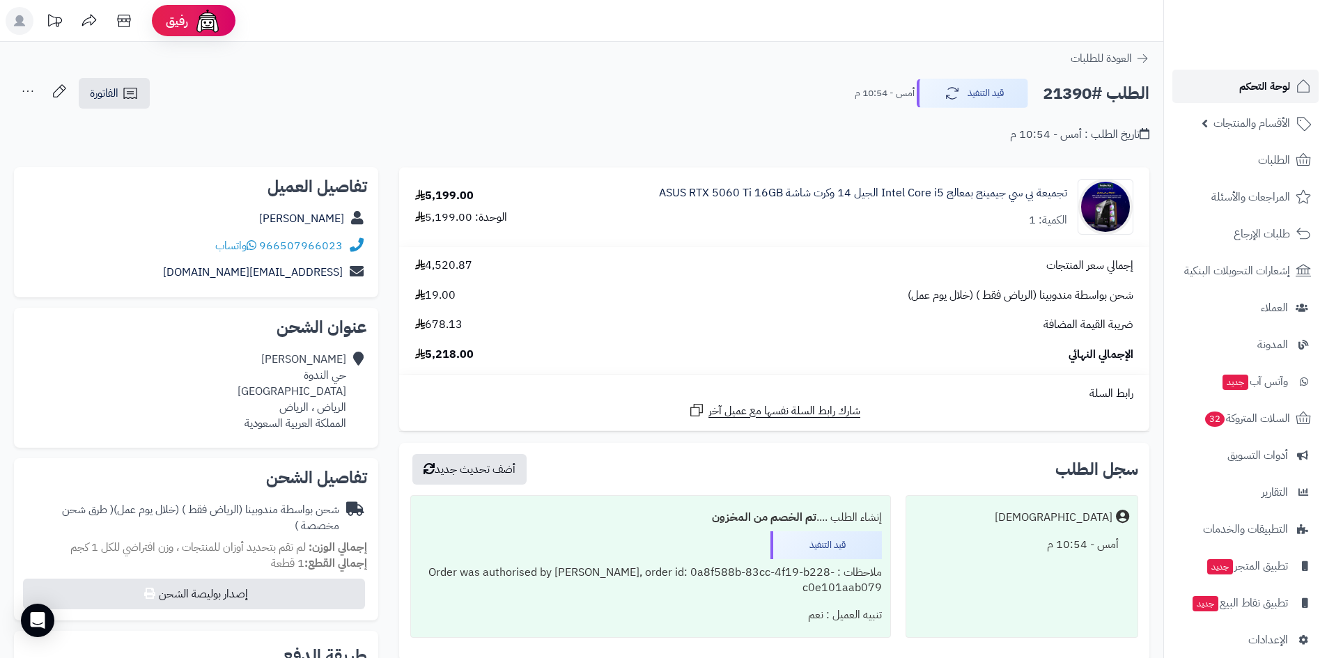
click at [1250, 79] on span "لوحة التحكم" at bounding box center [1265, 87] width 51 height 20
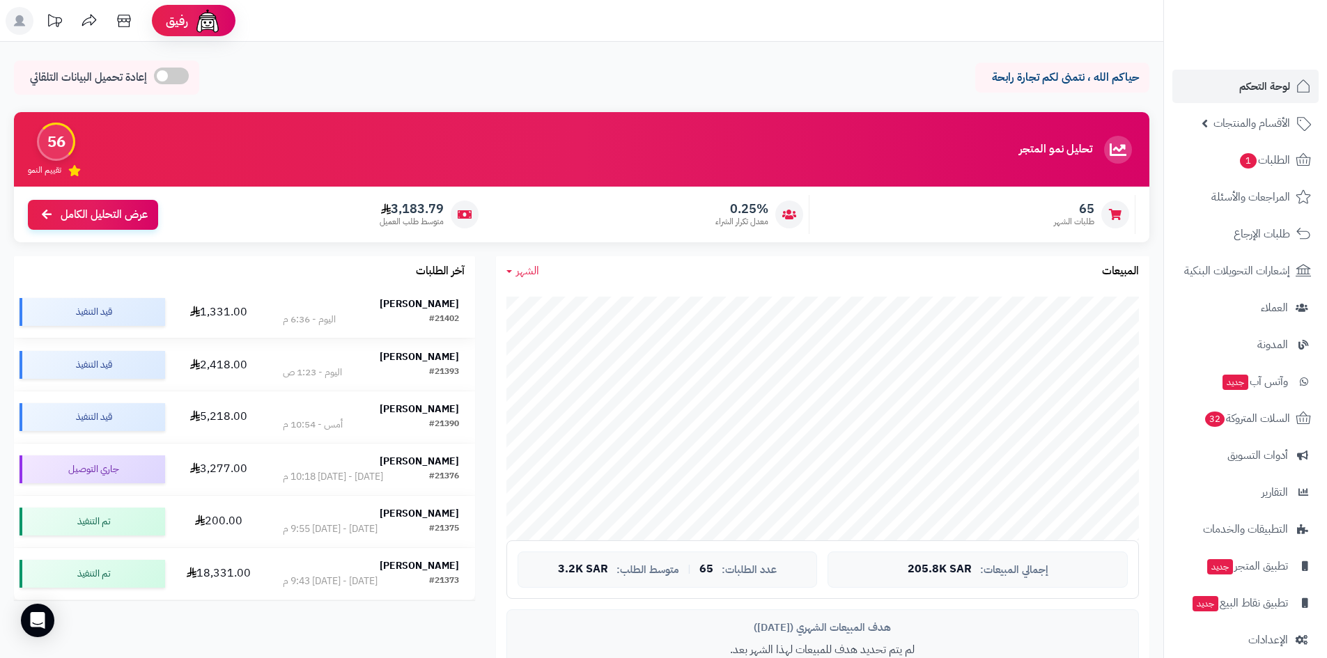
click at [428, 303] on strong "[PERSON_NAME]" at bounding box center [419, 304] width 79 height 15
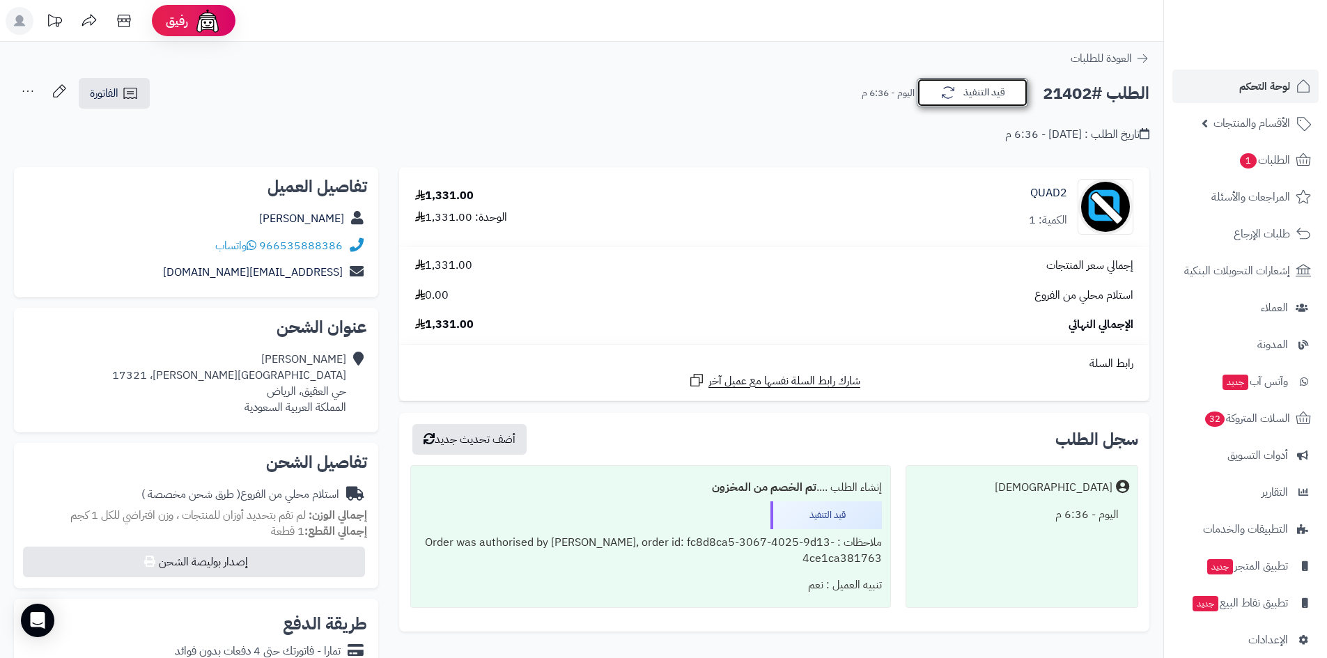
click at [983, 102] on button "قيد التنفيذ" at bounding box center [972, 92] width 111 height 29
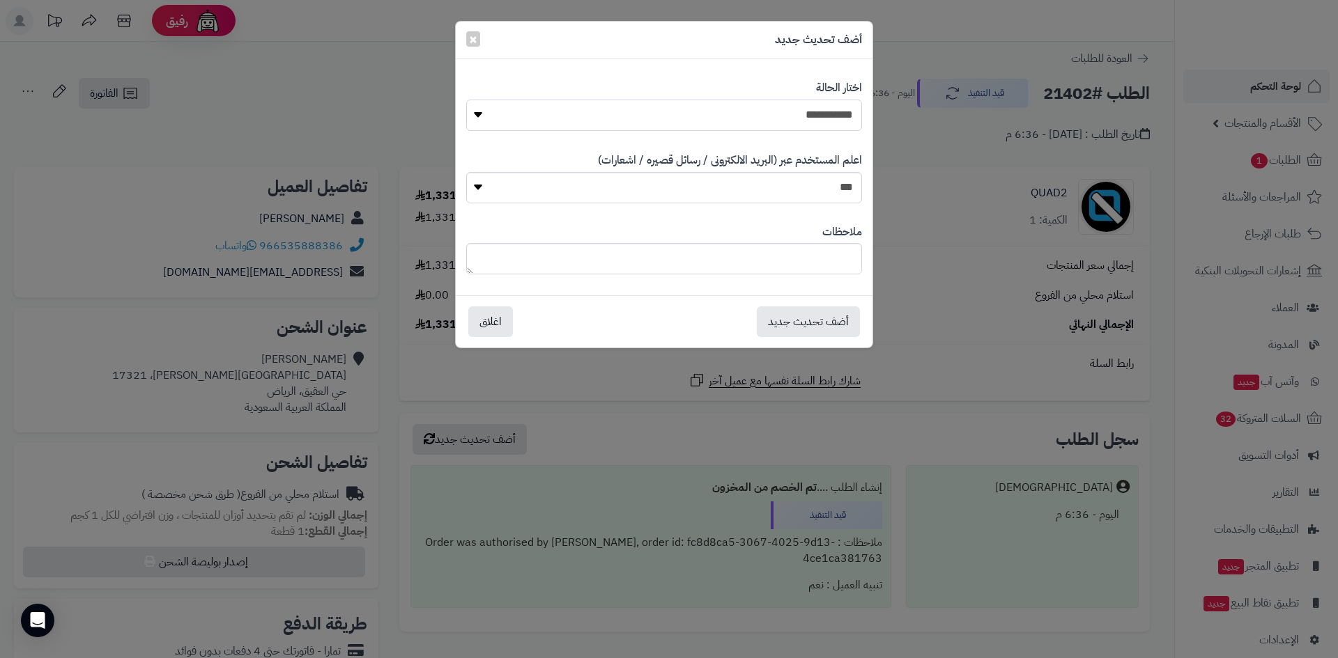
click at [822, 123] on select "**********" at bounding box center [664, 115] width 396 height 31
select select "*"
click at [466, 100] on select "**********" at bounding box center [664, 115] width 396 height 31
click at [801, 327] on button "أضف تحديث جديد" at bounding box center [808, 321] width 103 height 31
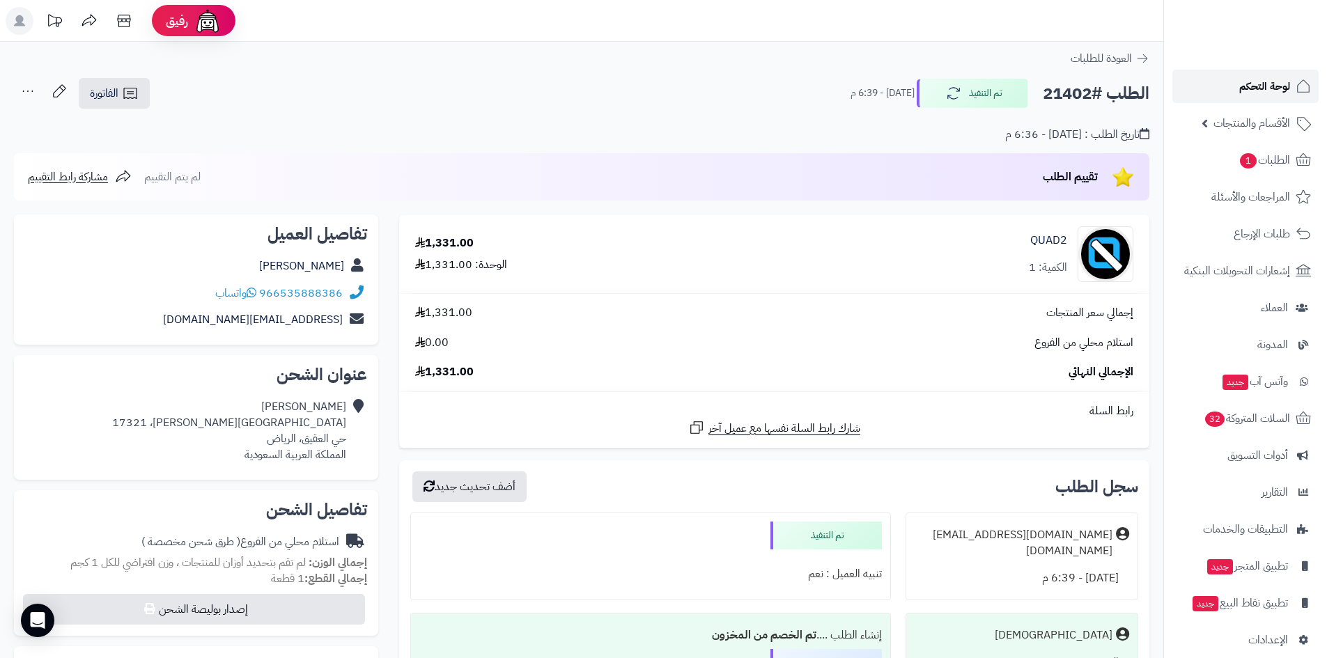
click at [1243, 79] on span "لوحة التحكم" at bounding box center [1265, 87] width 51 height 20
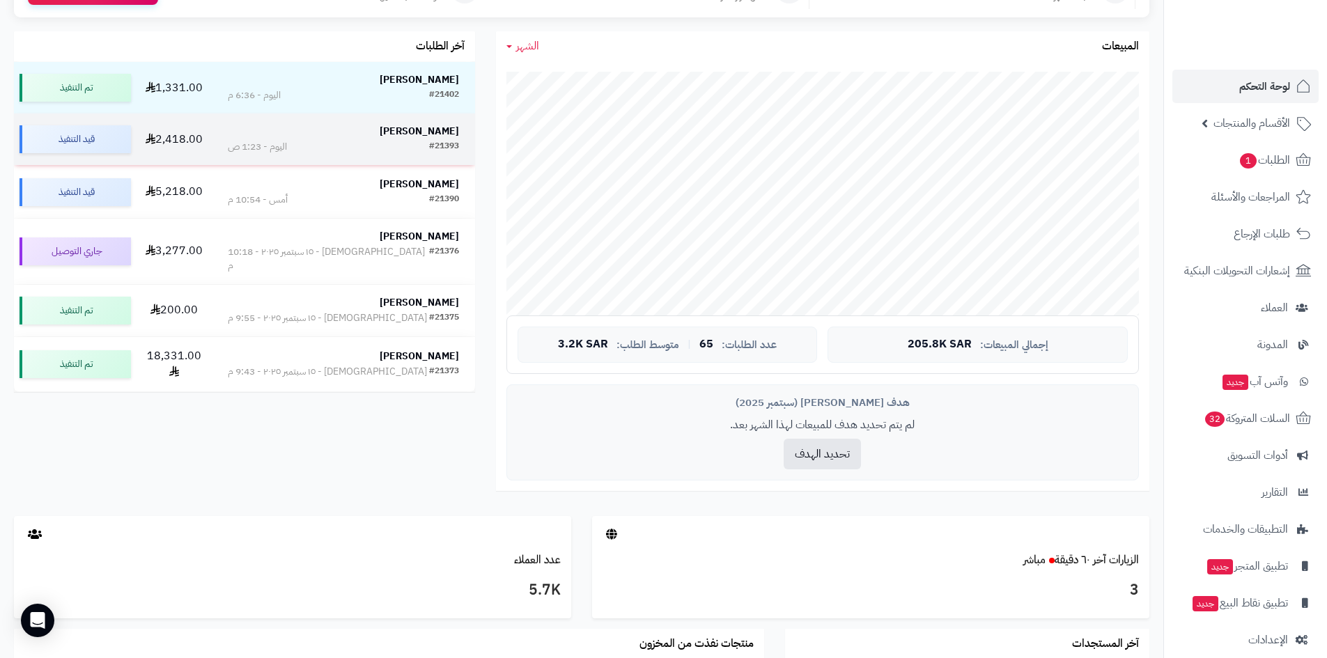
scroll to position [279, 0]
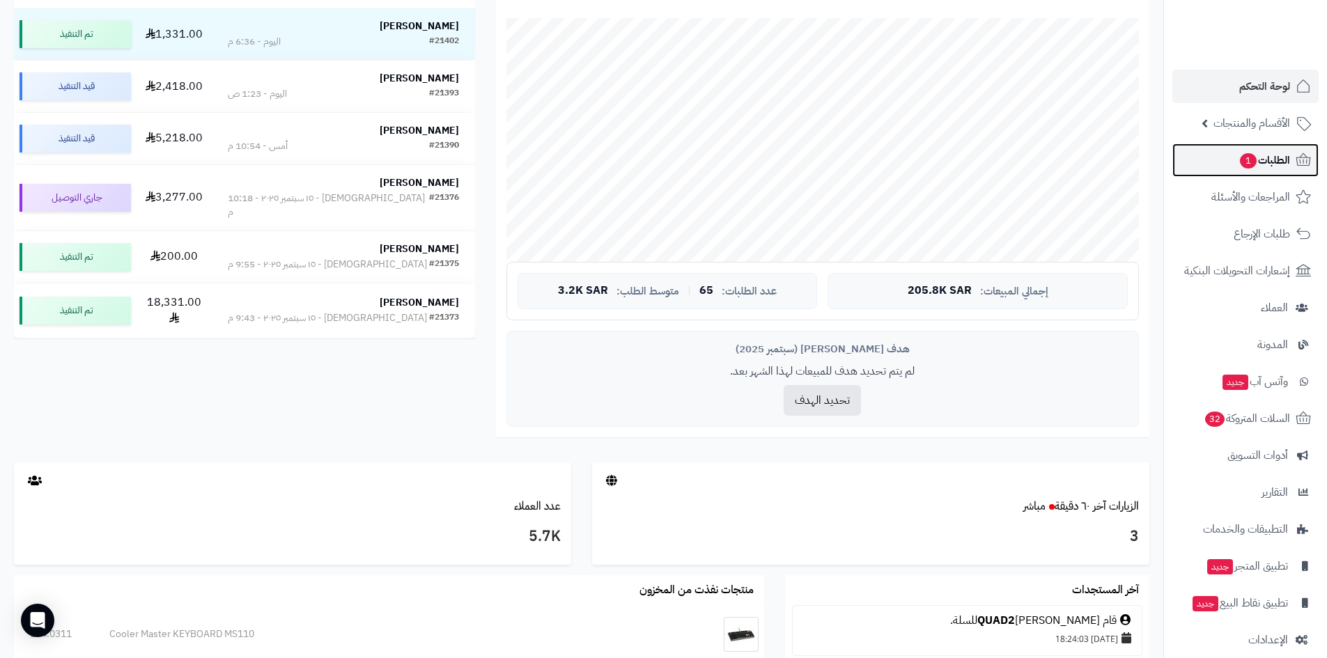
click at [1212, 164] on link "الطلبات 1" at bounding box center [1246, 160] width 146 height 33
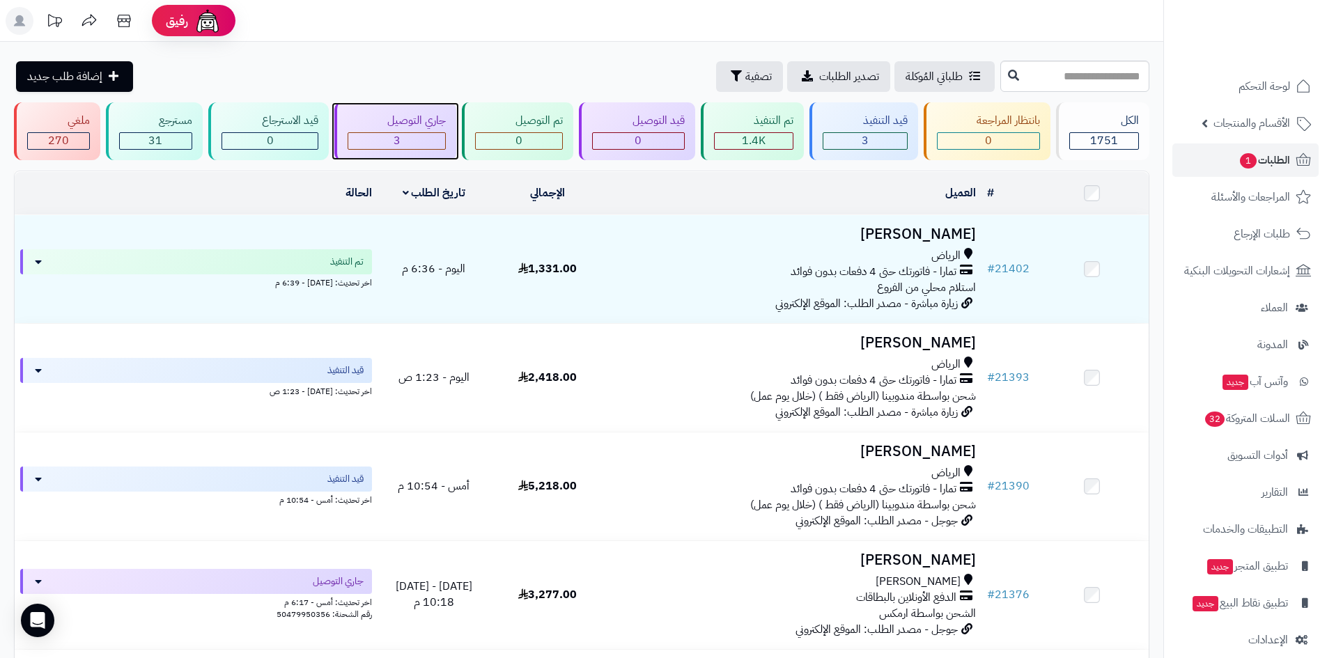
click at [426, 134] on div "3" at bounding box center [397, 141] width 98 height 16
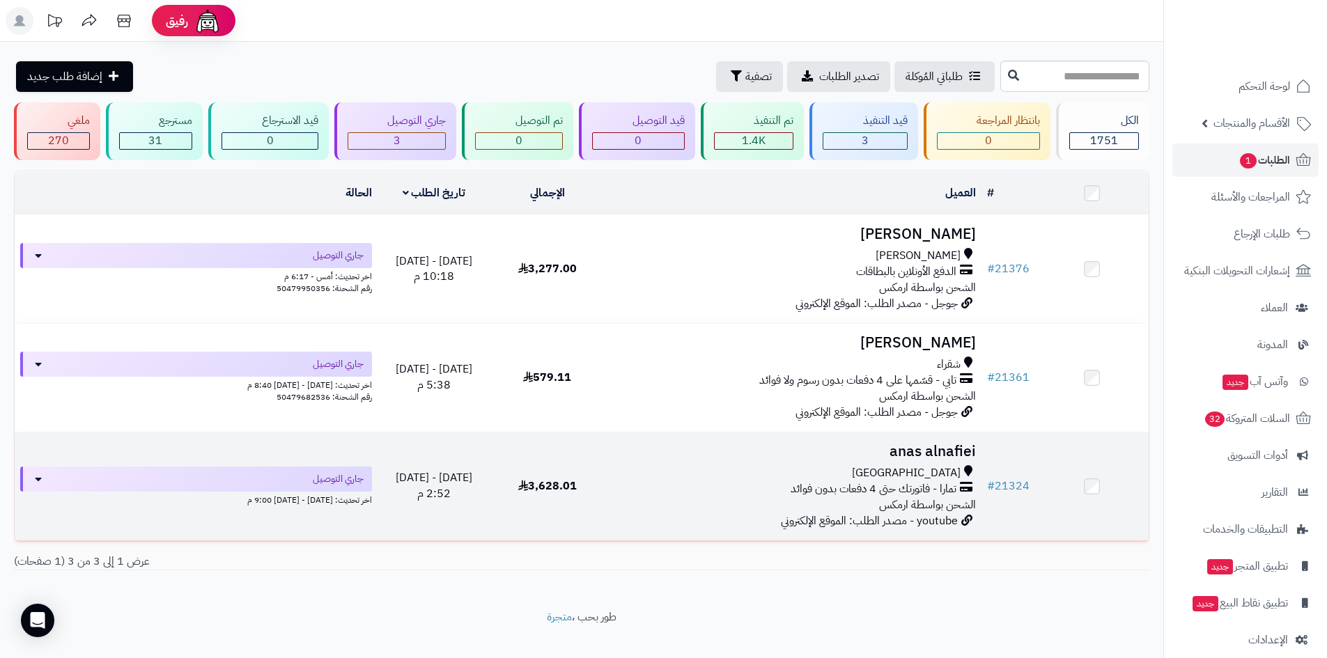
click at [886, 454] on h3 "anas alnafiei" at bounding box center [793, 452] width 366 height 16
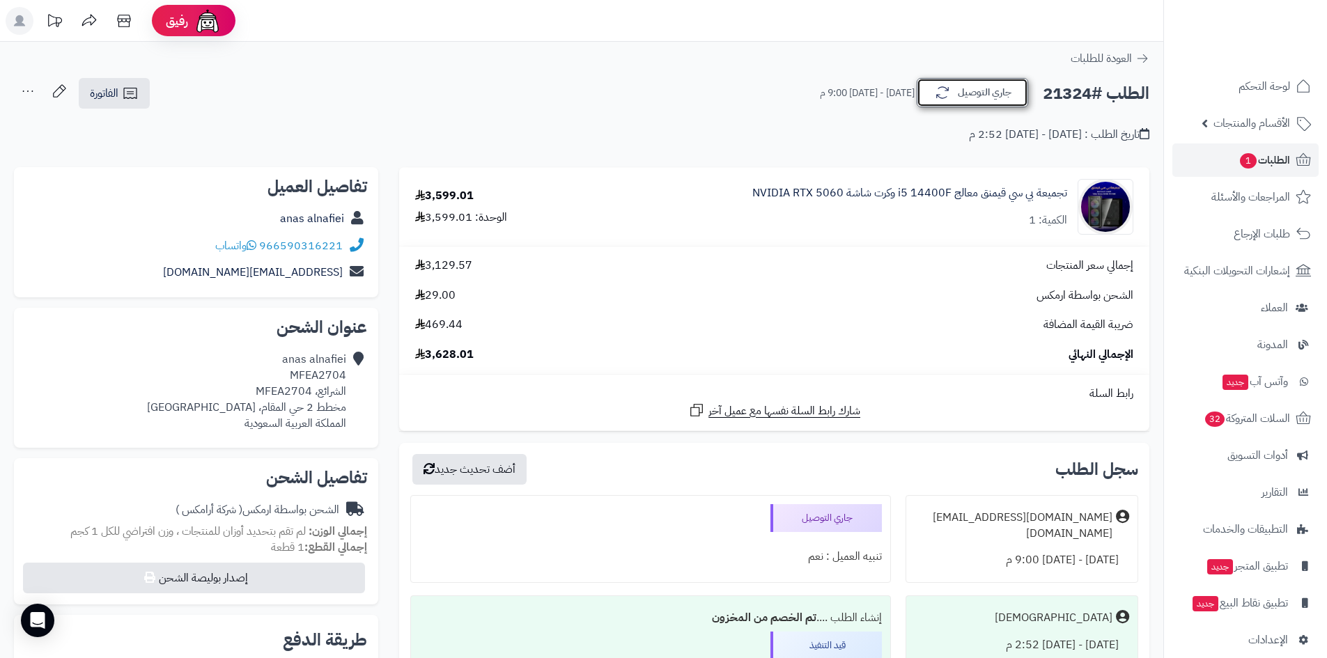
click at [950, 102] on button "جاري التوصيل" at bounding box center [972, 92] width 111 height 29
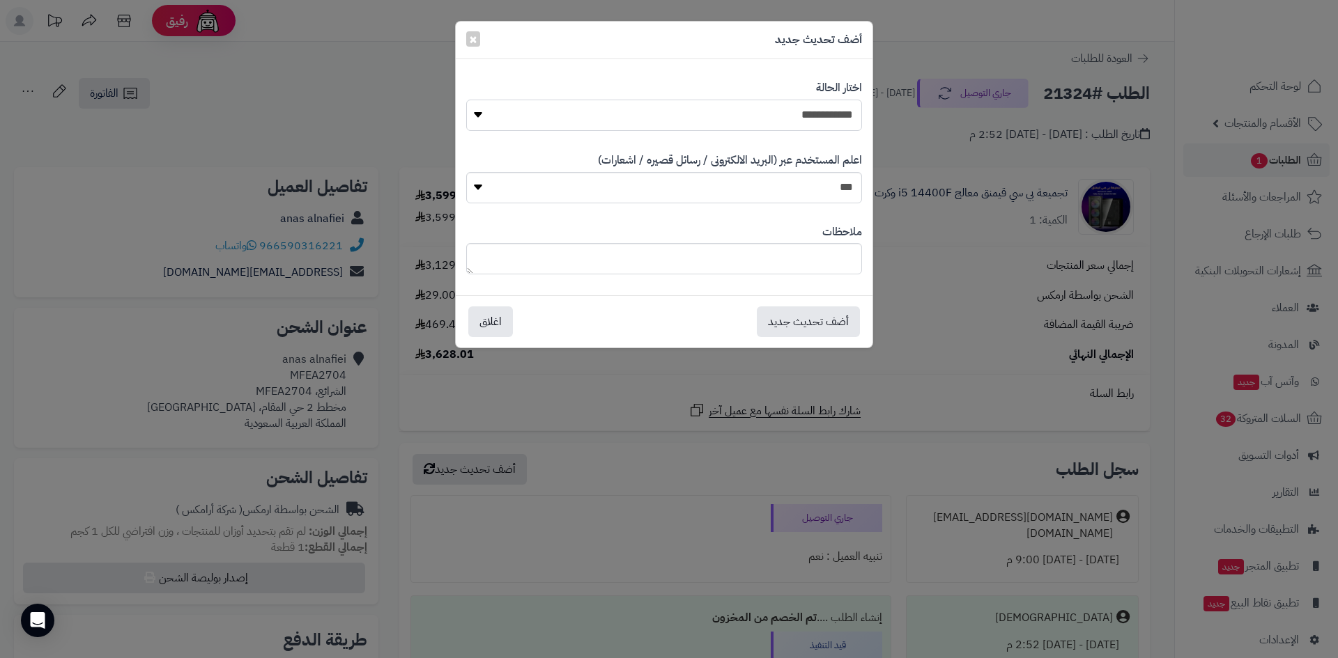
click at [821, 124] on select "**********" at bounding box center [664, 115] width 396 height 31
select select "*"
click at [466, 100] on select "**********" at bounding box center [664, 115] width 396 height 31
click at [823, 325] on button "أضف تحديث جديد" at bounding box center [808, 321] width 103 height 31
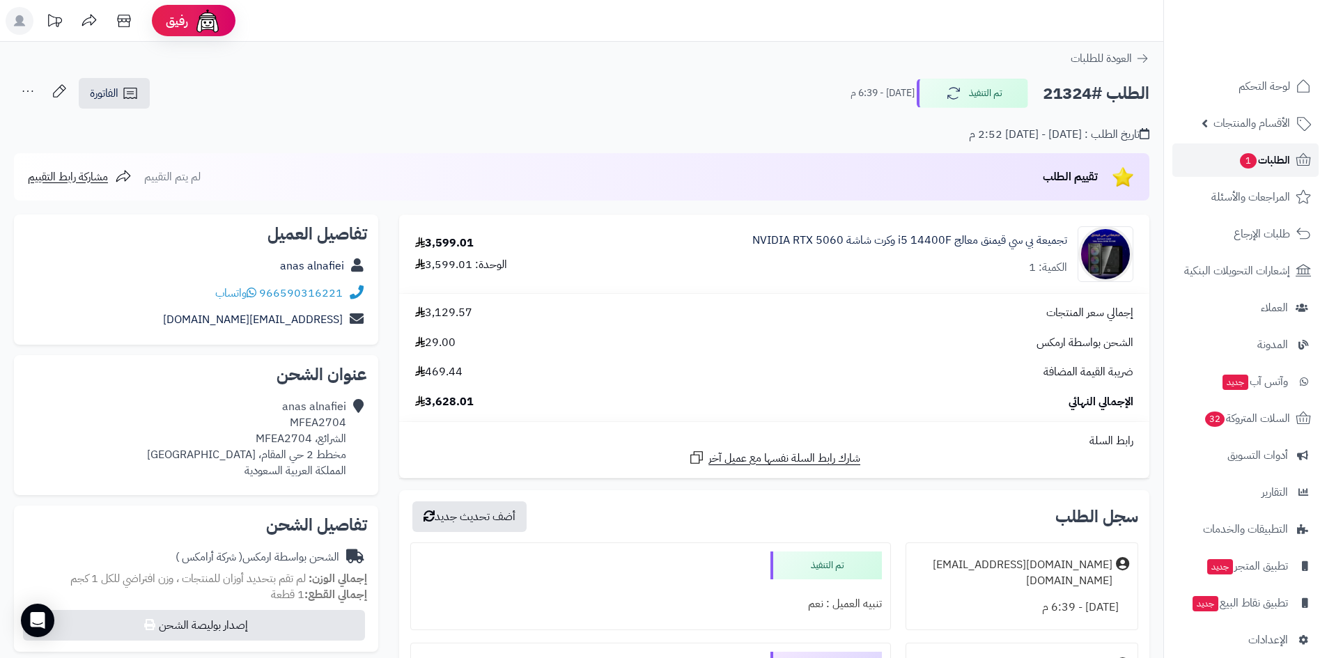
click at [1234, 154] on link "الطلبات 1" at bounding box center [1246, 160] width 146 height 33
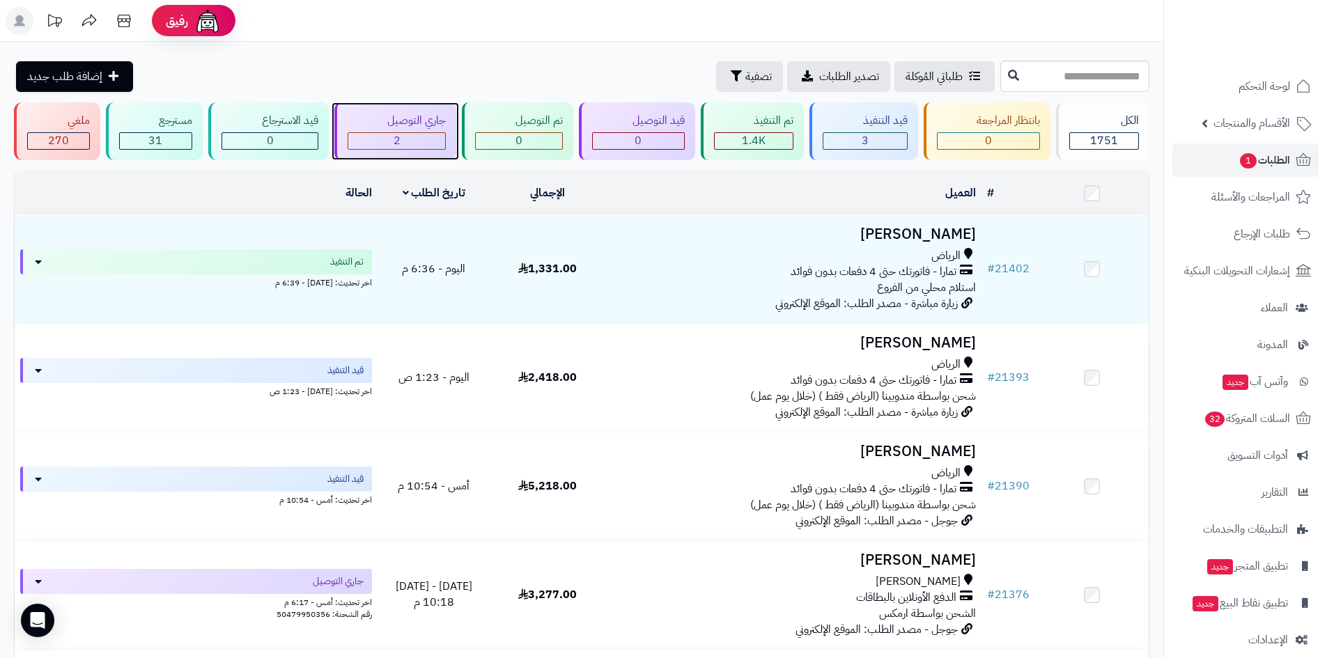
click at [424, 139] on div "2" at bounding box center [397, 141] width 98 height 16
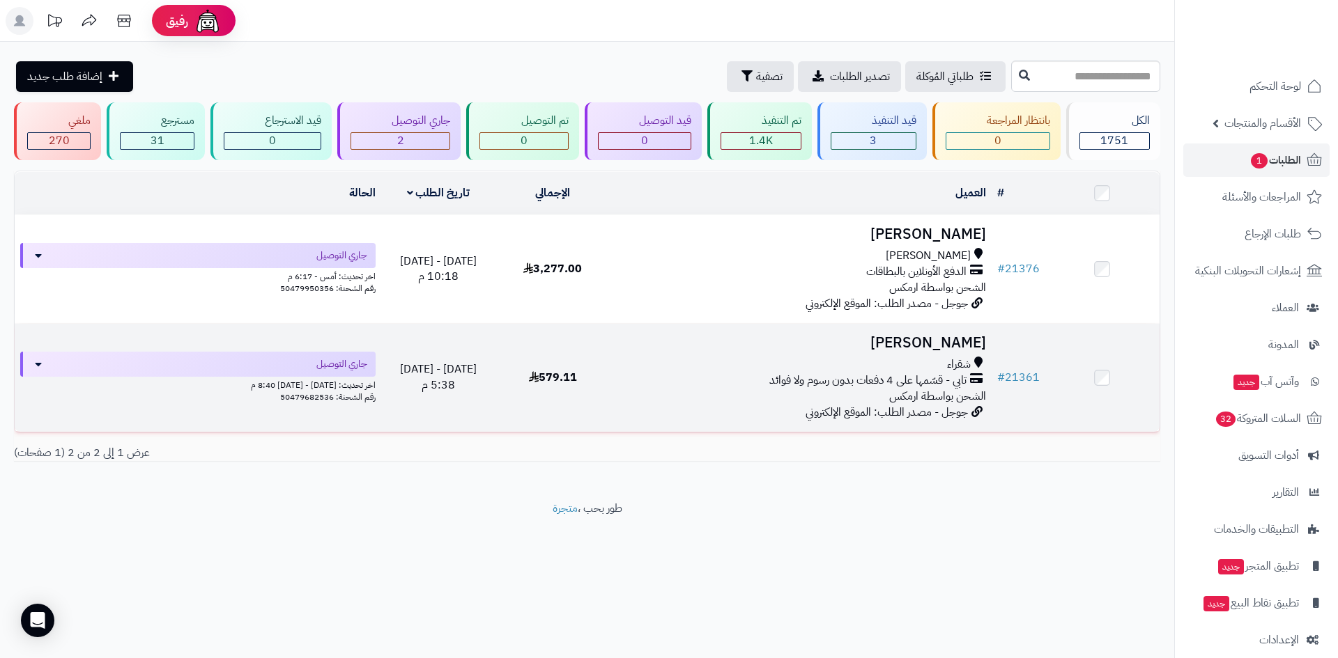
click at [922, 343] on h3 "[PERSON_NAME]" at bounding box center [801, 343] width 370 height 16
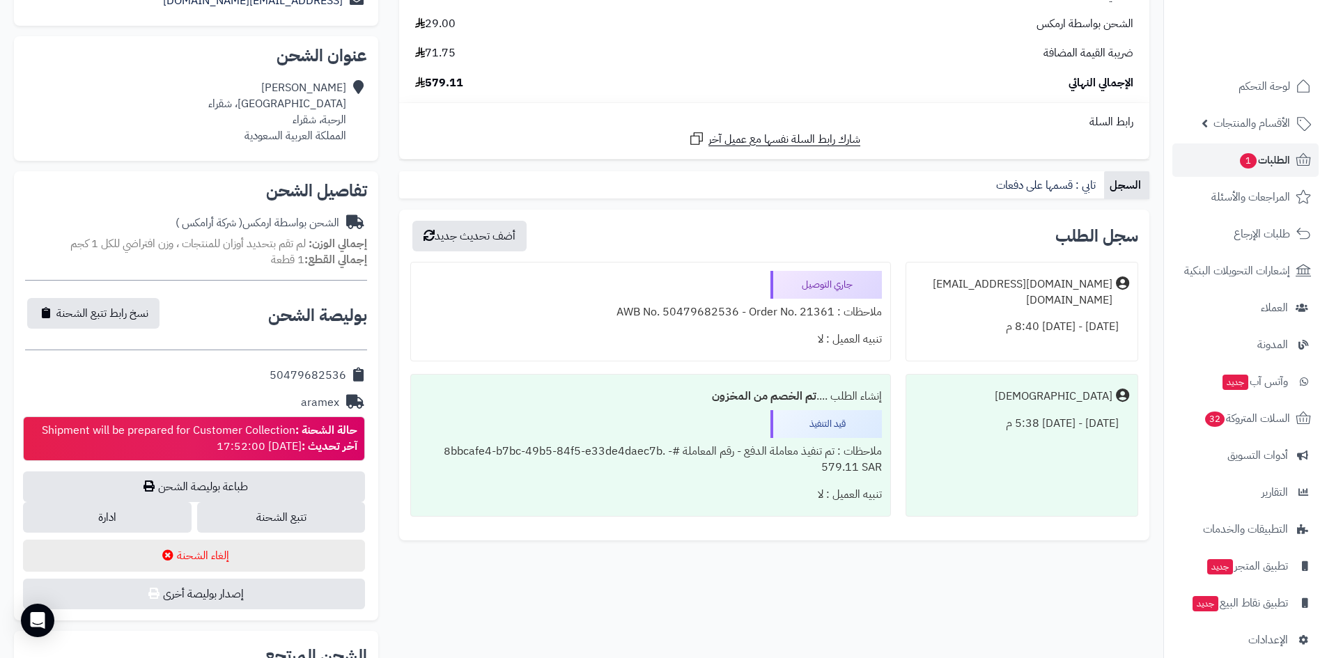
scroll to position [279, 0]
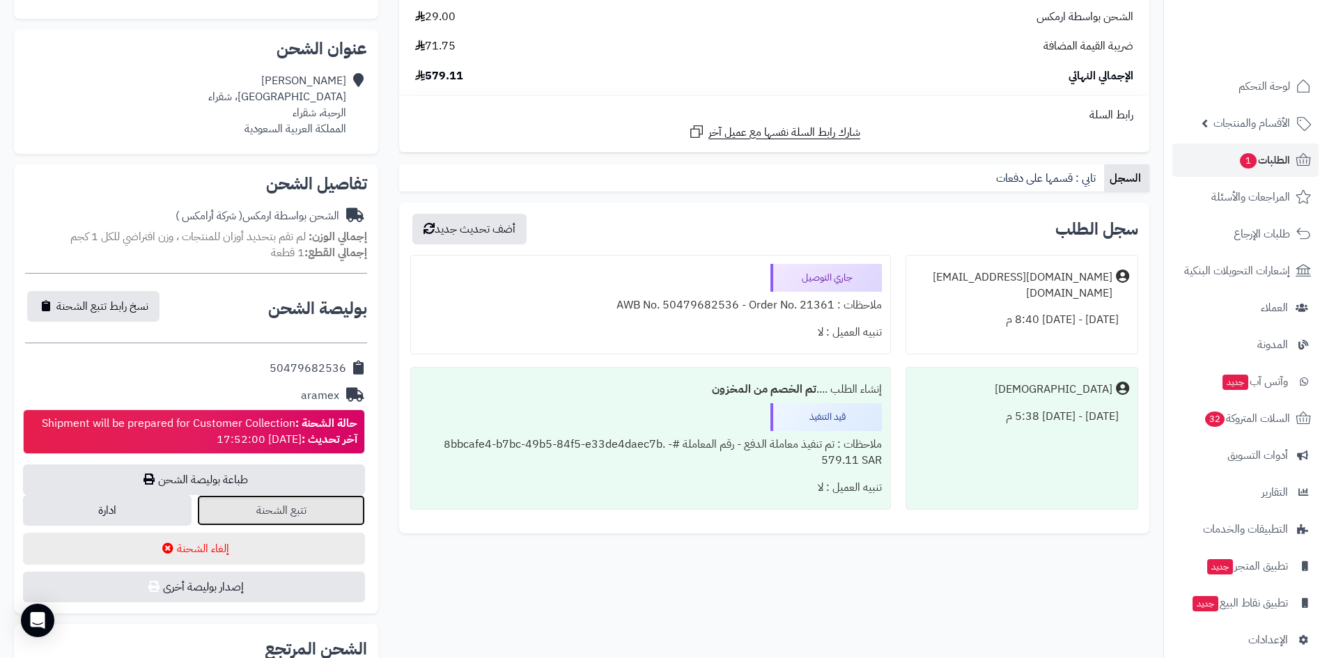
click at [284, 519] on link "تتبع الشحنة" at bounding box center [281, 510] width 169 height 31
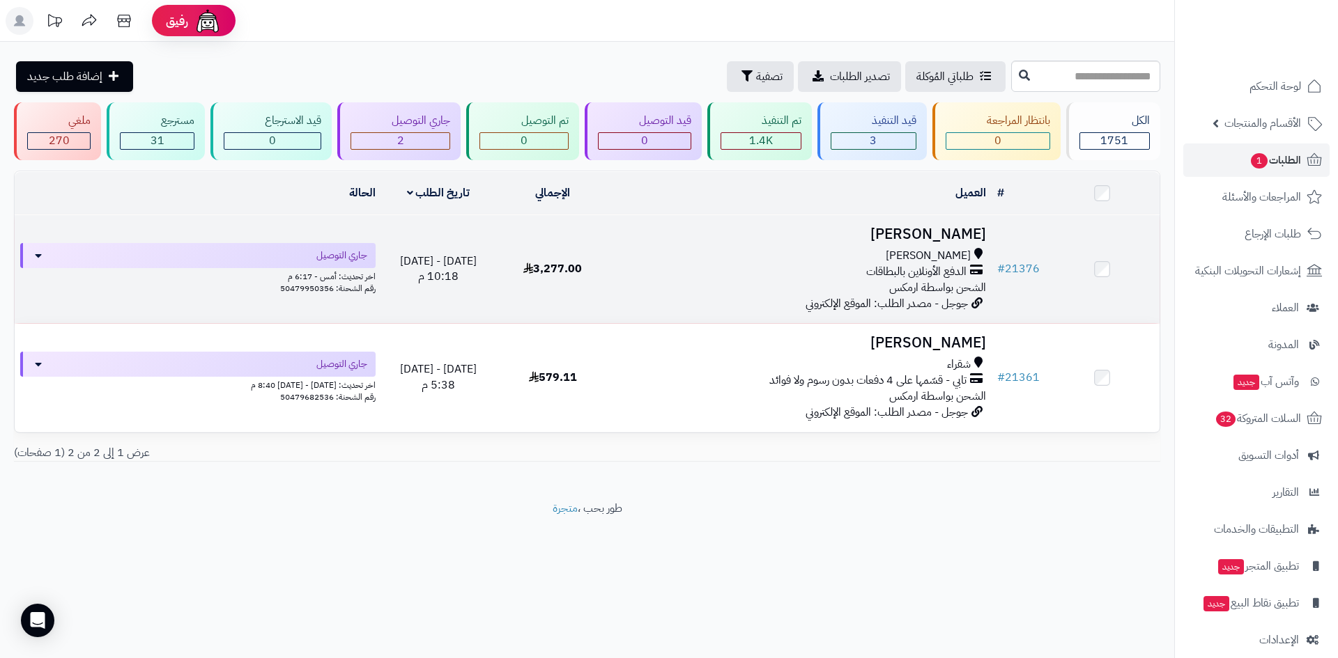
click at [883, 226] on h3 "[PERSON_NAME]" at bounding box center [801, 234] width 370 height 16
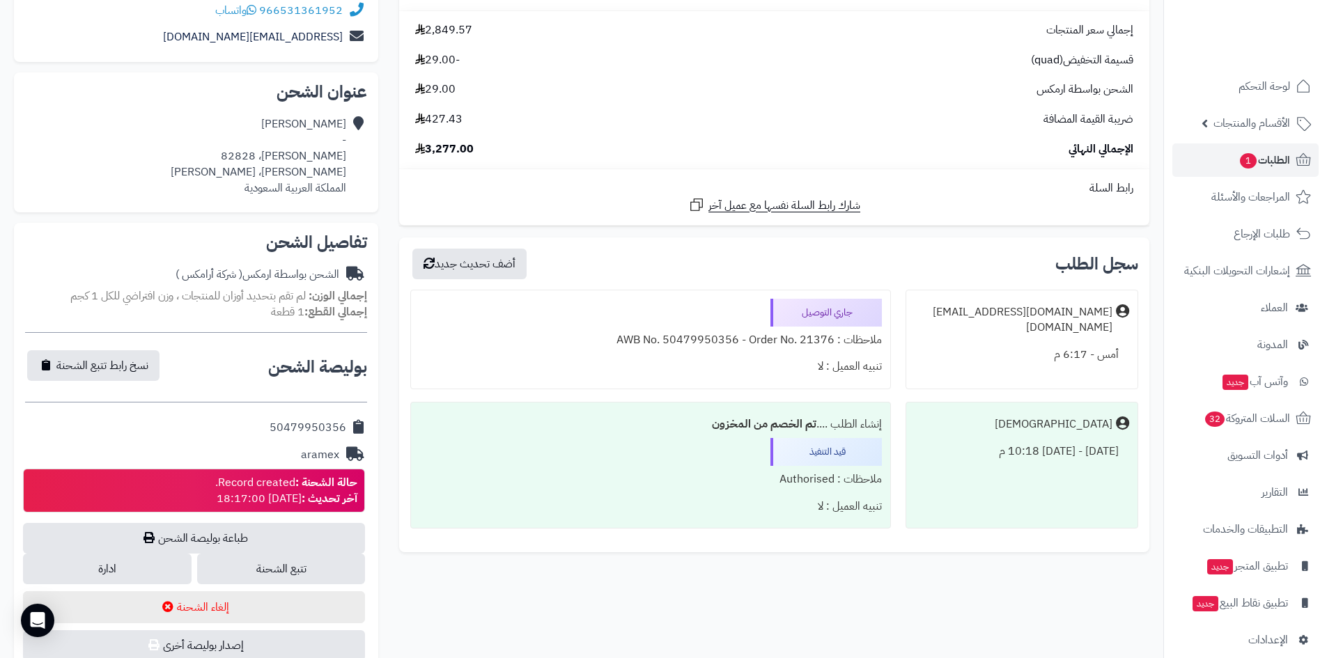
scroll to position [348, 0]
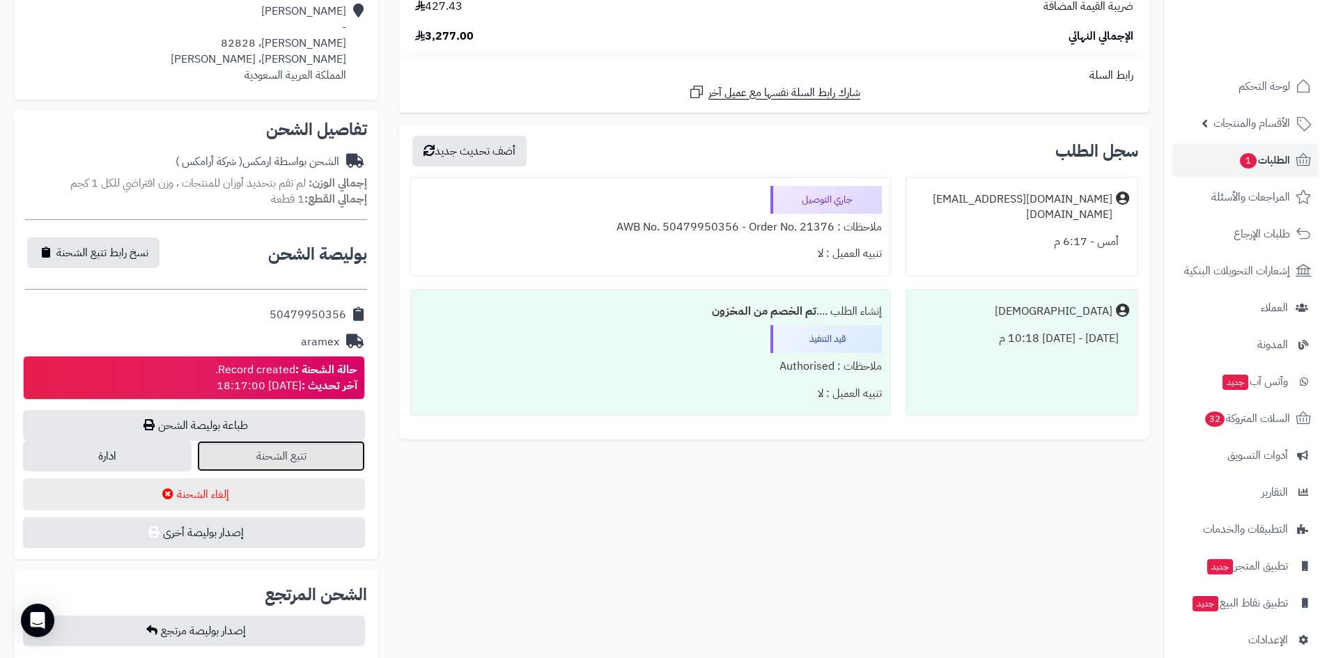
click at [334, 459] on link "تتبع الشحنة" at bounding box center [281, 456] width 169 height 31
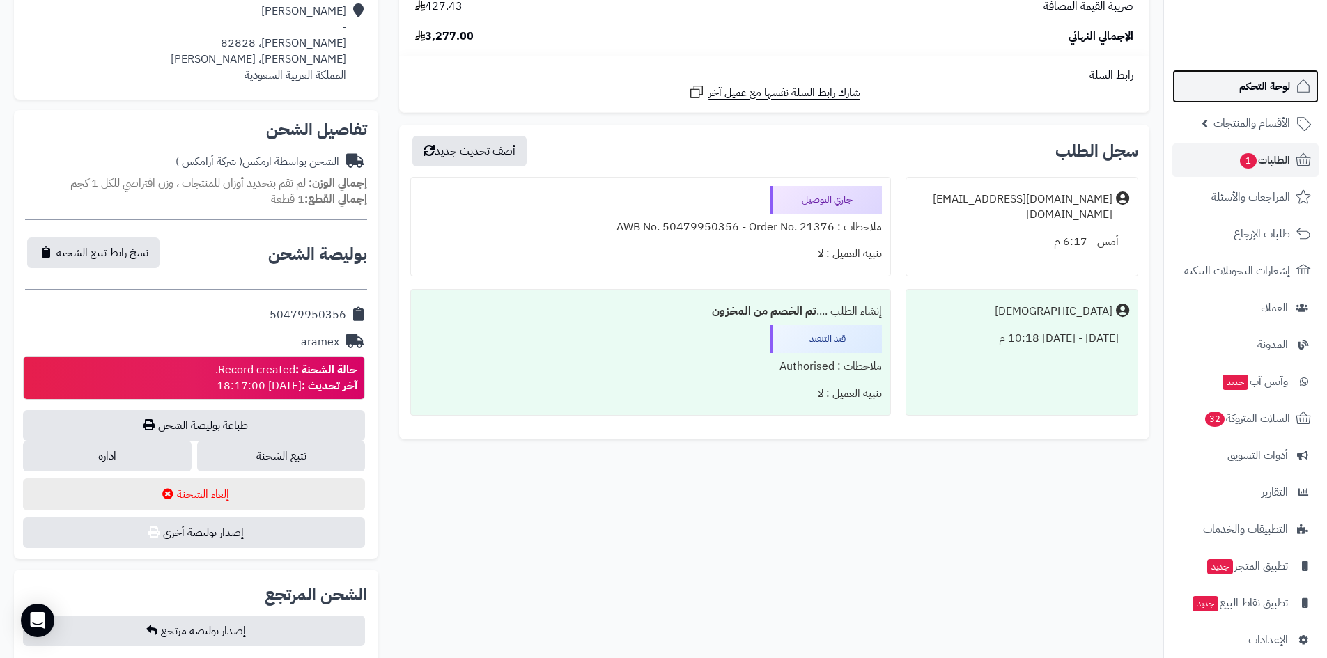
click at [1233, 77] on link "لوحة التحكم" at bounding box center [1246, 86] width 146 height 33
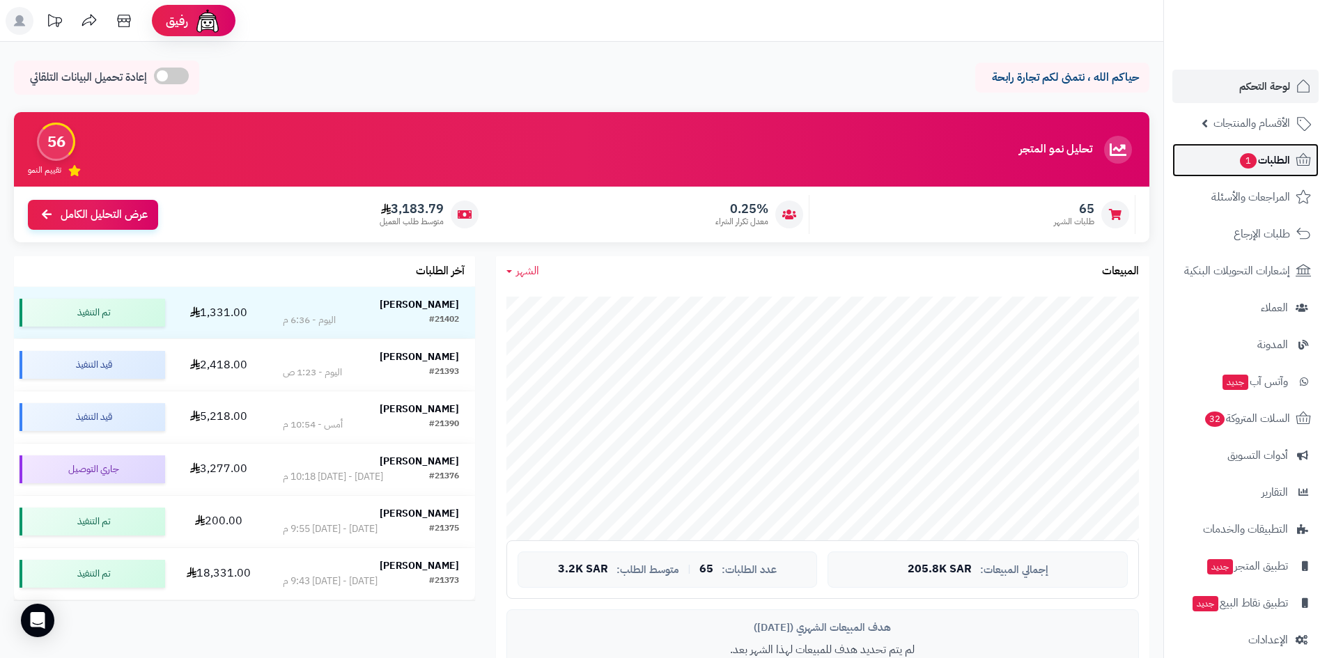
click at [1246, 163] on span "1" at bounding box center [1248, 161] width 17 height 16
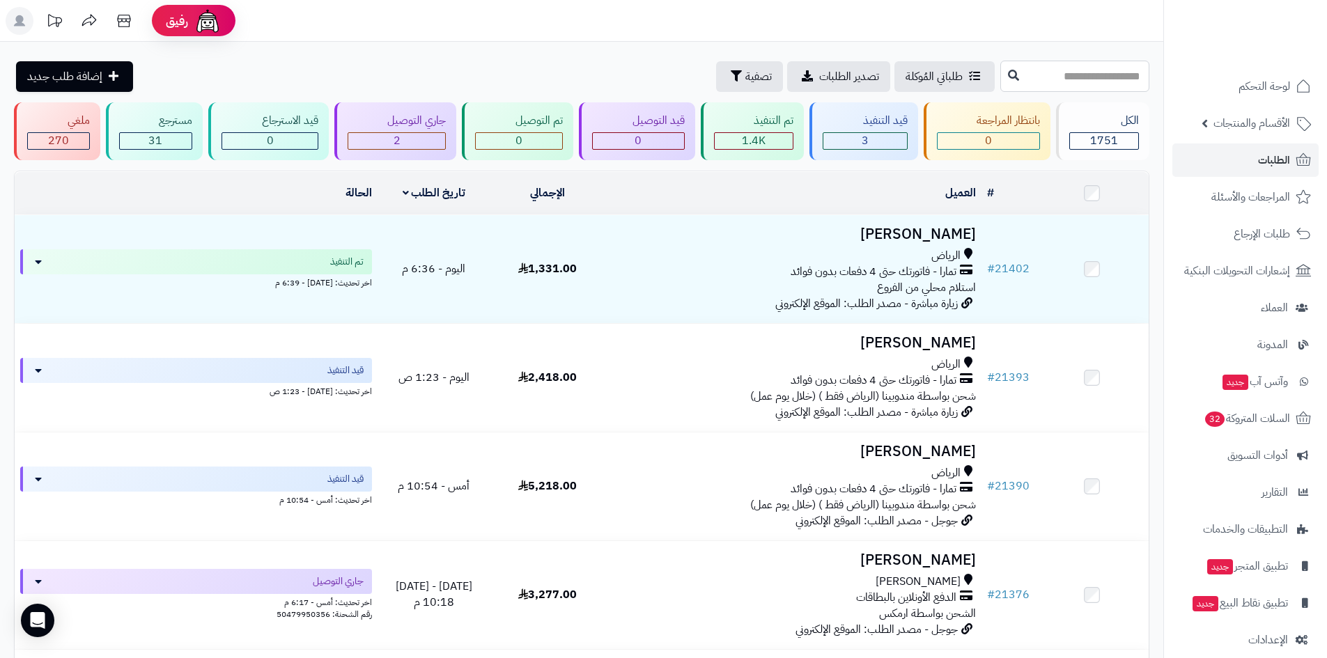
click at [1026, 81] on input "text" at bounding box center [1075, 76] width 149 height 31
type input "*****"
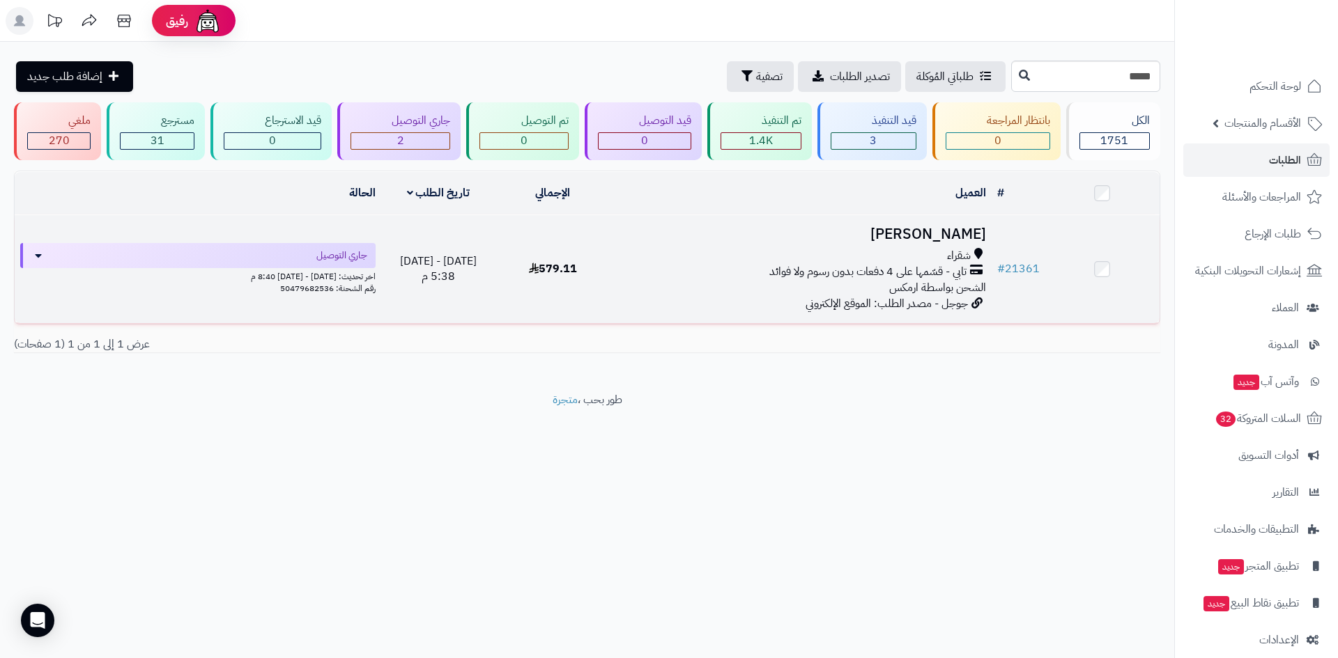
click at [916, 235] on h3 "فيصل المكيري" at bounding box center [801, 234] width 370 height 16
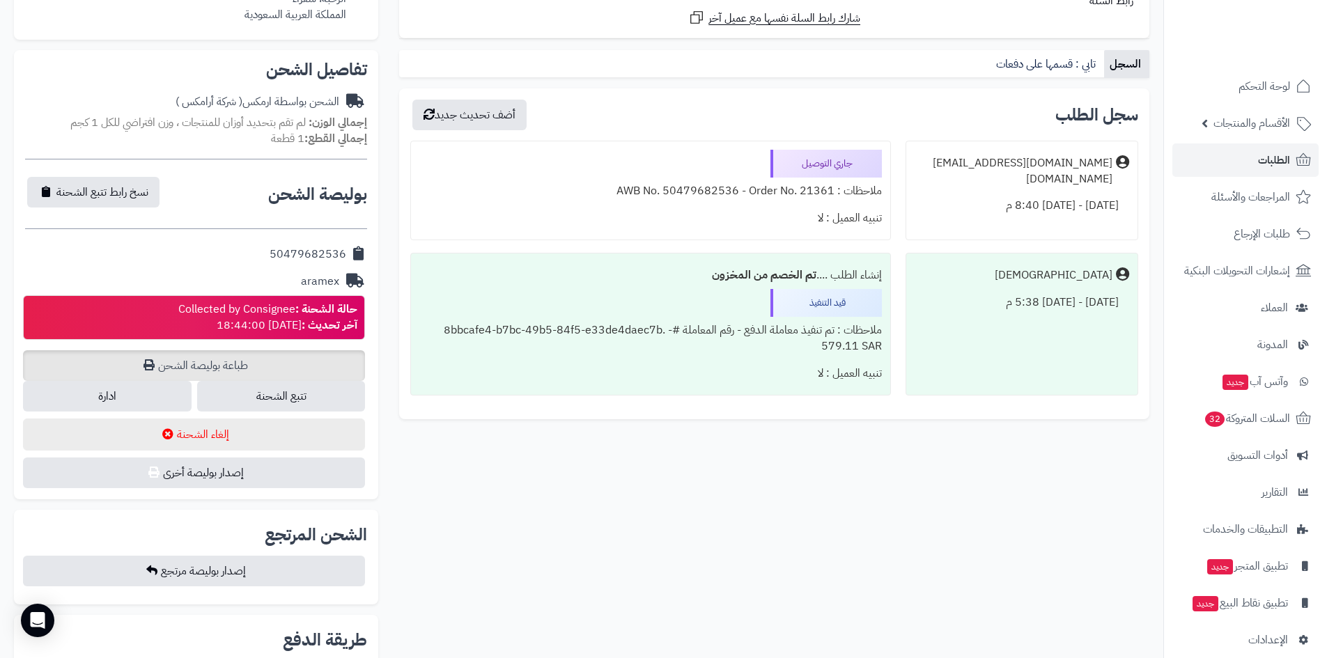
scroll to position [418, 0]
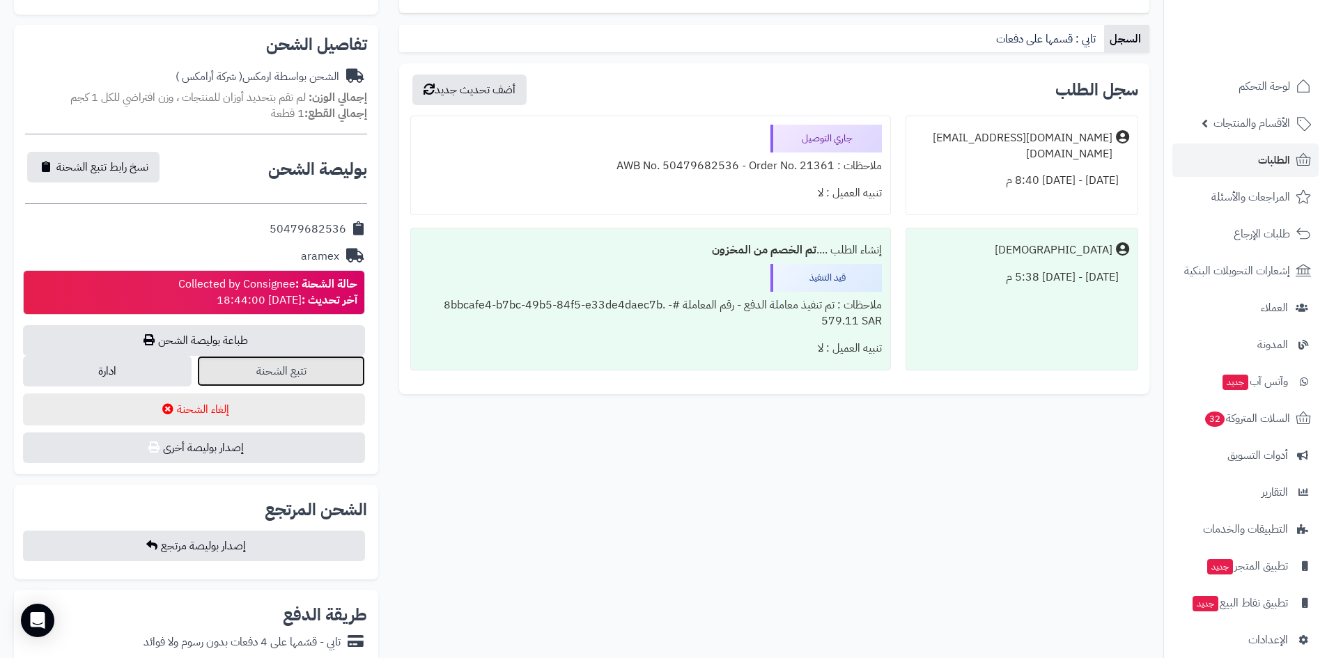
click at [318, 376] on link "تتبع الشحنة" at bounding box center [281, 371] width 169 height 31
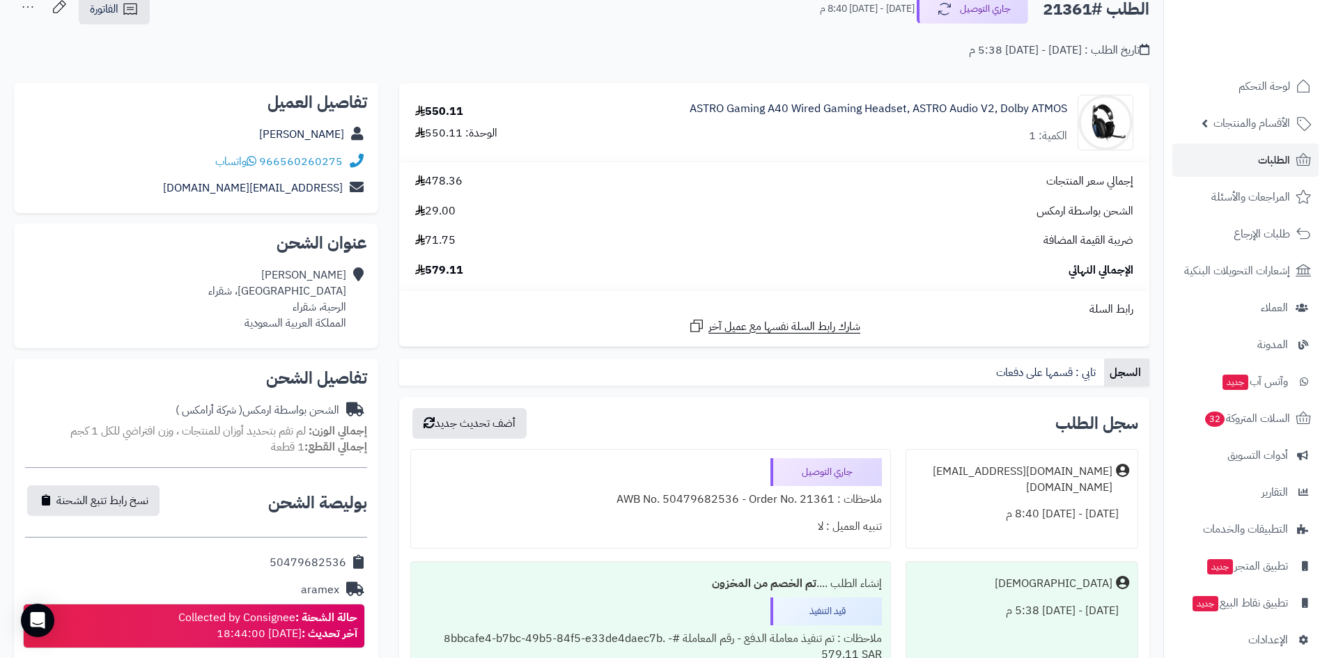
scroll to position [0, 0]
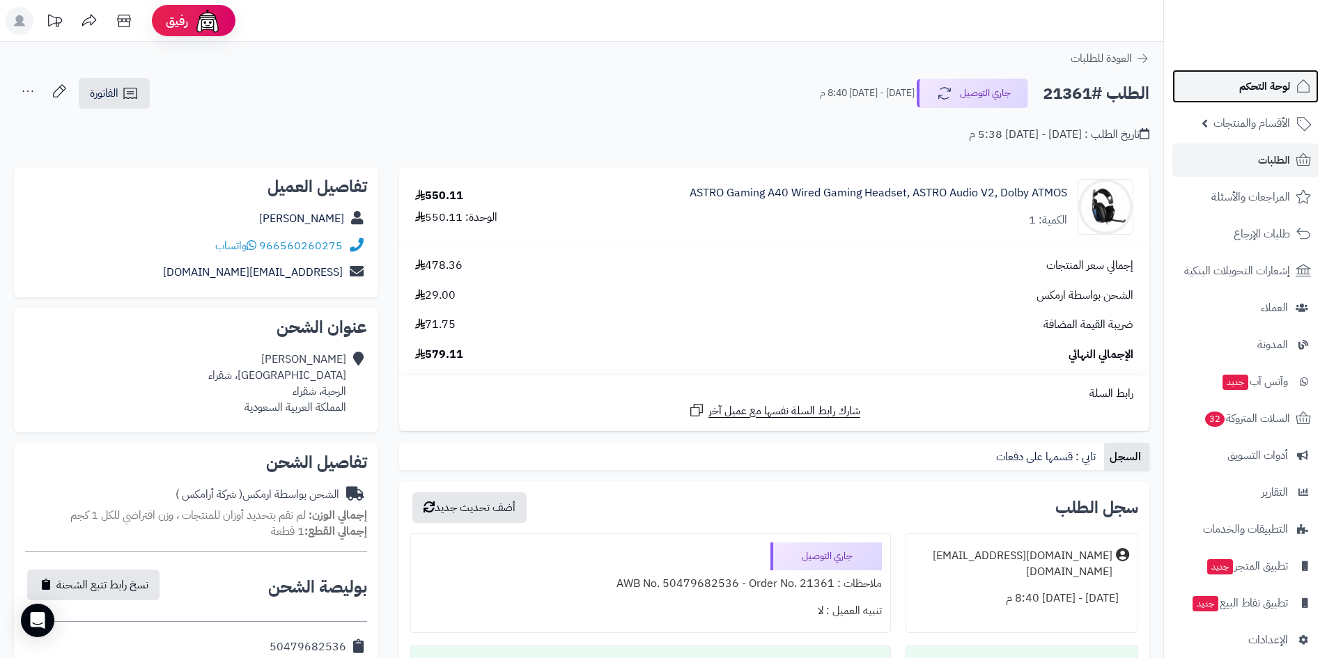
click at [1258, 83] on span "لوحة التحكم" at bounding box center [1265, 87] width 51 height 20
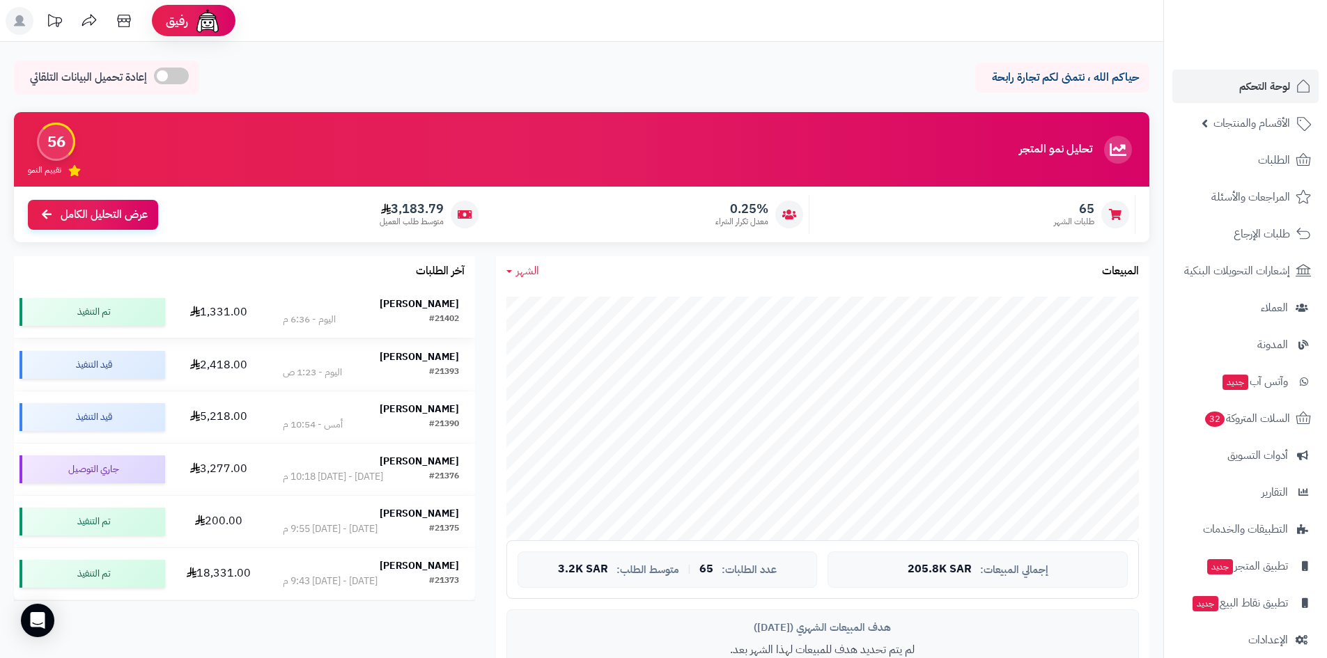
click at [423, 299] on strong "[PERSON_NAME]" at bounding box center [419, 304] width 79 height 15
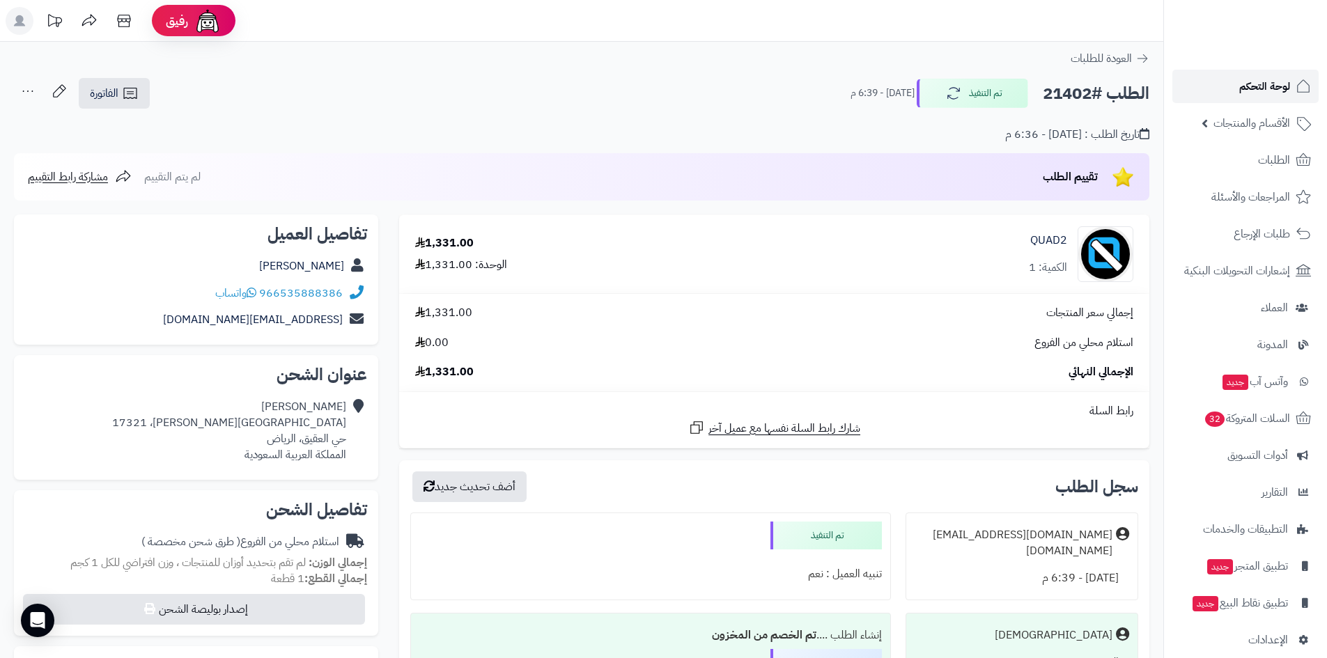
click at [1228, 79] on link "لوحة التحكم" at bounding box center [1246, 86] width 146 height 33
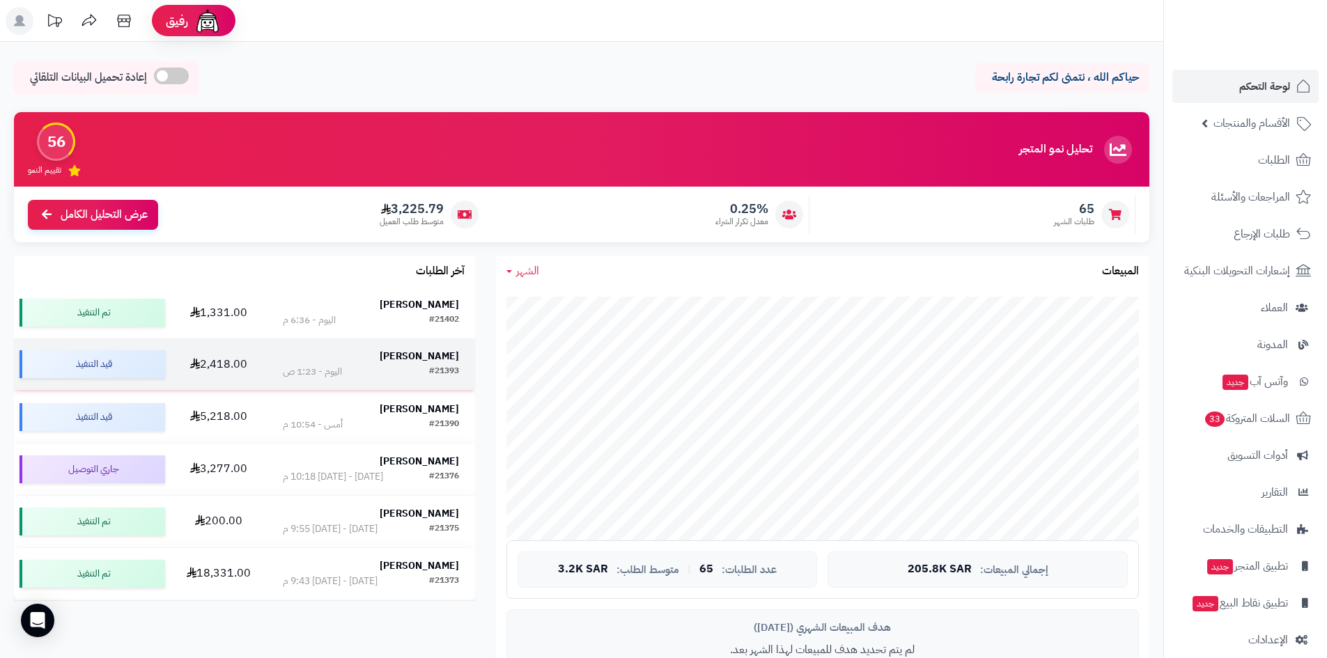
click at [423, 367] on div "#21393 [DATE] - 1:23 ص" at bounding box center [371, 372] width 176 height 14
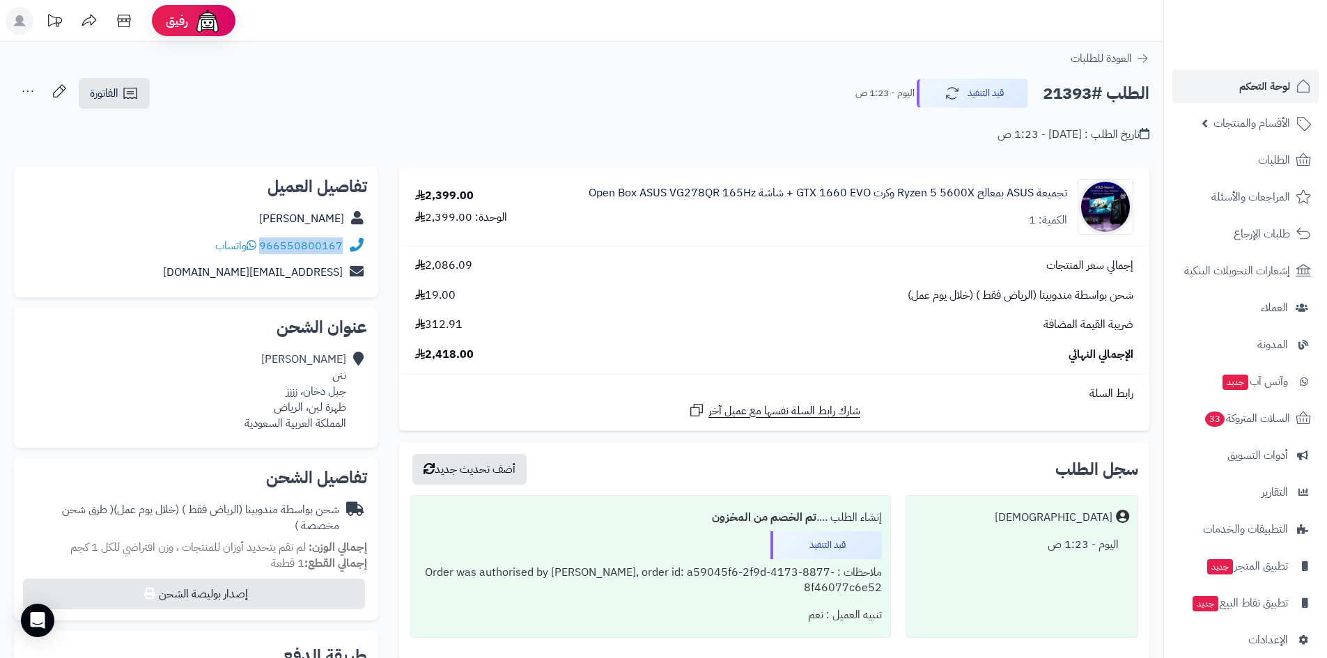
drag, startPoint x: 350, startPoint y: 244, endPoint x: 263, endPoint y: 255, distance: 87.1
click at [263, 255] on div "966550800167 واتساب" at bounding box center [196, 246] width 342 height 27
copy div "966550800167"
click at [1245, 80] on span "لوحة التحكم" at bounding box center [1265, 87] width 51 height 20
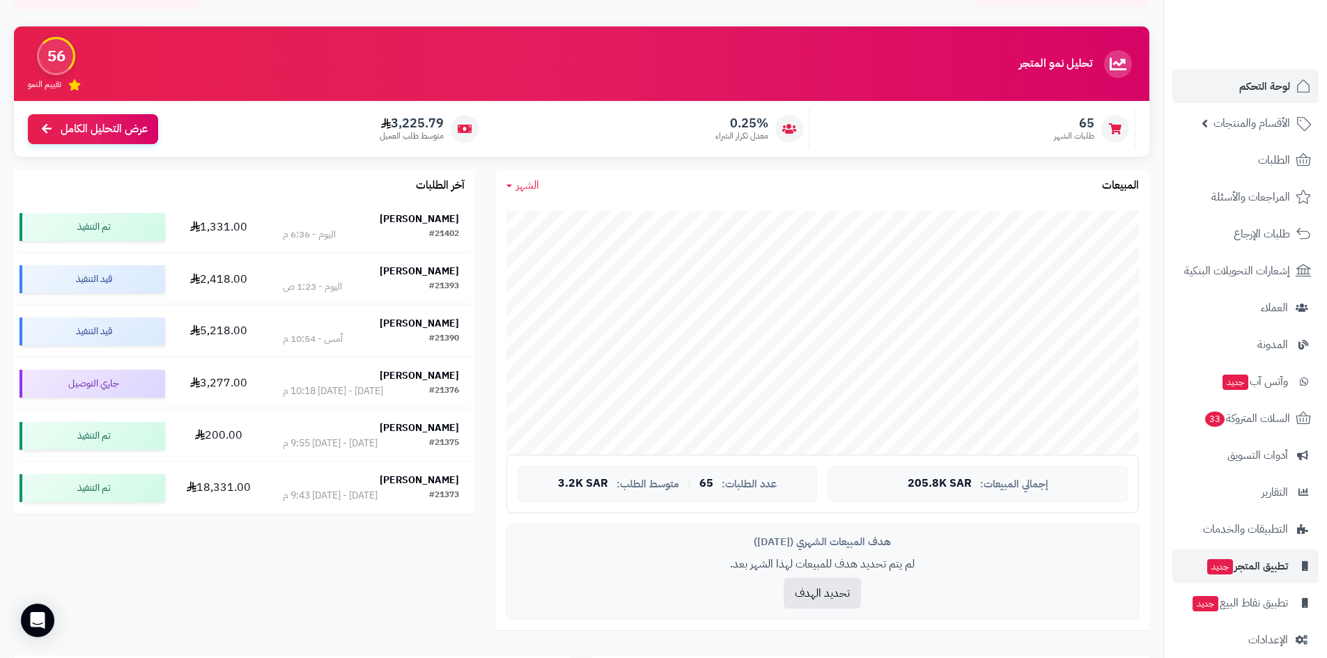
scroll to position [279, 0]
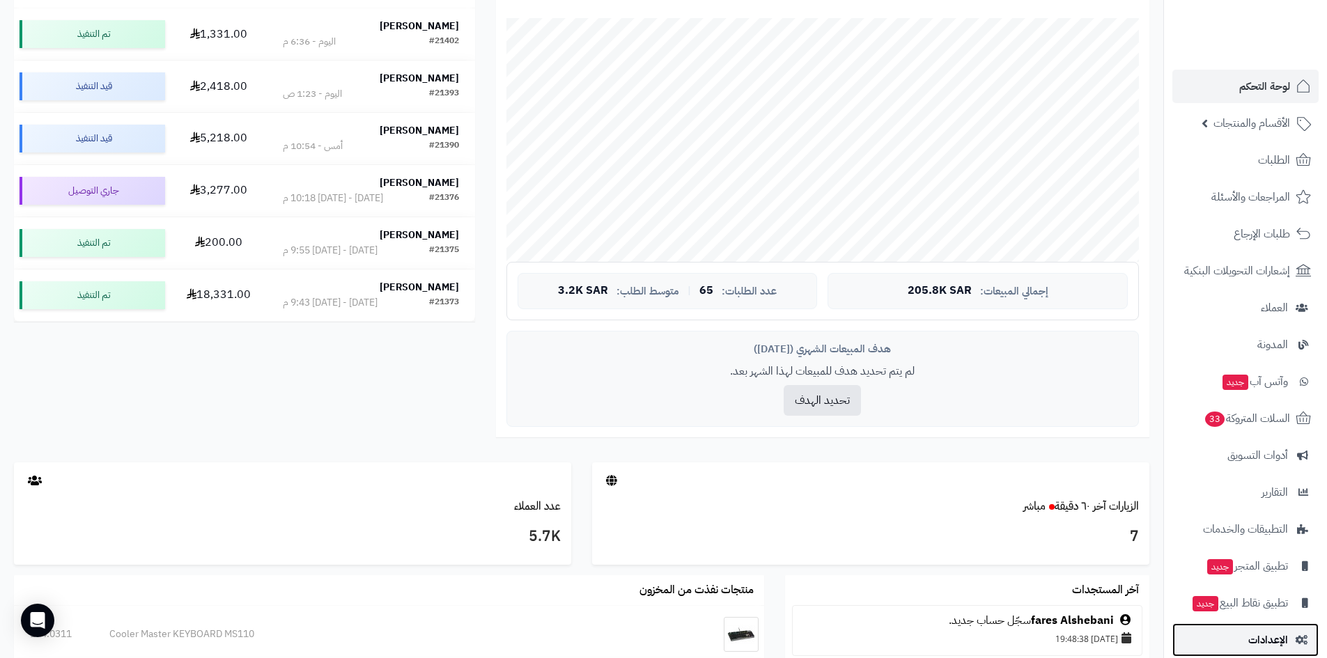
click at [1239, 636] on link "الإعدادات" at bounding box center [1246, 640] width 146 height 33
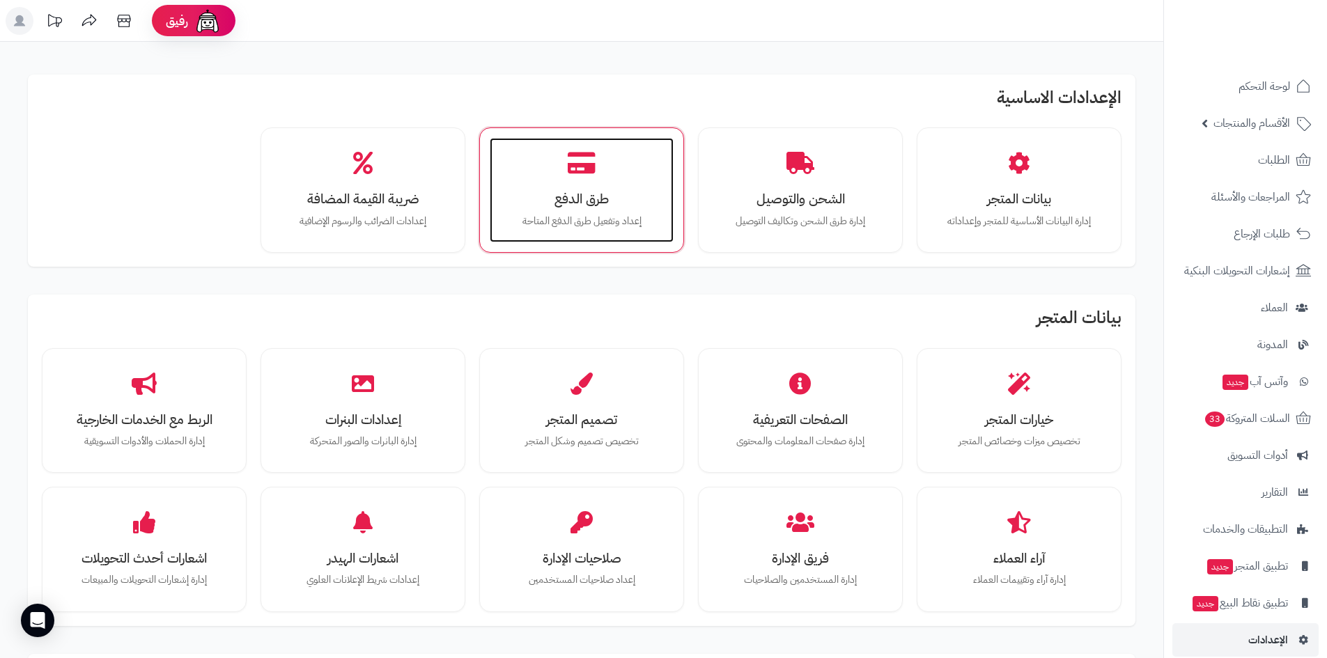
click at [587, 206] on h3 "طرق الدفع" at bounding box center [582, 199] width 156 height 15
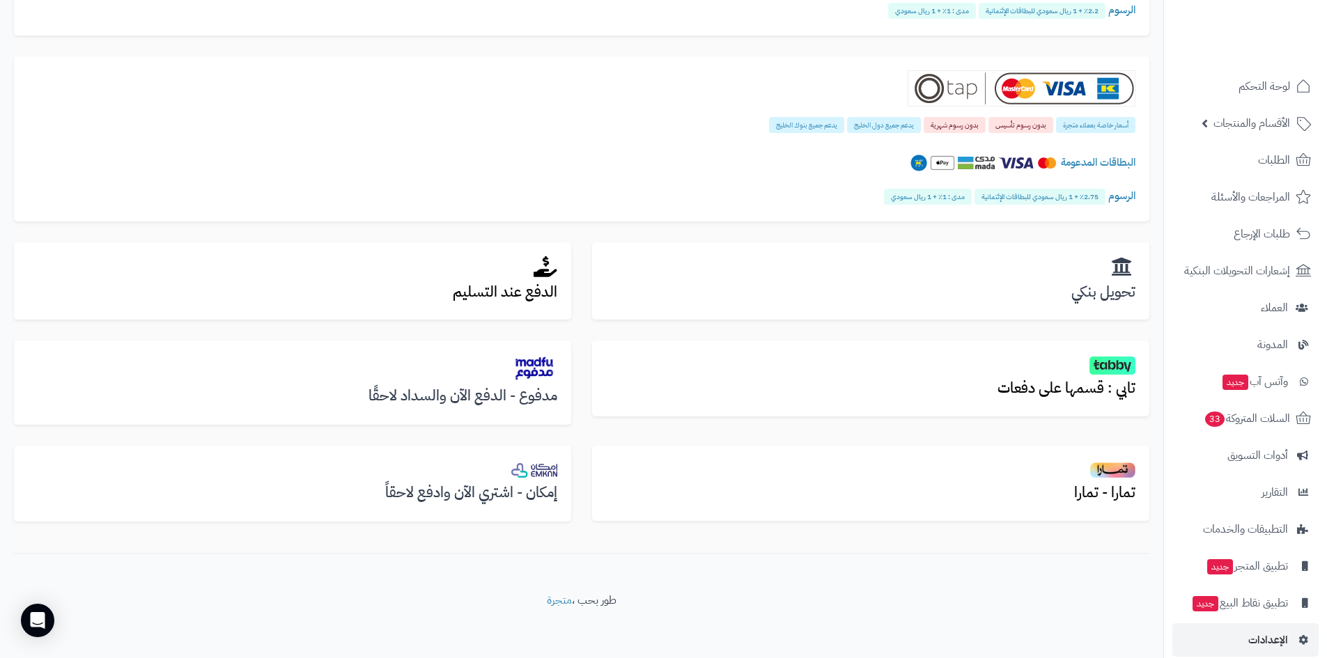
scroll to position [279, 0]
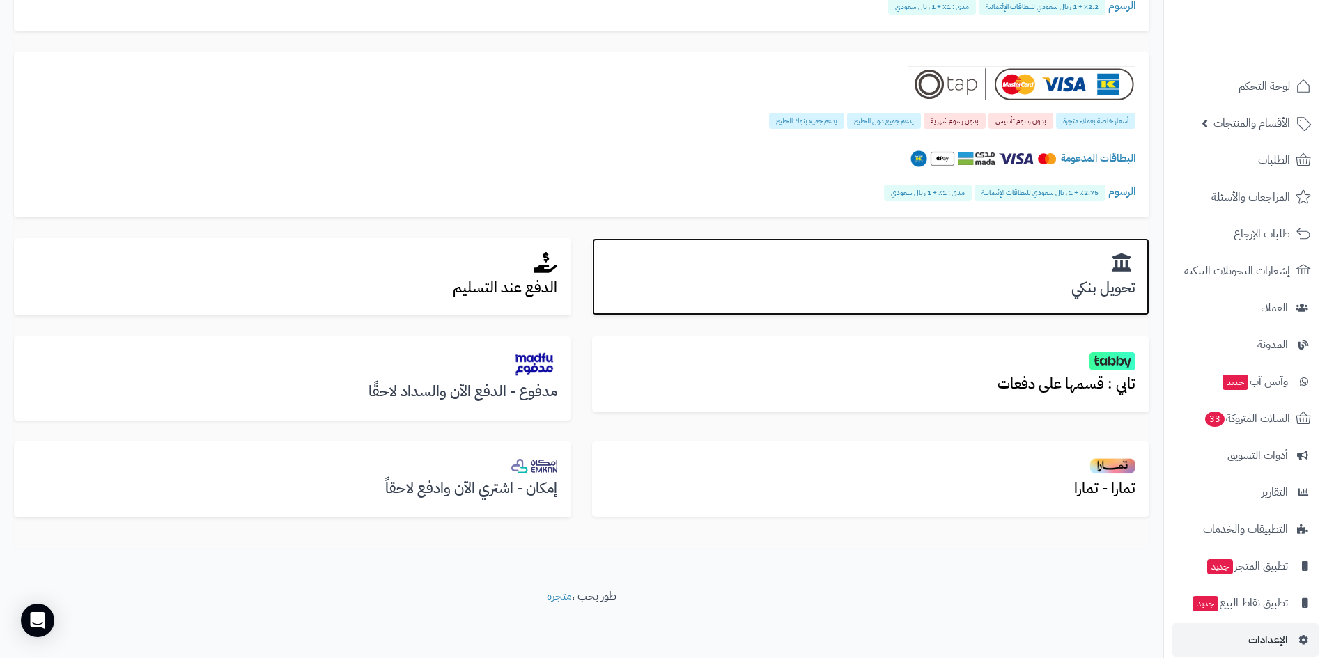
click at [943, 297] on div "تحويل بنكي" at bounding box center [870, 277] width 557 height 78
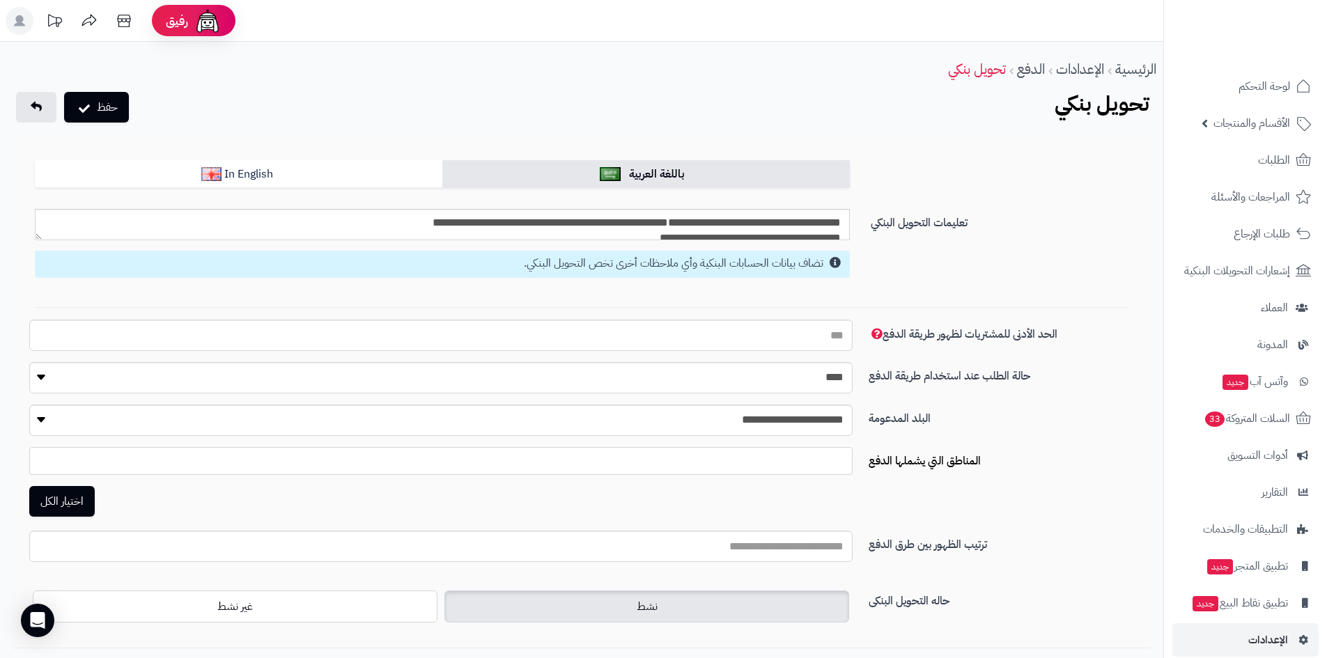
select select
click at [725, 222] on textarea "**********" at bounding box center [442, 224] width 815 height 31
click at [1265, 88] on span "لوحة التحكم" at bounding box center [1265, 87] width 51 height 20
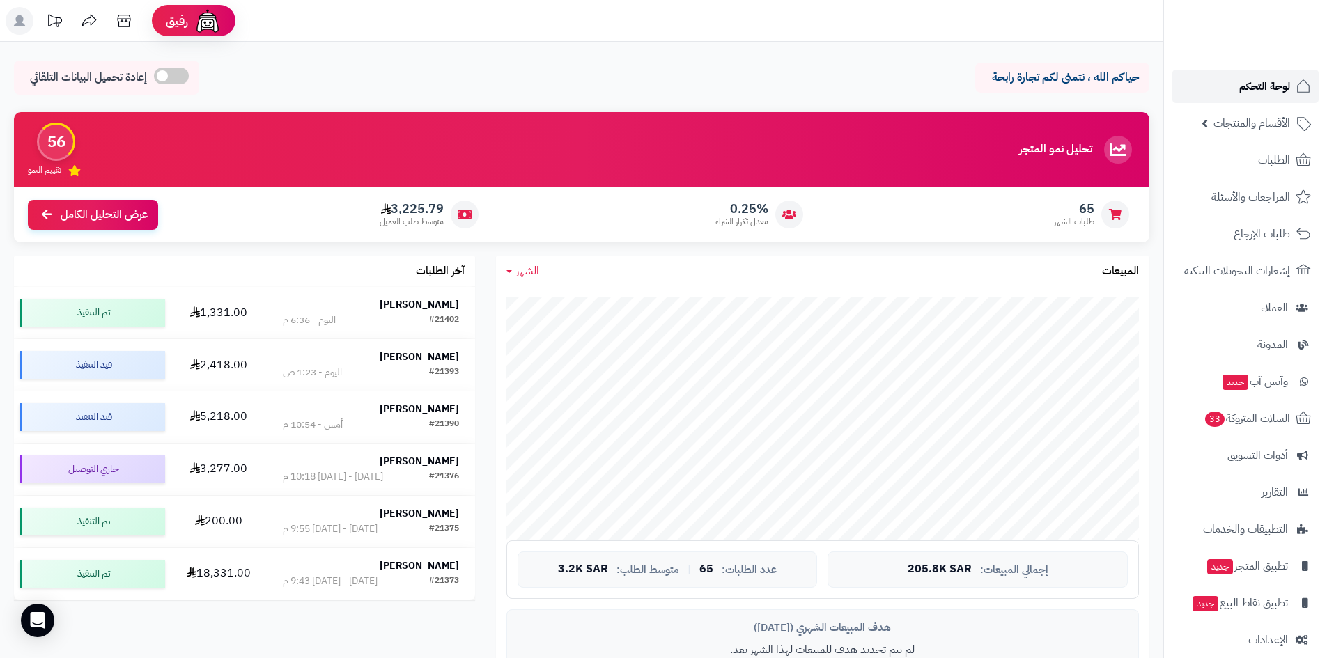
click at [1229, 93] on link "لوحة التحكم" at bounding box center [1246, 86] width 146 height 33
click at [1226, 161] on link "الطلبات" at bounding box center [1246, 160] width 146 height 33
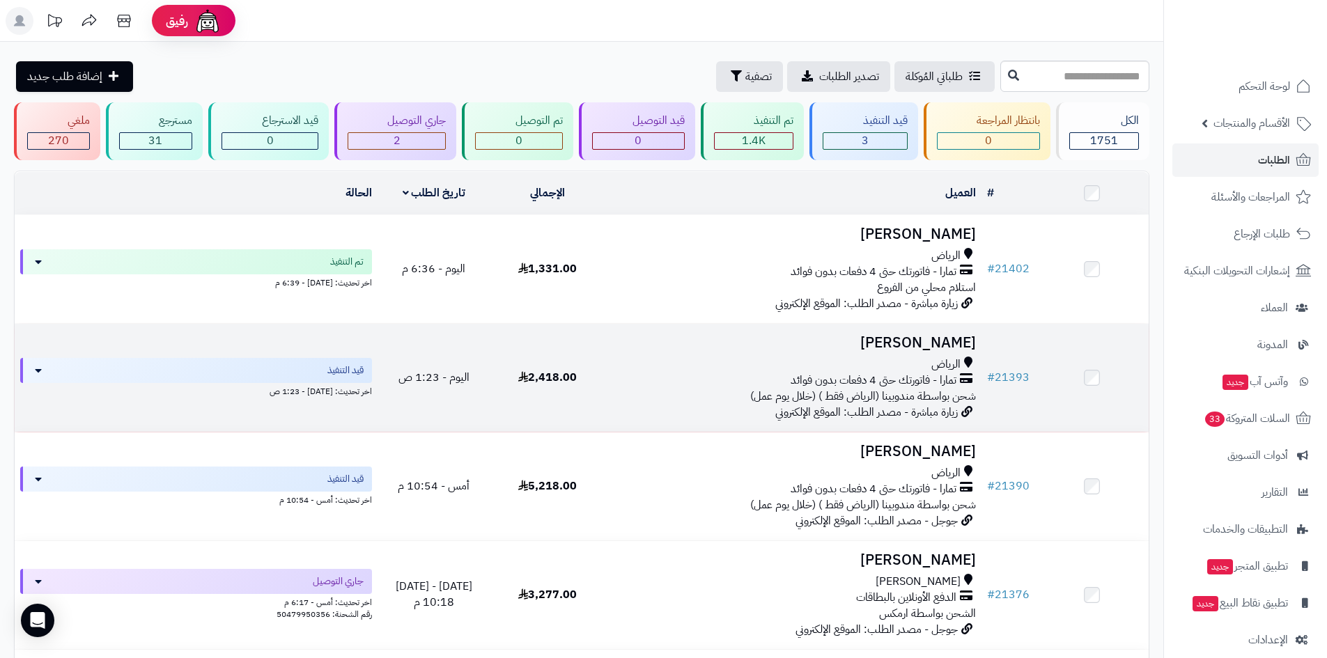
click at [884, 343] on h3 "[PERSON_NAME]" at bounding box center [793, 343] width 366 height 16
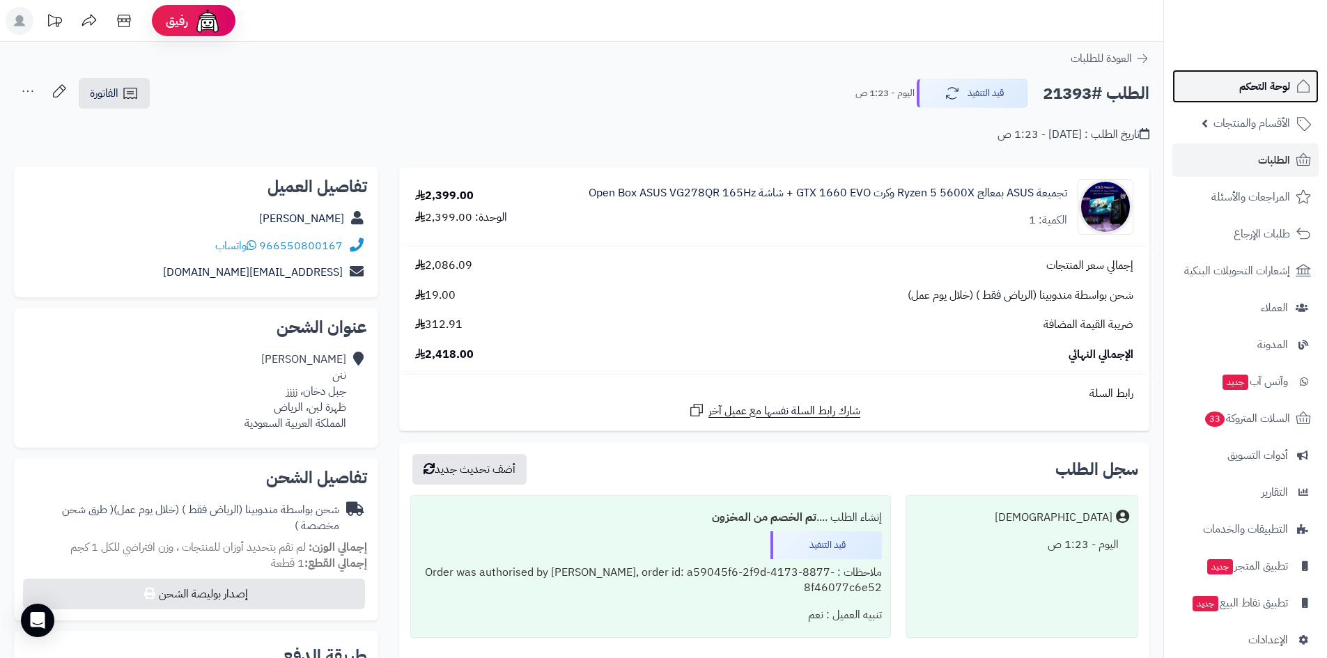
click at [1227, 102] on link "لوحة التحكم" at bounding box center [1246, 86] width 146 height 33
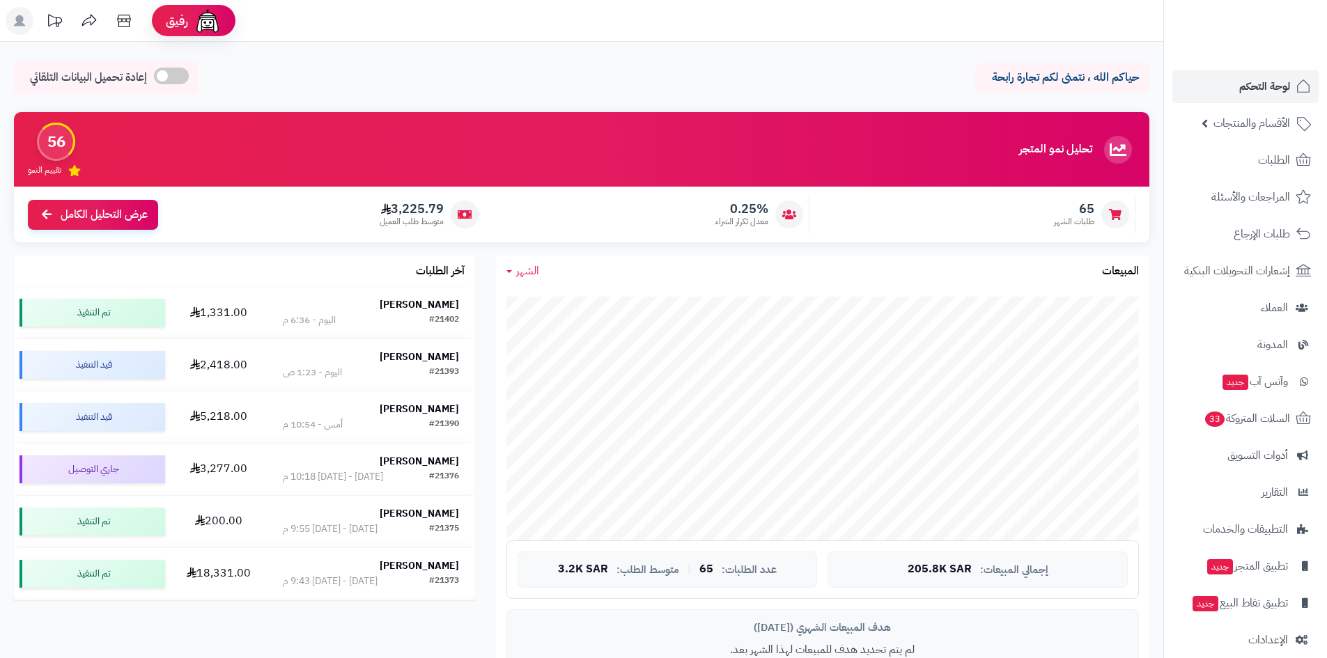
click at [1225, 127] on span "الأقسام والمنتجات" at bounding box center [1252, 124] width 77 height 20
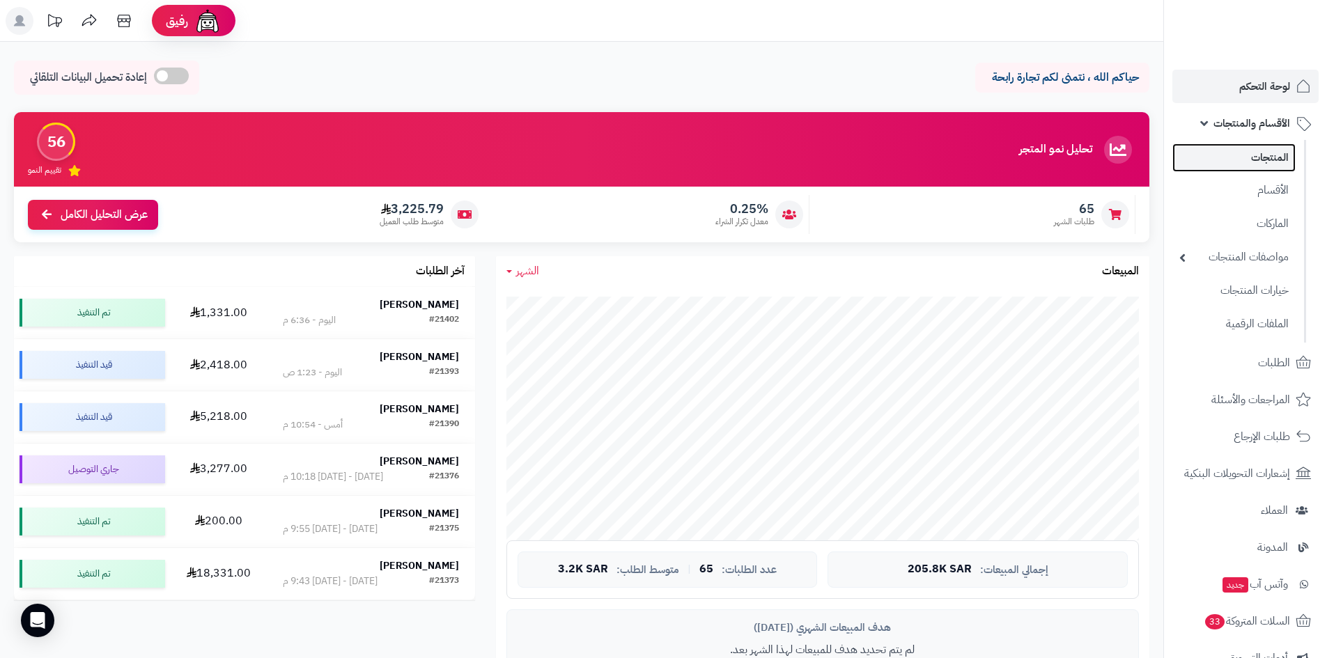
click at [1227, 151] on link "المنتجات" at bounding box center [1234, 158] width 123 height 29
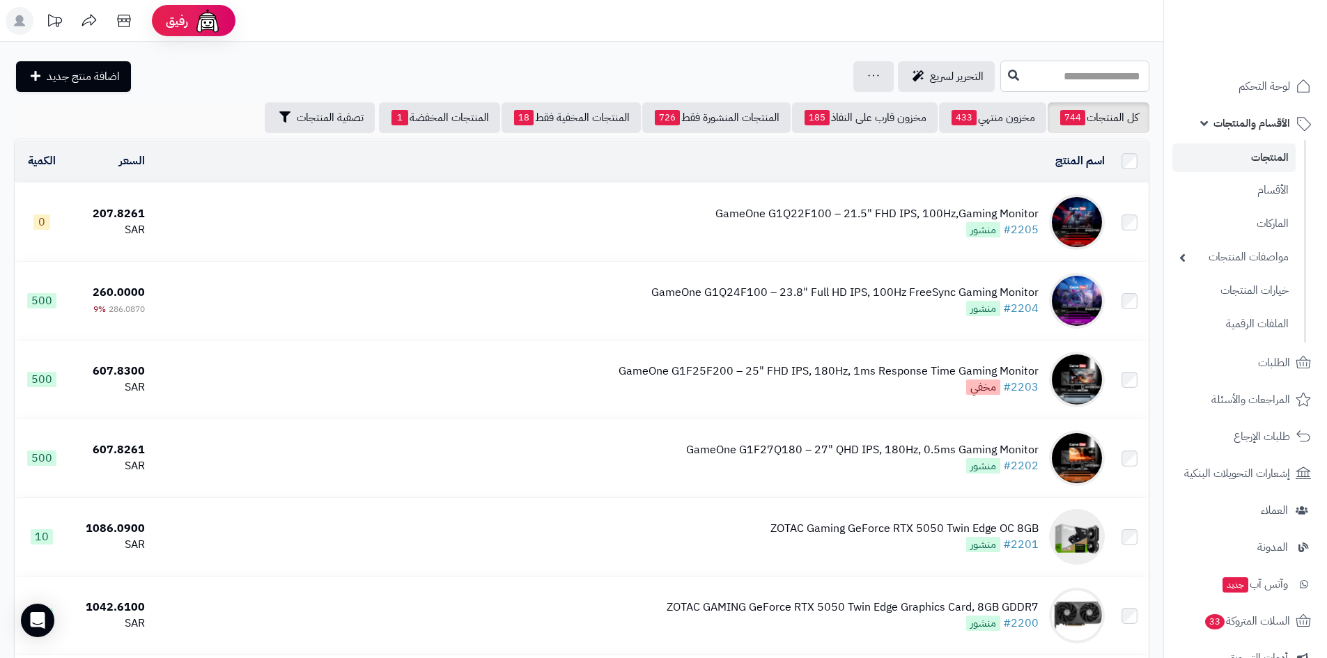
click at [1022, 72] on input "text" at bounding box center [1075, 76] width 149 height 31
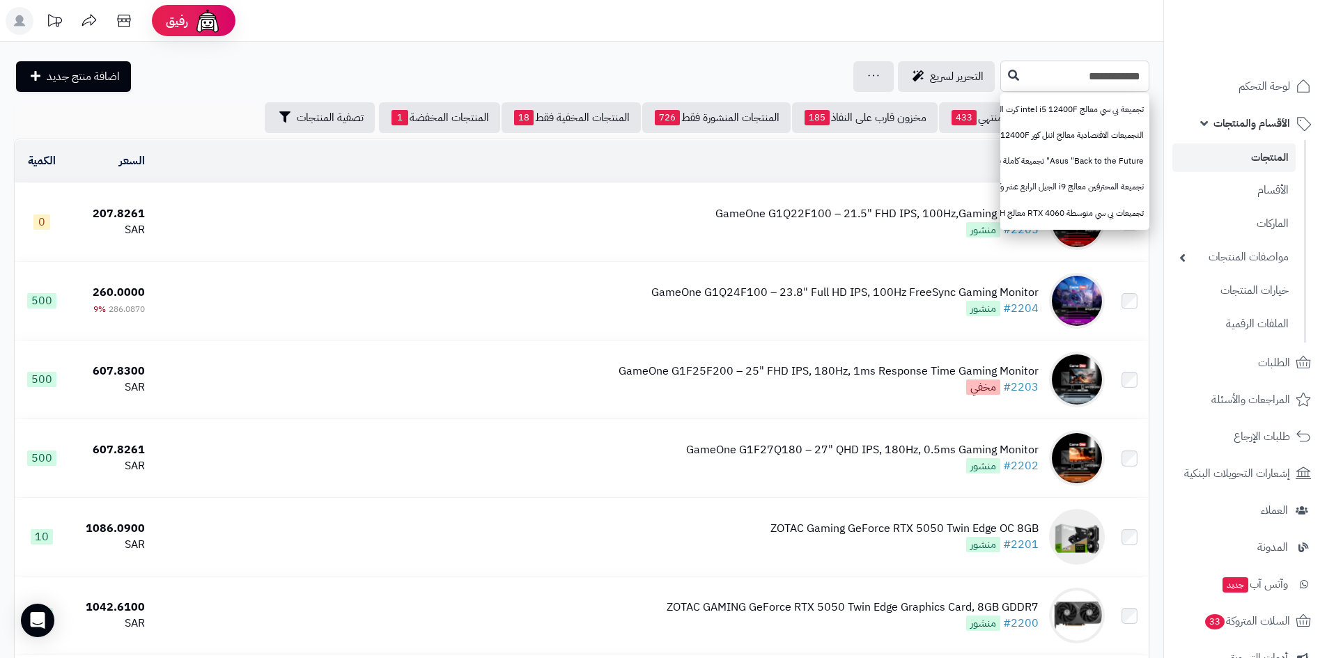
type input "**********"
click at [1003, 73] on button at bounding box center [1013, 75] width 21 height 26
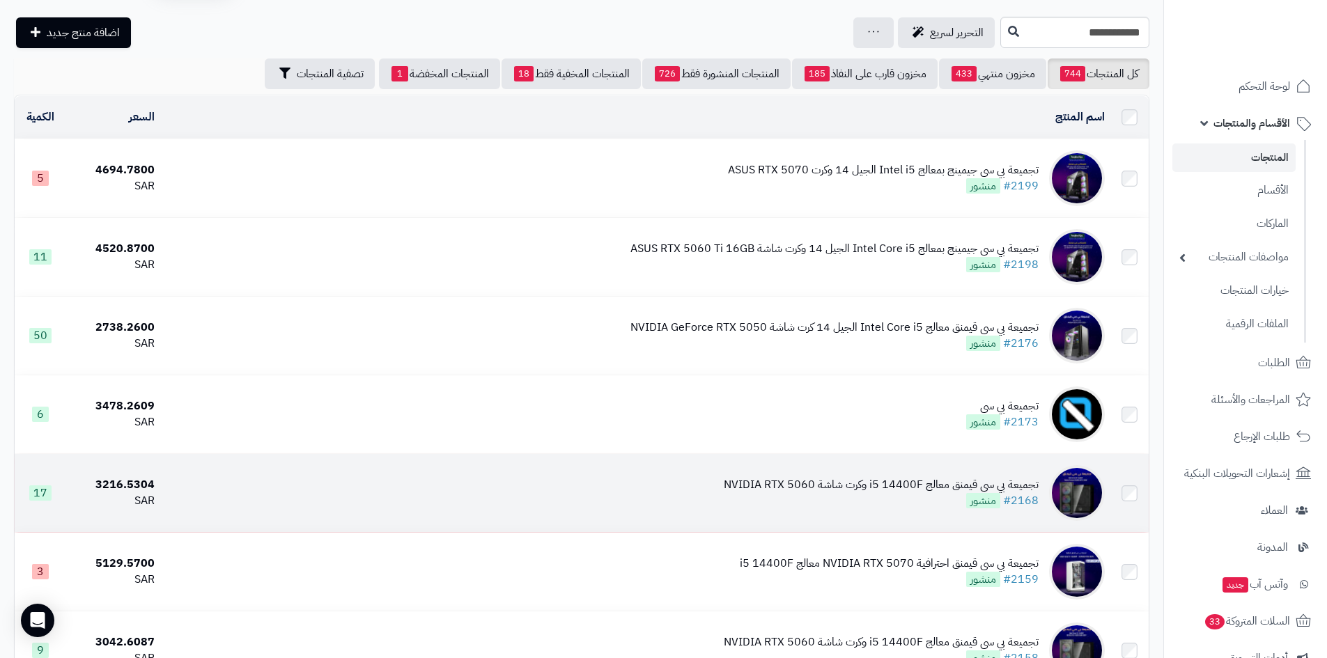
scroll to position [209, 0]
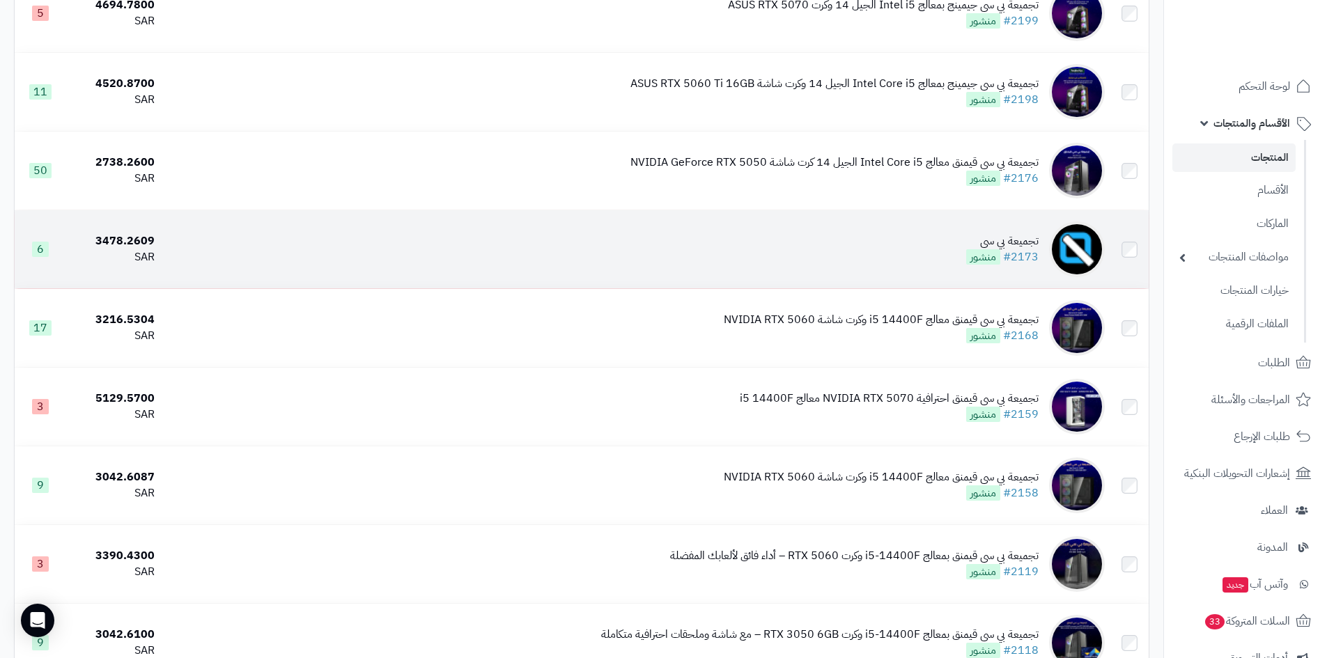
click at [1026, 238] on div "تجميعة بي سي" at bounding box center [1002, 241] width 72 height 16
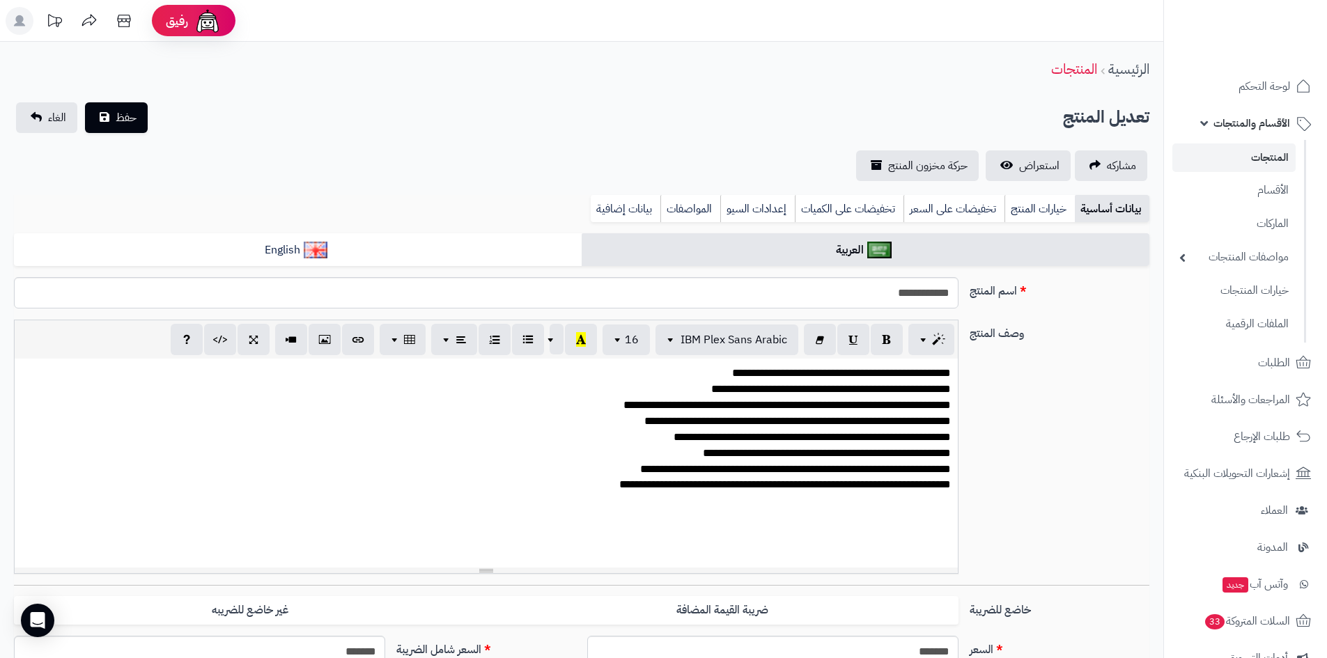
select select
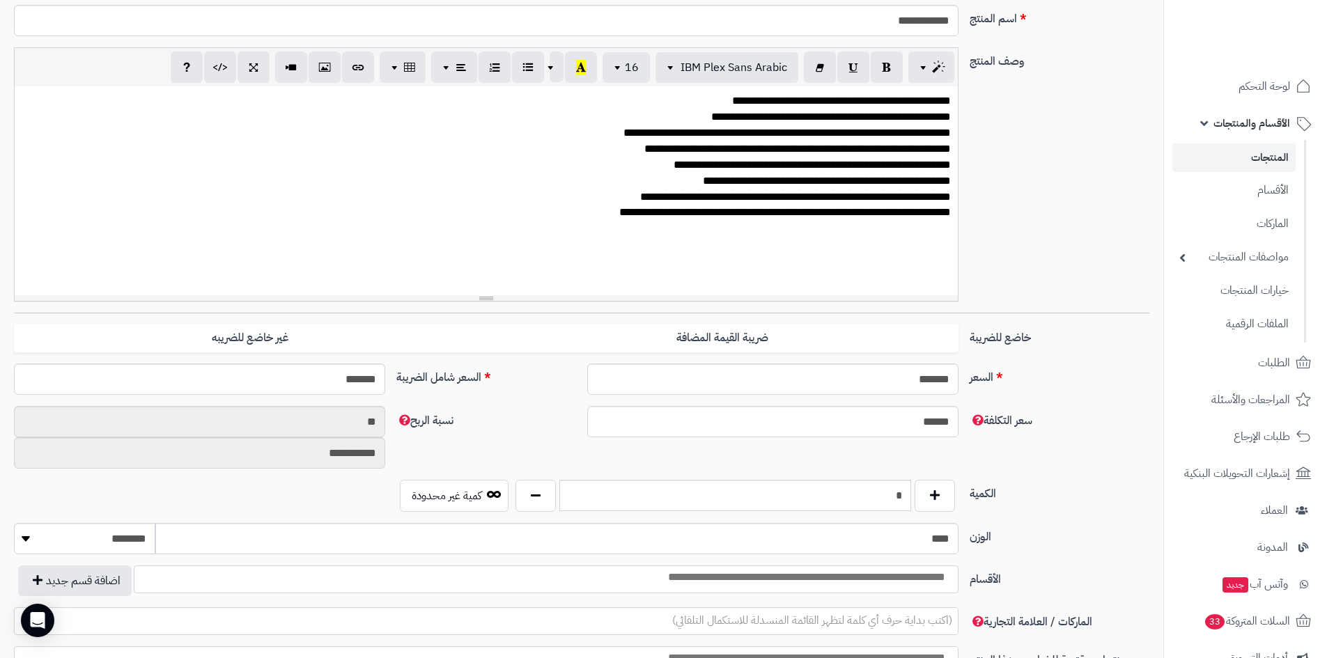
scroll to position [279, 0]
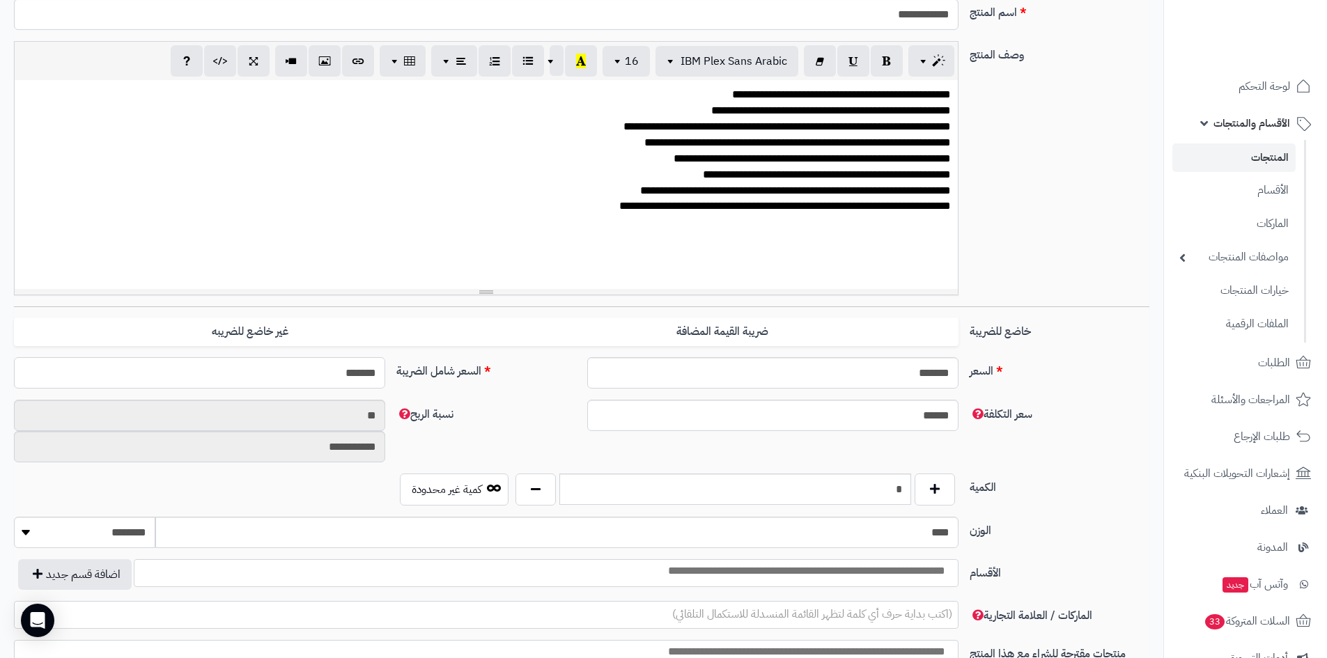
click at [348, 385] on input "*******" at bounding box center [199, 372] width 371 height 31
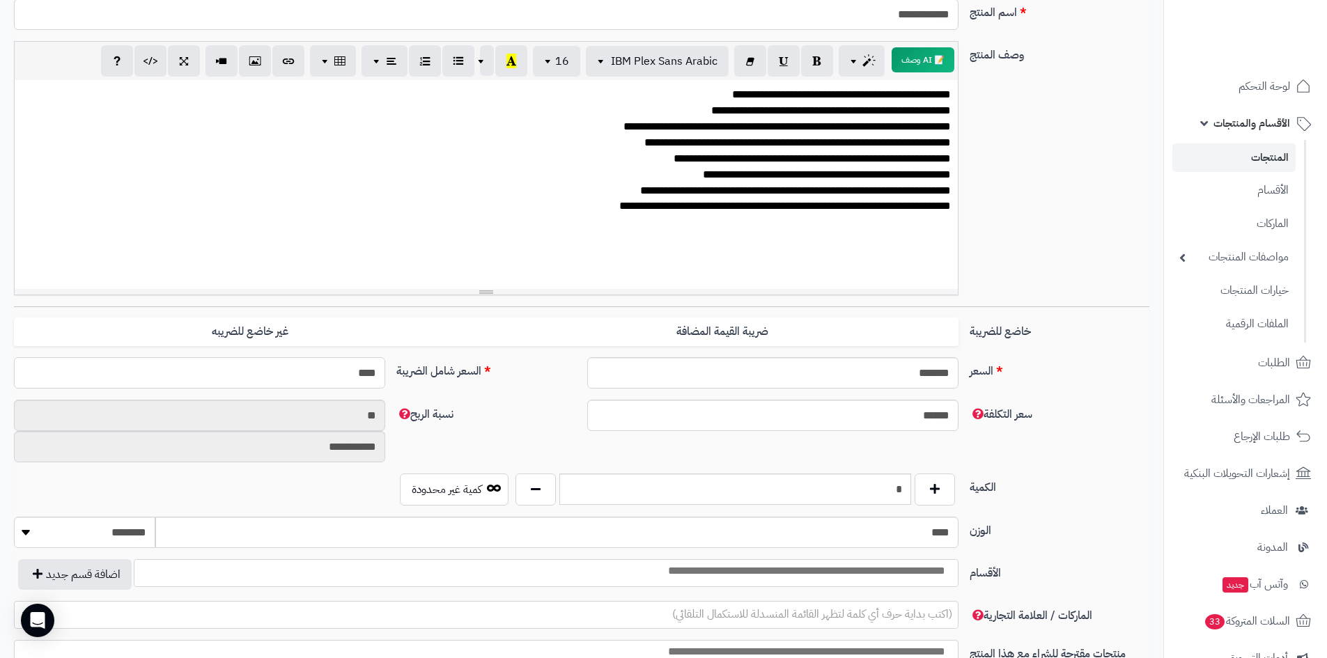
type input "*****"
type input "**********"
type input "****"
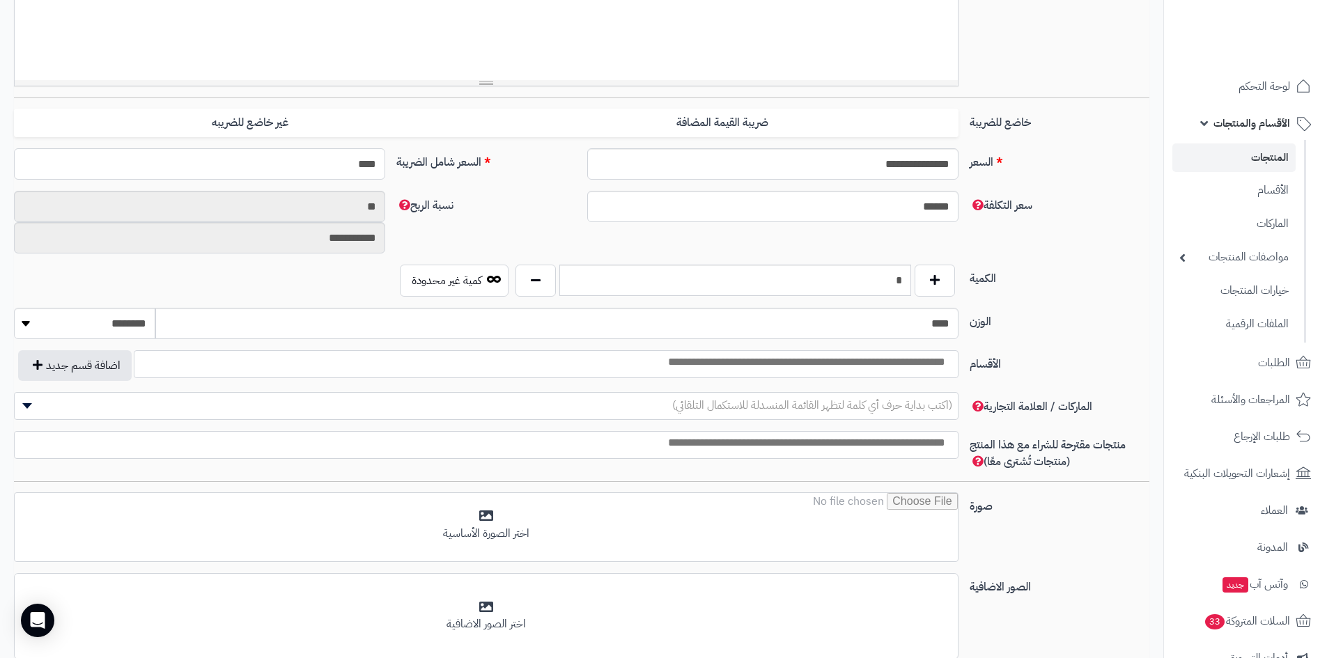
type input "**********"
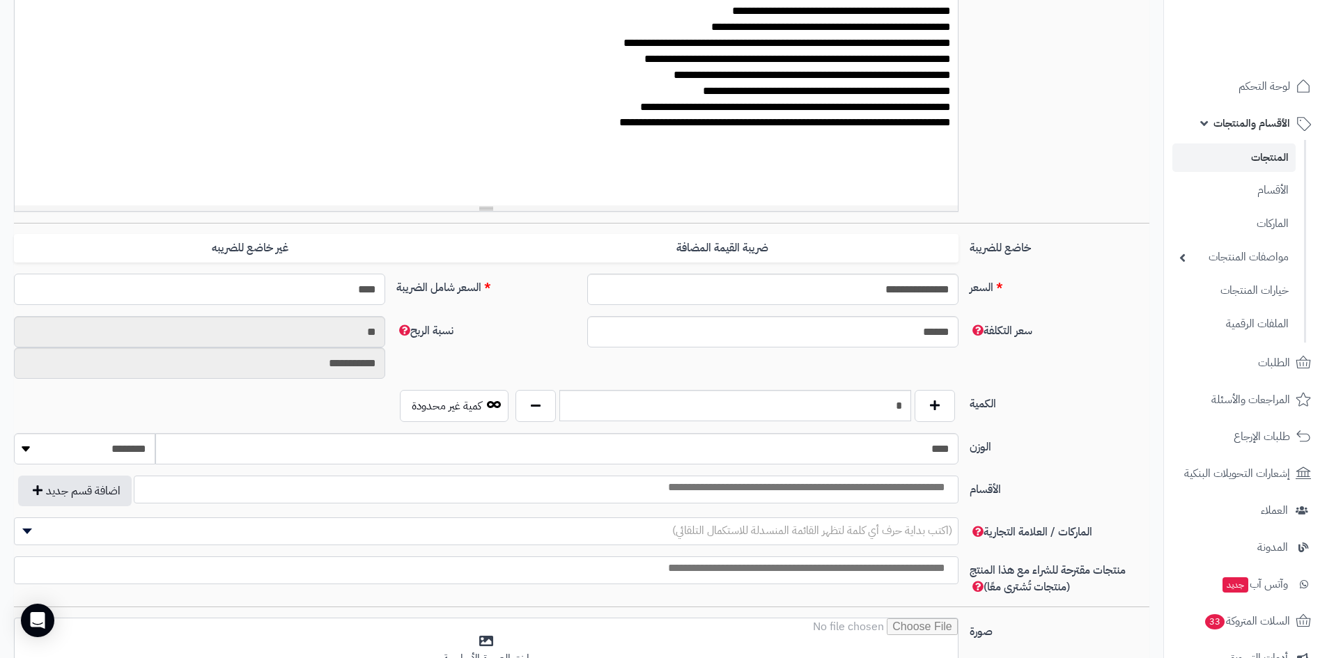
scroll to position [213, 0]
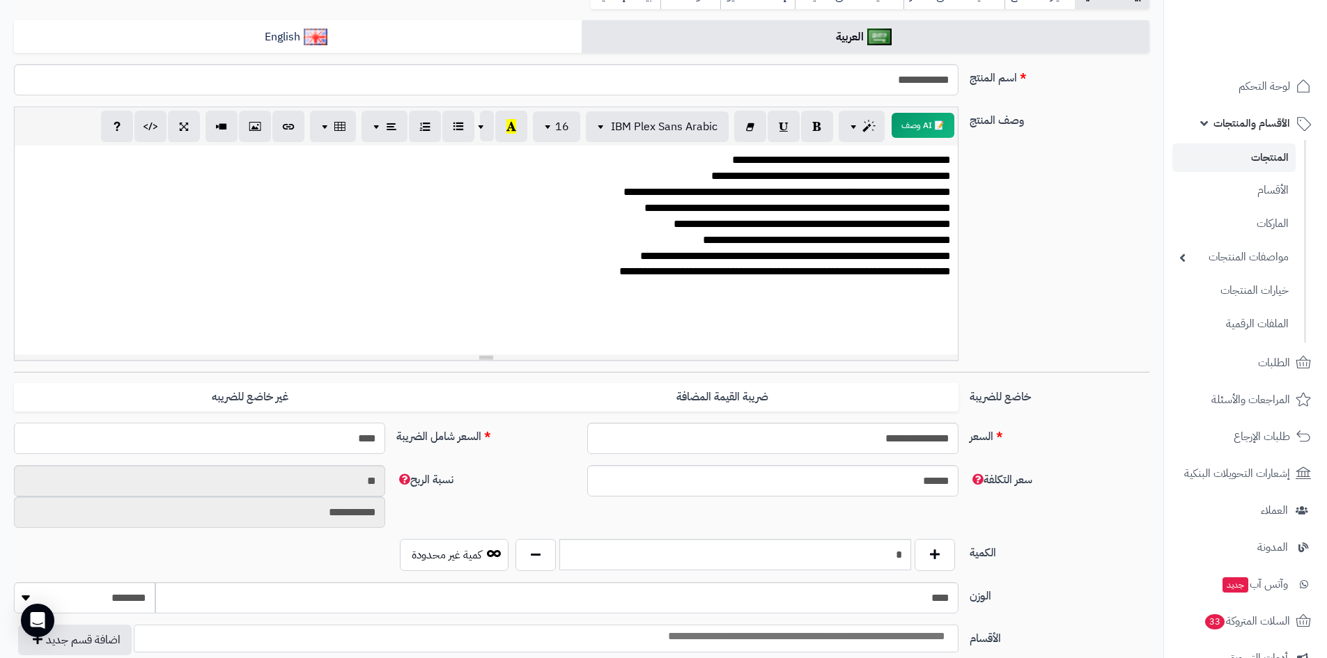
type input "****"
click at [775, 294] on div "**********" at bounding box center [486, 250] width 943 height 209
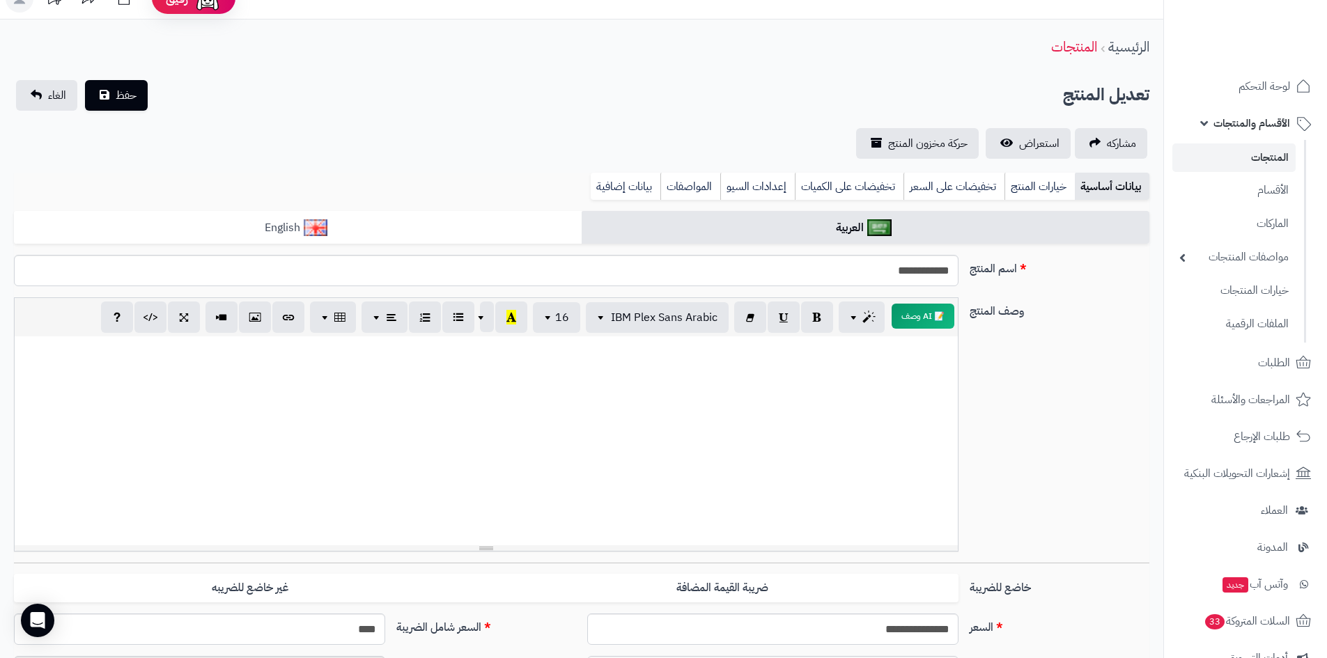
scroll to position [4, 0]
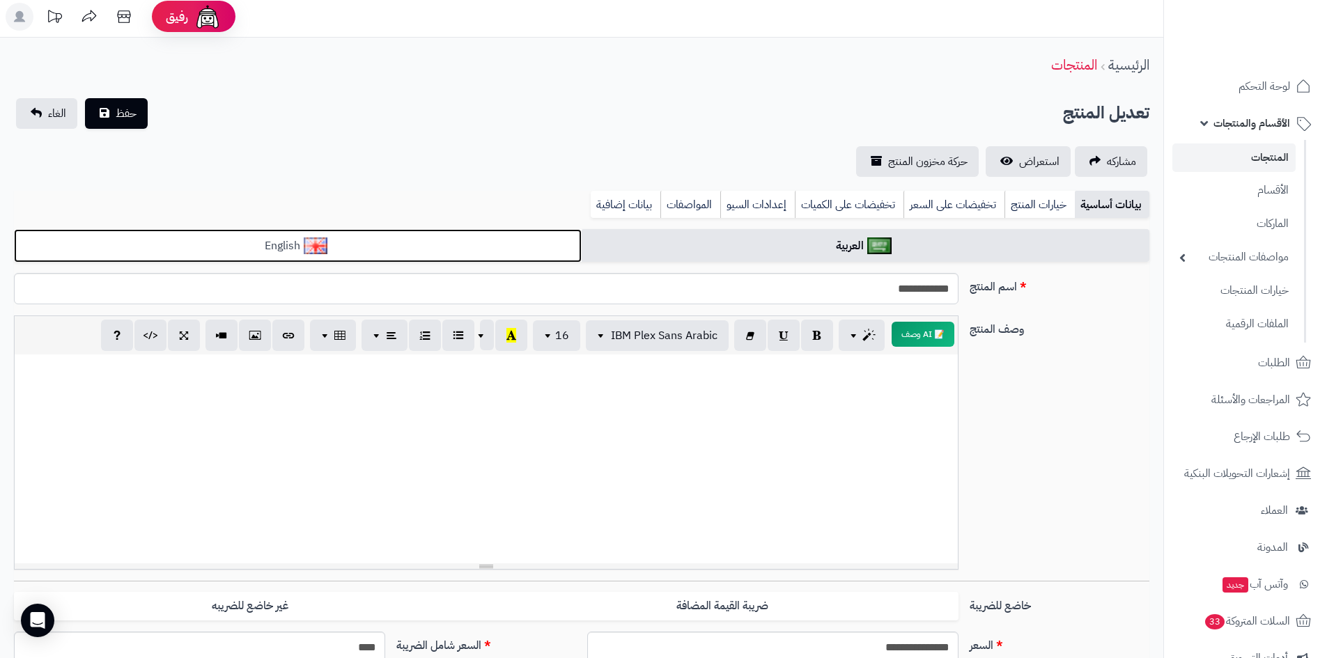
click at [516, 248] on link "English" at bounding box center [298, 246] width 568 height 34
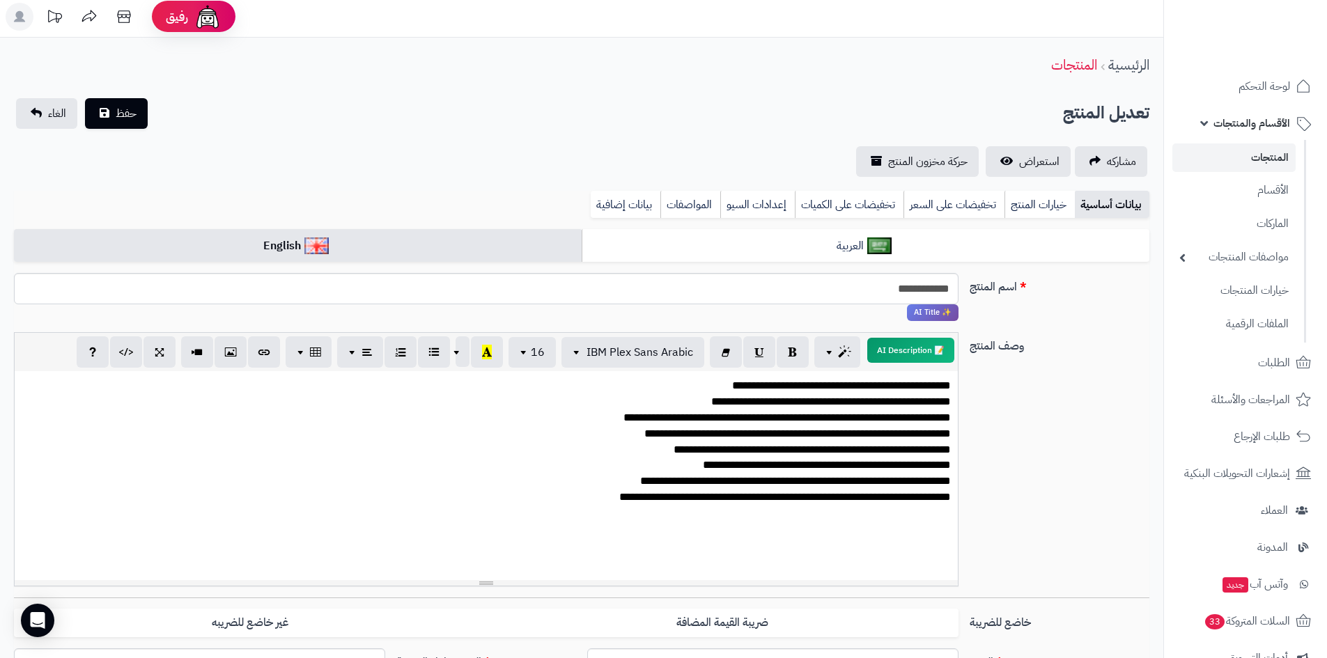
click at [707, 452] on p "**********" at bounding box center [486, 442] width 929 height 128
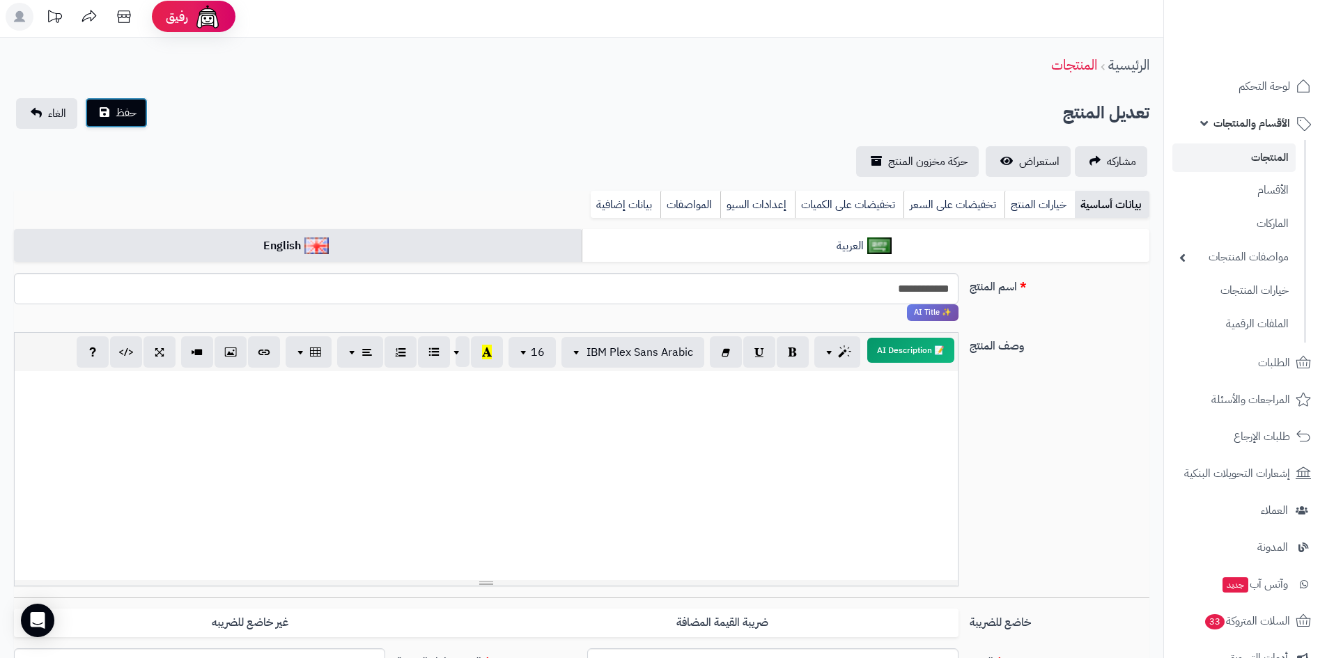
drag, startPoint x: 114, startPoint y: 110, endPoint x: 153, endPoint y: 114, distance: 39.2
click at [132, 111] on button "حفظ" at bounding box center [116, 113] width 63 height 31
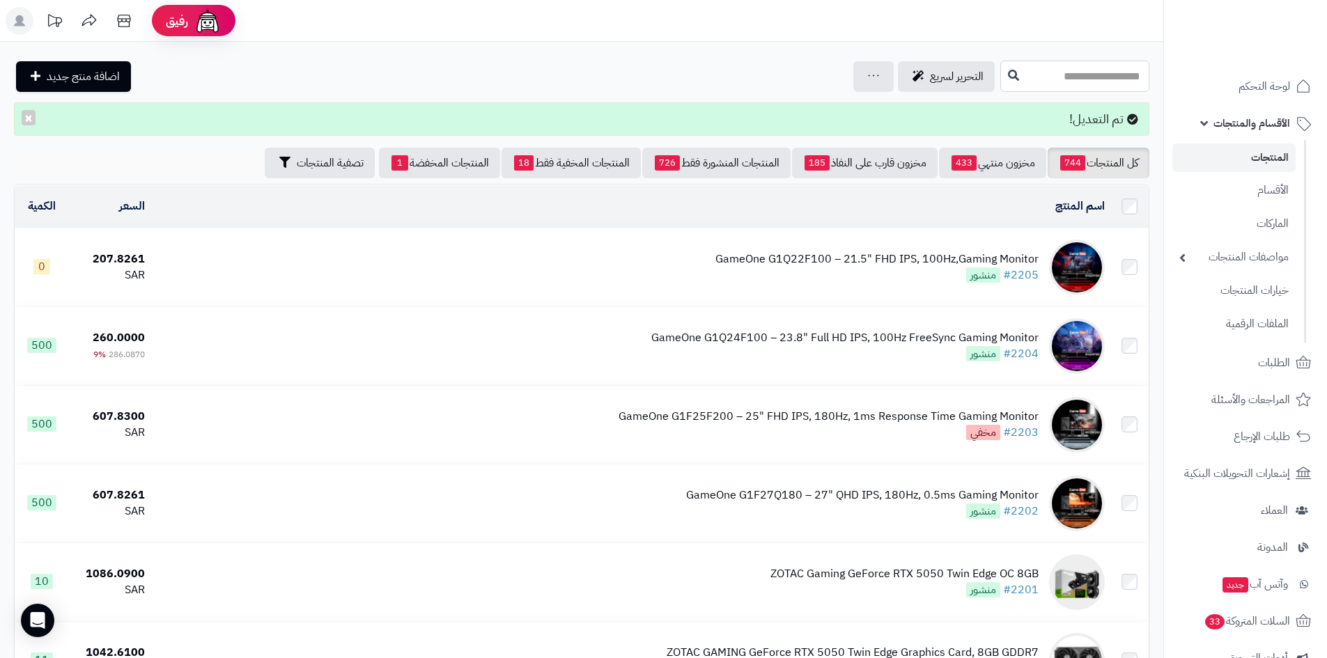
click at [1001, 84] on input "text" at bounding box center [1075, 76] width 149 height 31
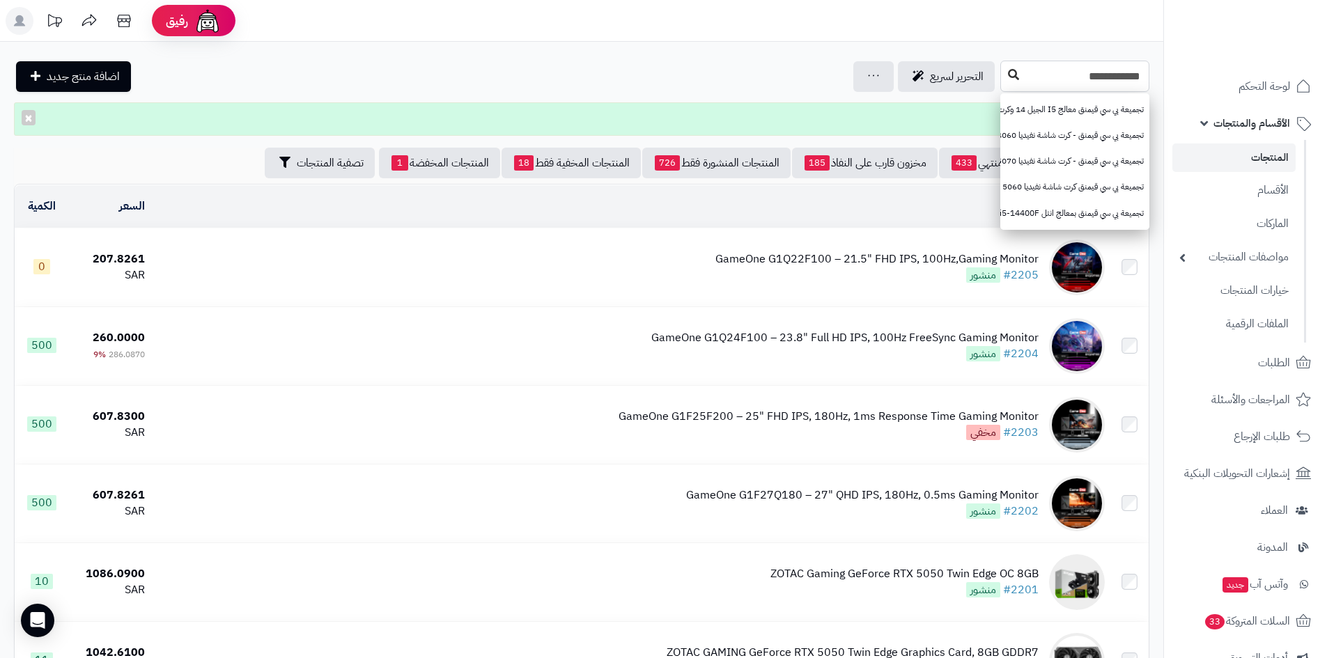
type input "**********"
click at [1008, 69] on icon at bounding box center [1013, 74] width 11 height 11
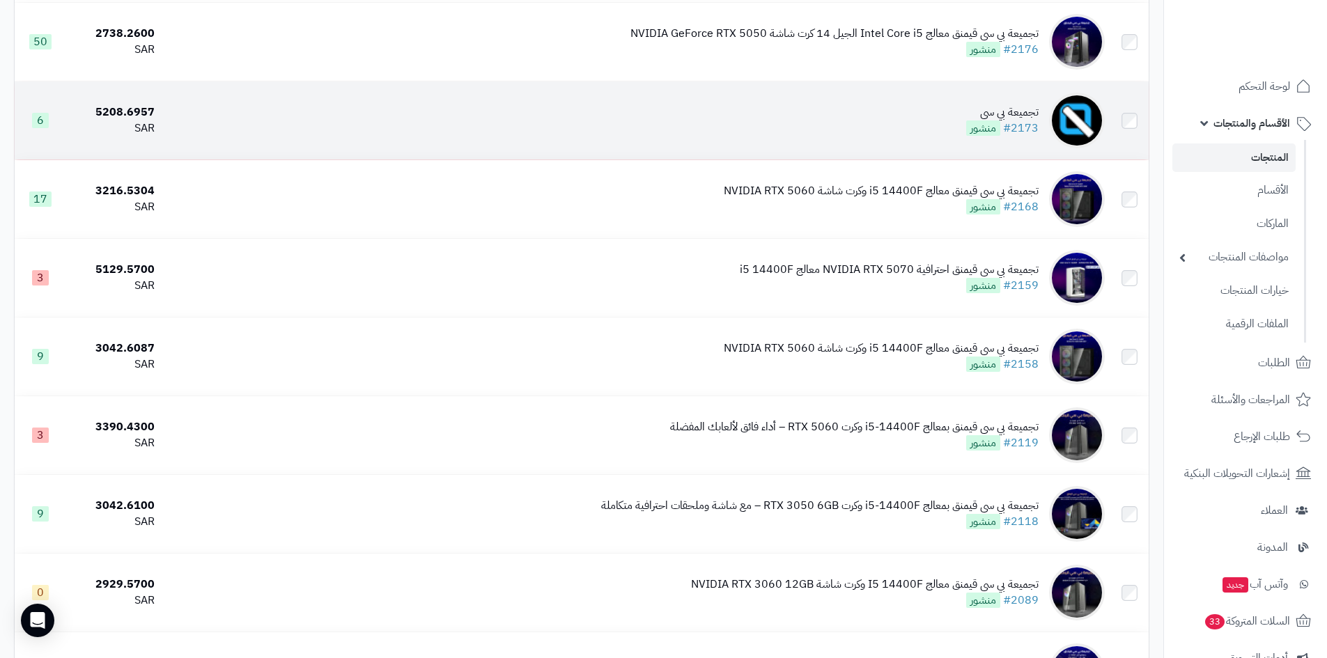
scroll to position [348, 0]
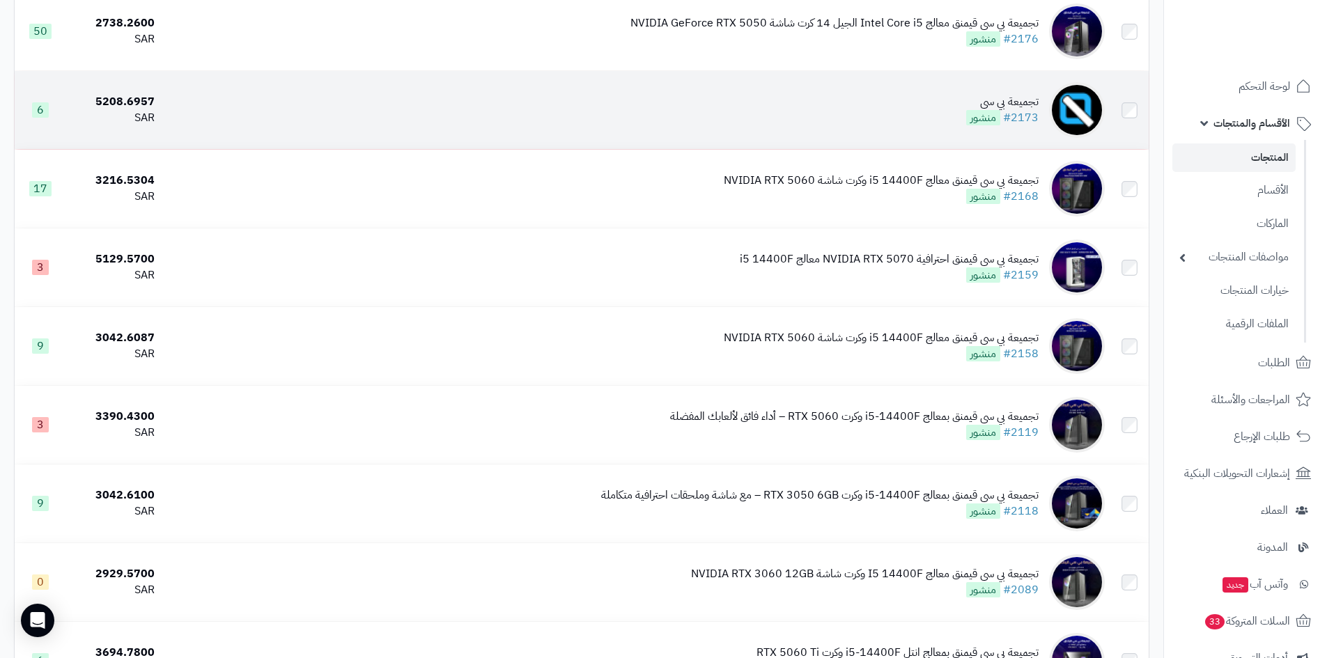
click at [1036, 98] on div "تجميعة بي سي" at bounding box center [1002, 102] width 72 height 16
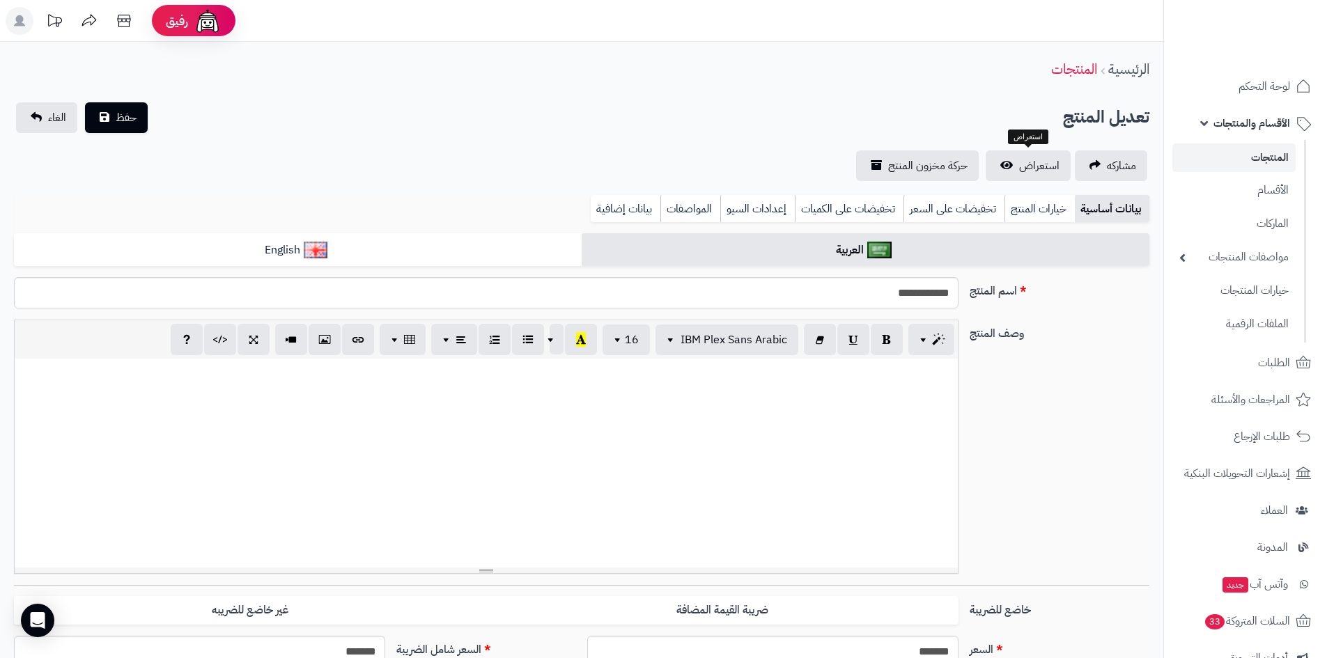
select select
click at [1019, 163] on link "استعراض" at bounding box center [1028, 165] width 85 height 31
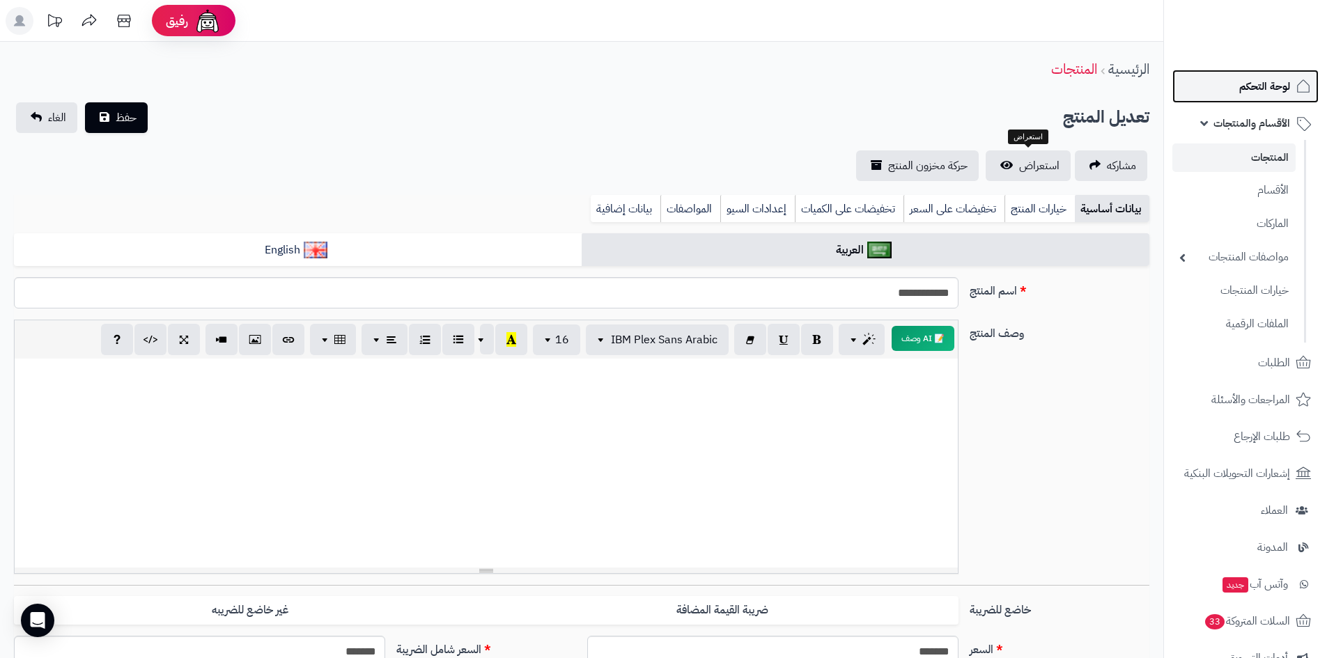
click at [1264, 84] on span "لوحة التحكم" at bounding box center [1265, 87] width 51 height 20
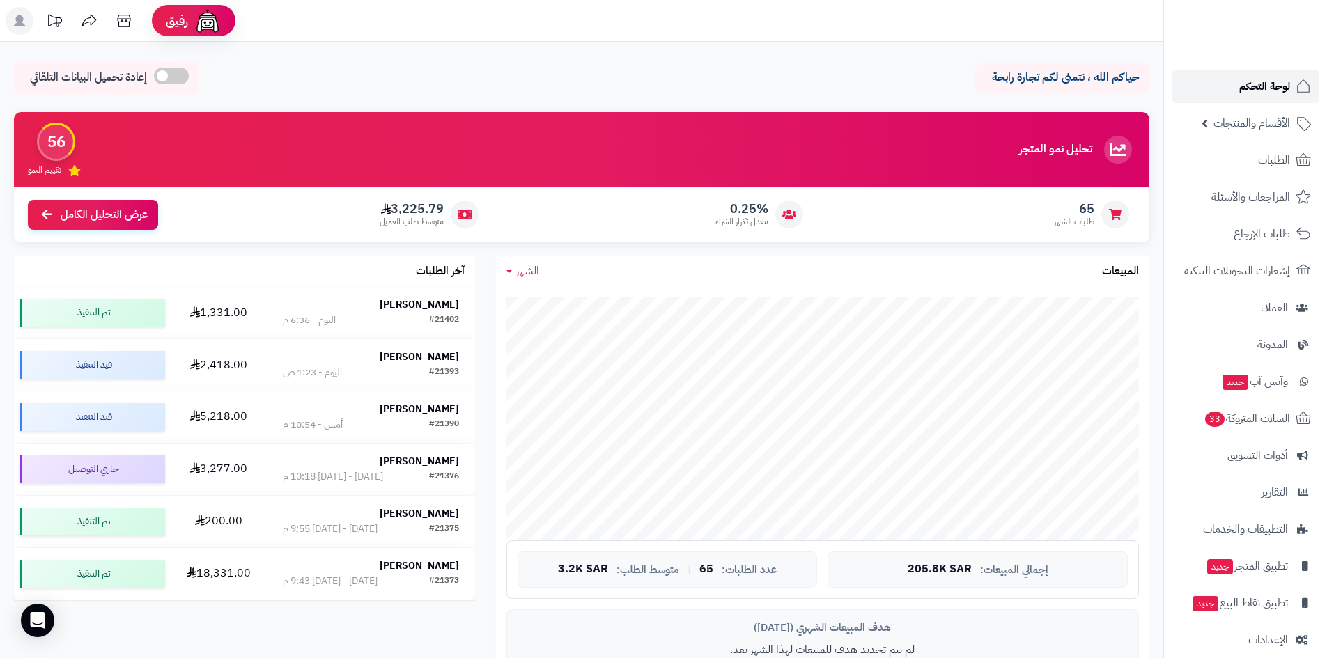
click at [1240, 81] on span "لوحة التحكم" at bounding box center [1265, 87] width 51 height 20
click at [1268, 88] on span "لوحة التحكم" at bounding box center [1265, 87] width 51 height 20
click at [1246, 79] on span "لوحة التحكم" at bounding box center [1265, 87] width 51 height 20
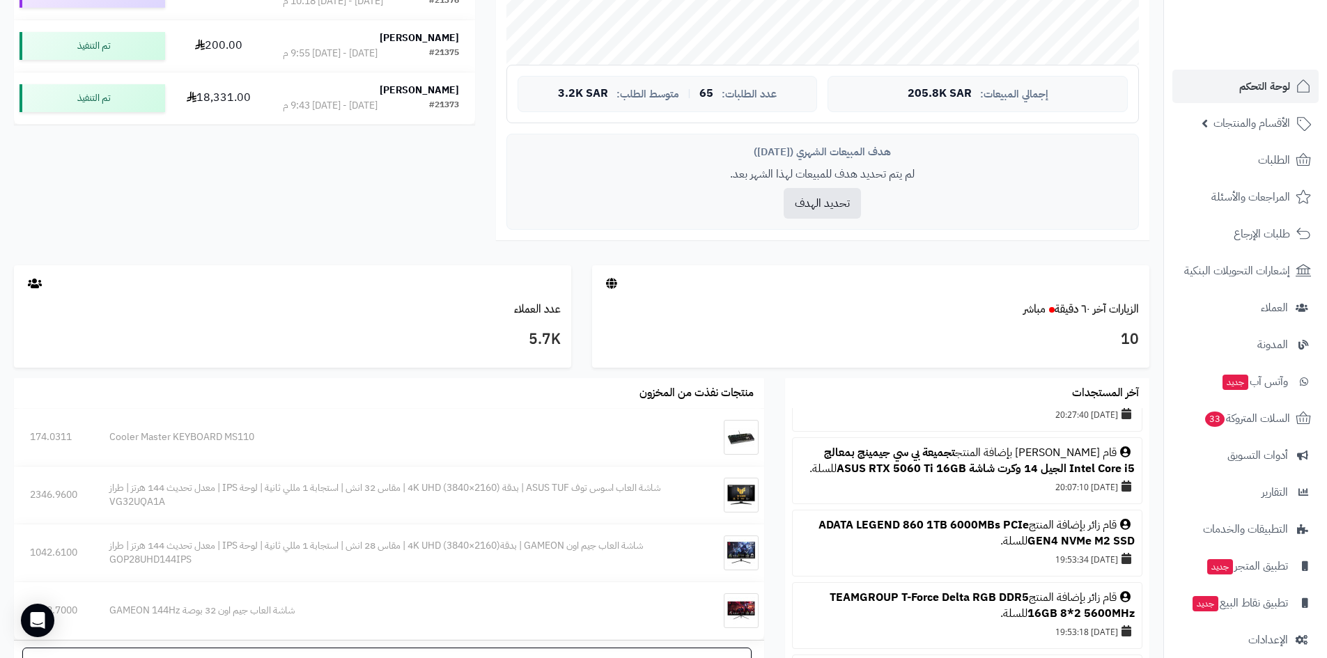
scroll to position [209, 0]
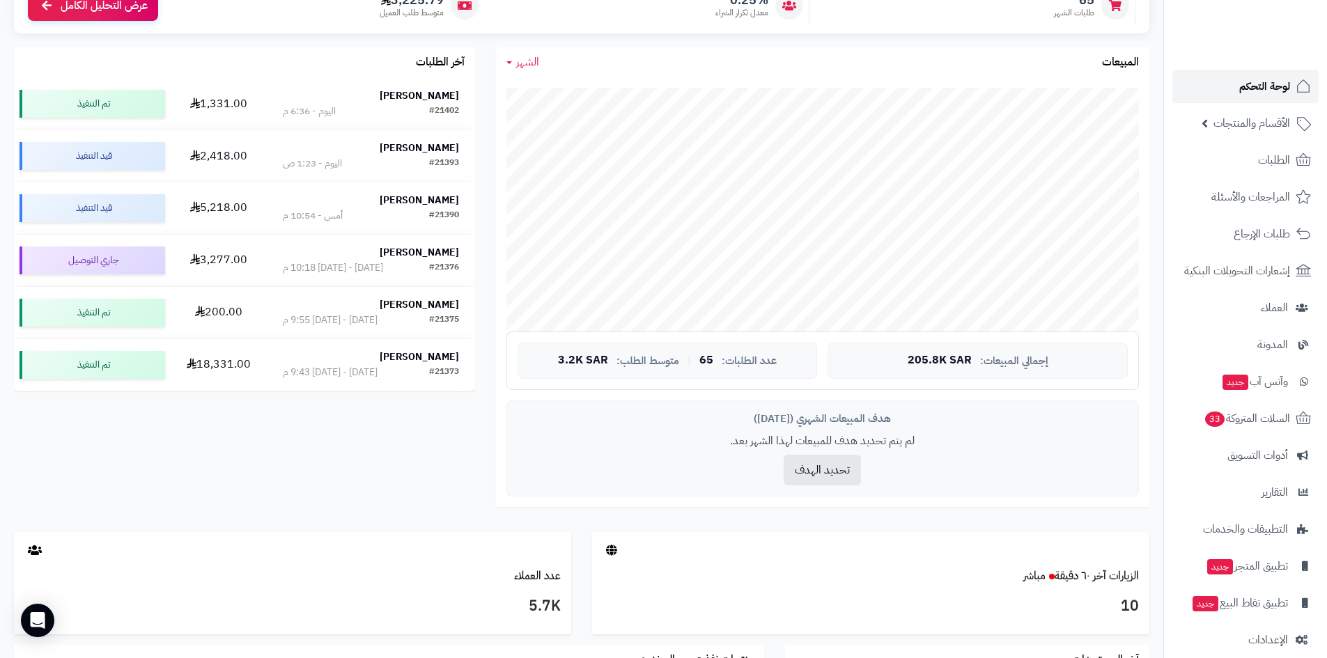
click at [1210, 79] on link "لوحة التحكم" at bounding box center [1246, 86] width 146 height 33
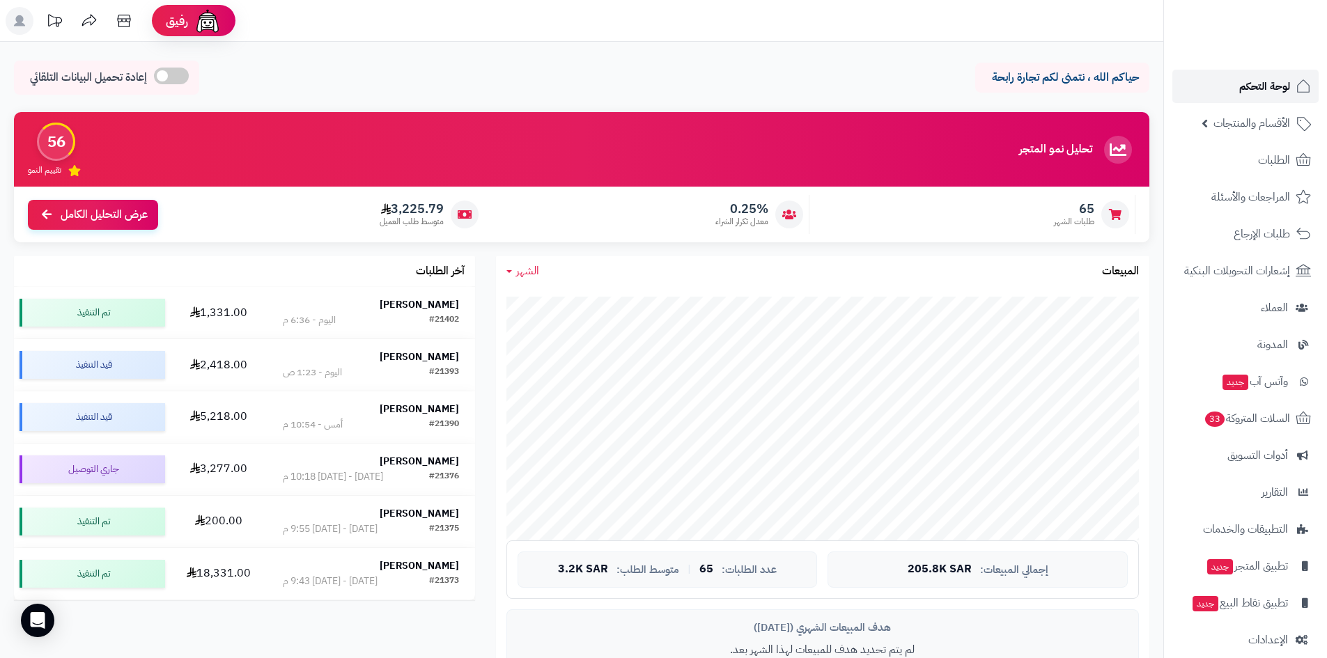
click at [1257, 79] on span "لوحة التحكم" at bounding box center [1265, 87] width 51 height 20
click at [1232, 90] on link "لوحة التحكم" at bounding box center [1246, 86] width 146 height 33
click at [1244, 165] on link "الطلبات" at bounding box center [1246, 160] width 146 height 33
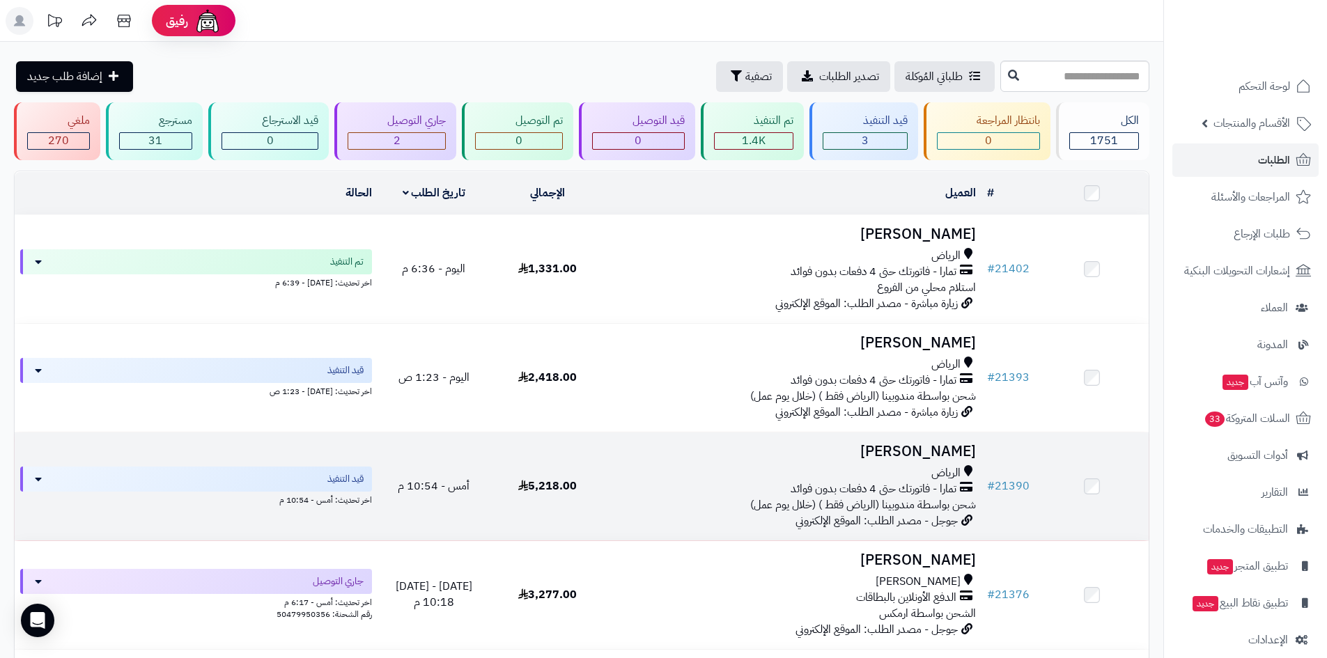
click at [918, 449] on h3 "[PERSON_NAME]" at bounding box center [793, 452] width 366 height 16
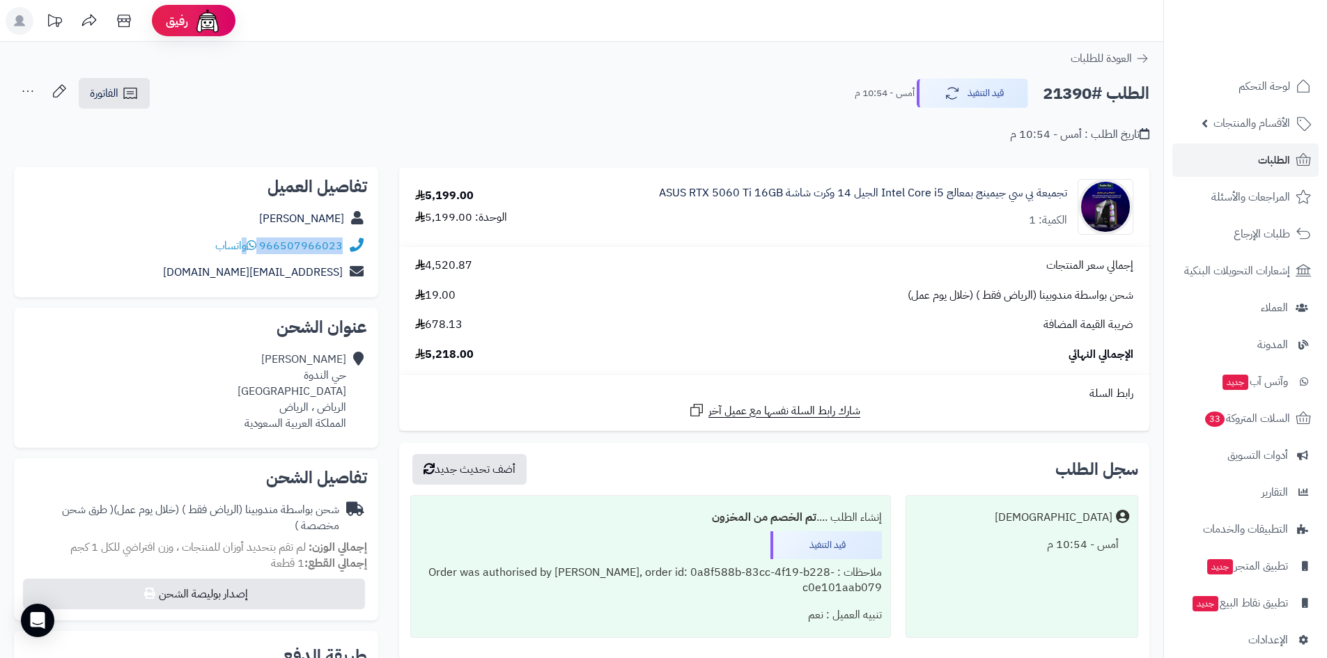
drag, startPoint x: 349, startPoint y: 245, endPoint x: 248, endPoint y: 247, distance: 101.0
click at [248, 247] on div "966507966023 واتساب" at bounding box center [196, 246] width 342 height 27
copy div "966507966023"
click at [1265, 92] on span "لوحة التحكم" at bounding box center [1265, 87] width 51 height 20
